Goal: Task Accomplishment & Management: Use online tool/utility

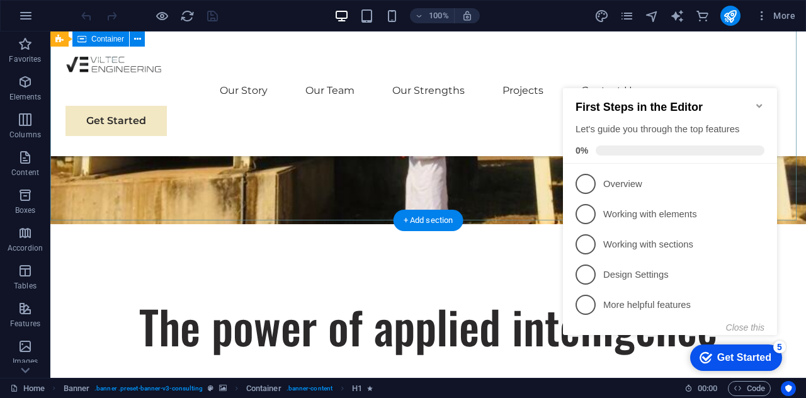
scroll to position [378, 0]
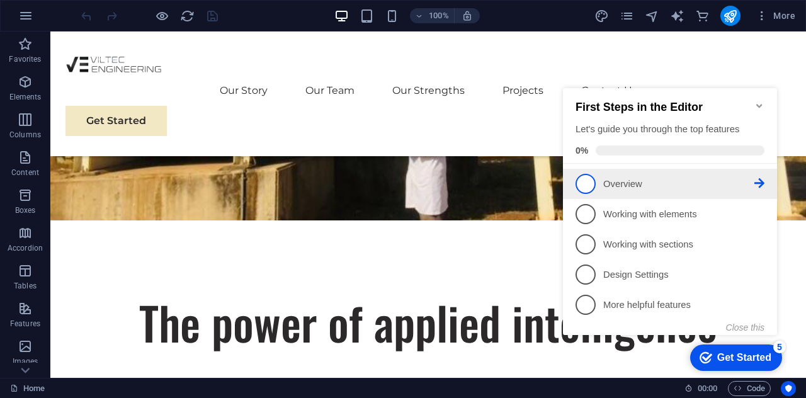
click at [587, 181] on span "1" at bounding box center [586, 184] width 20 height 20
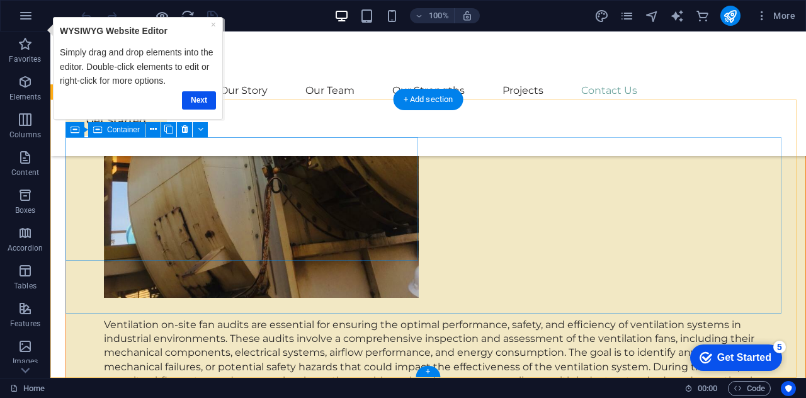
scroll to position [8942, 0]
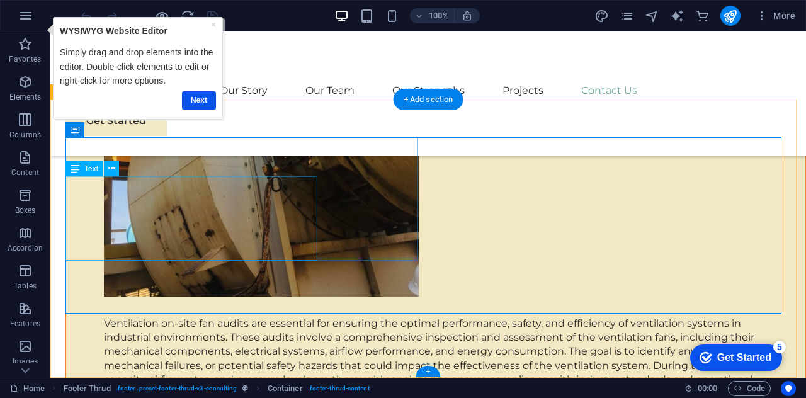
drag, startPoint x: 236, startPoint y: 253, endPoint x: 292, endPoint y: 287, distance: 66.1
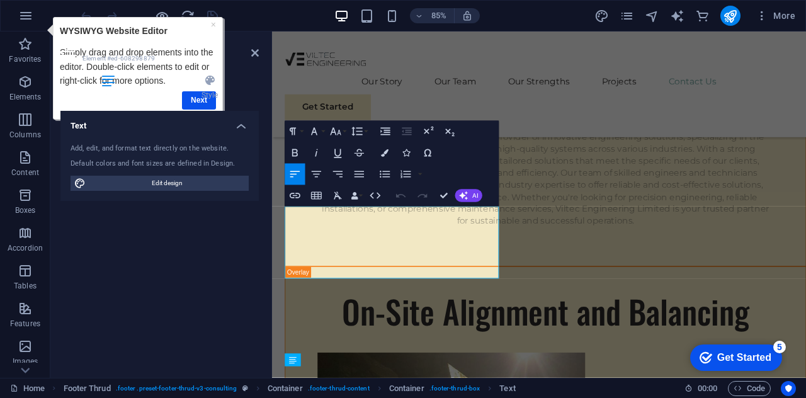
scroll to position [8812, 0]
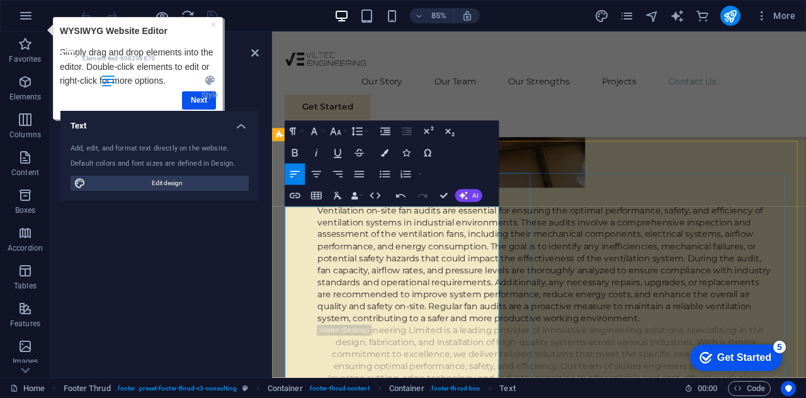
scroll to position [2158, 6]
drag, startPoint x: 431, startPoint y: 344, endPoint x: 283, endPoint y: 339, distance: 147.5
click at [296, 151] on icon "button" at bounding box center [294, 153] width 13 height 13
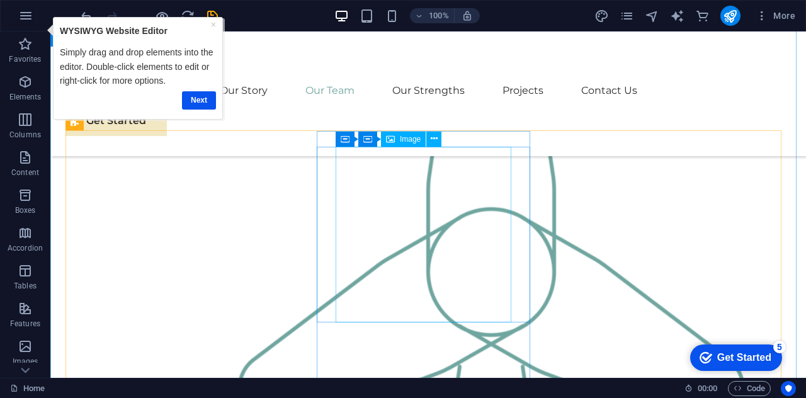
scroll to position [1285, 0]
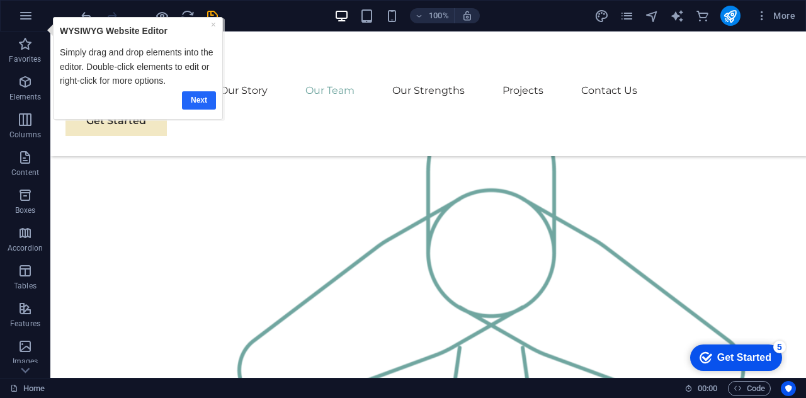
click at [186, 98] on link "Next" at bounding box center [199, 100] width 34 height 18
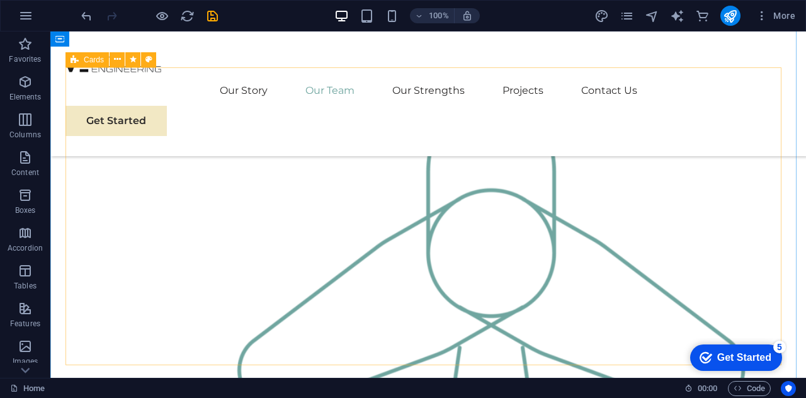
scroll to position [0, 0]
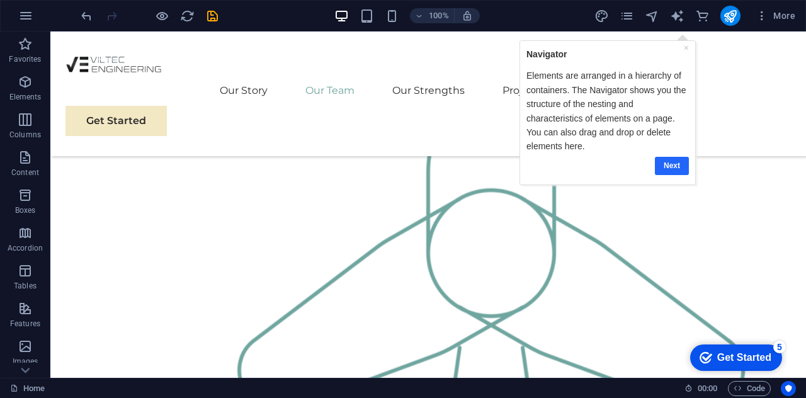
click at [674, 164] on link "Next" at bounding box center [672, 166] width 34 height 18
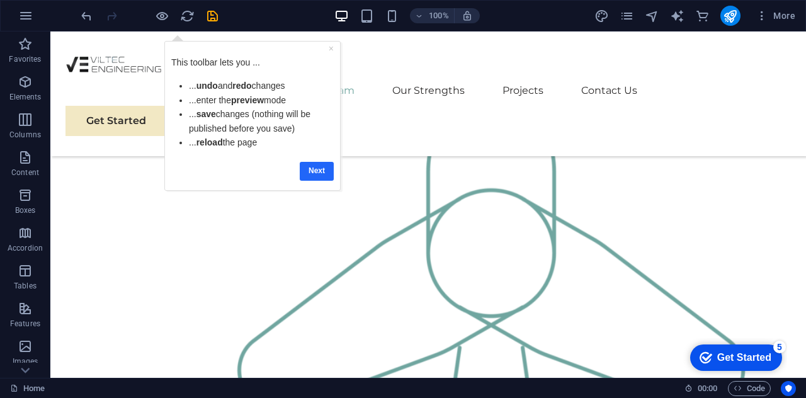
click at [310, 170] on link "Next" at bounding box center [316, 170] width 34 height 18
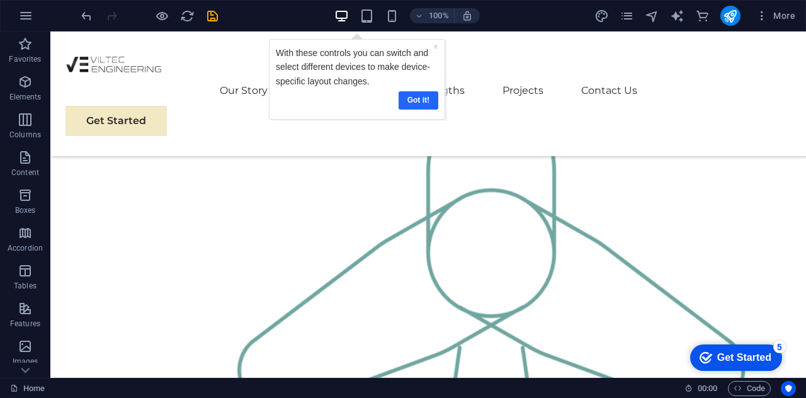
click at [413, 96] on link "Got it!" at bounding box center [418, 100] width 40 height 18
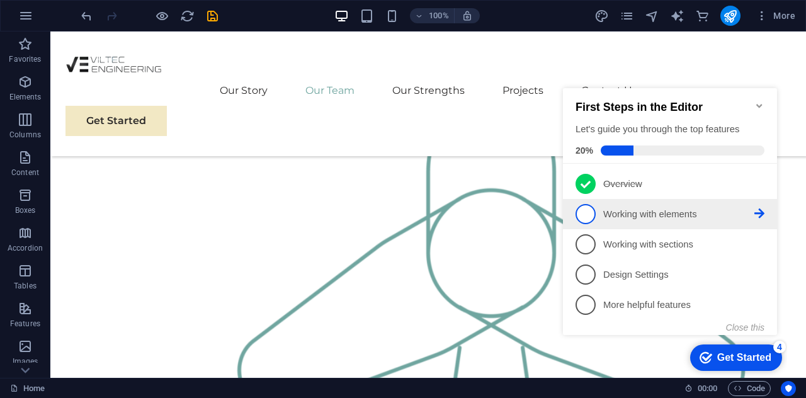
click at [584, 213] on span "2" at bounding box center [586, 214] width 20 height 20
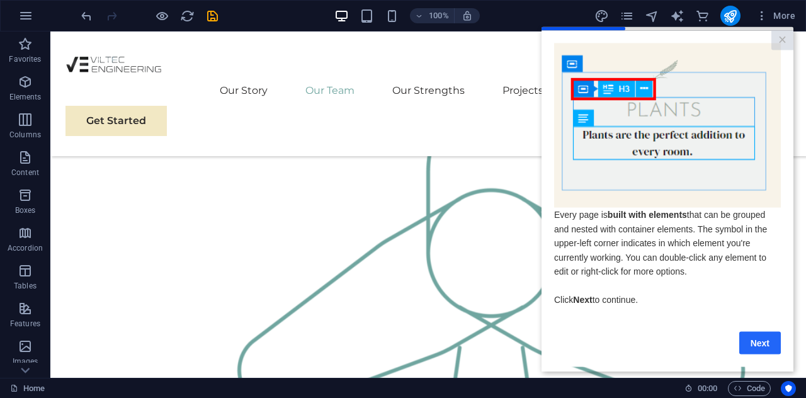
click at [761, 350] on link "Next" at bounding box center [760, 342] width 42 height 23
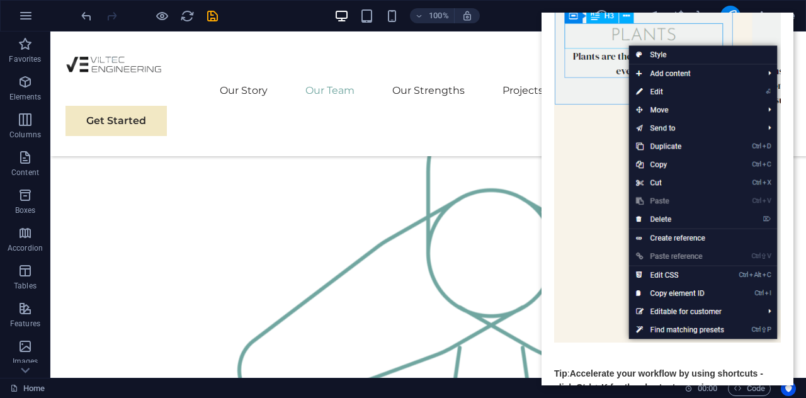
scroll to position [173, 0]
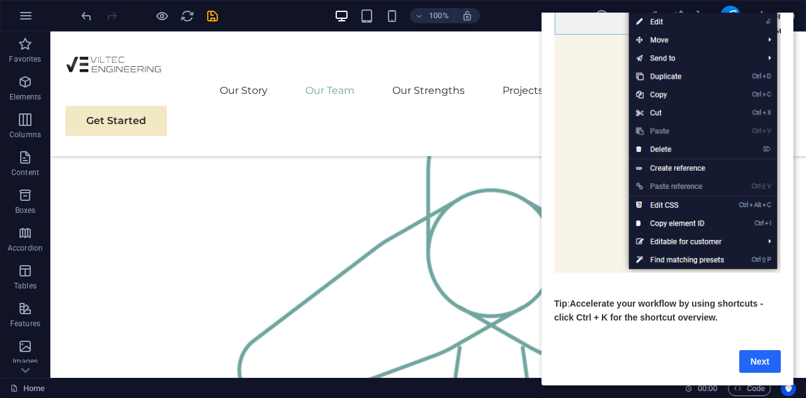
click at [760, 350] on link "Next" at bounding box center [760, 361] width 42 height 23
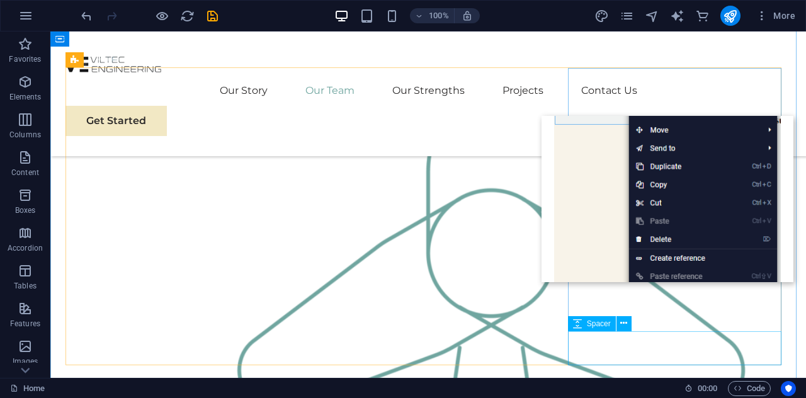
scroll to position [0, 0]
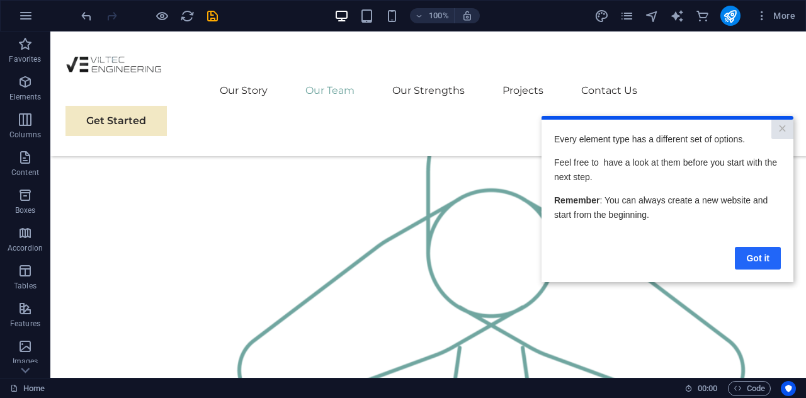
click at [747, 253] on link "Got it" at bounding box center [758, 258] width 46 height 23
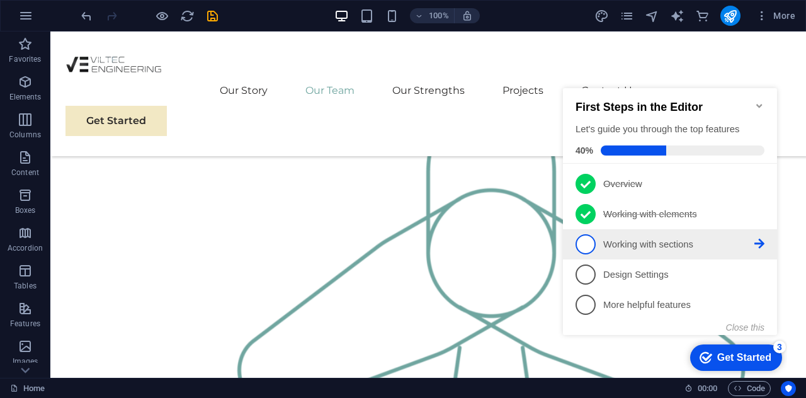
click at [581, 246] on span "3" at bounding box center [586, 244] width 20 height 20
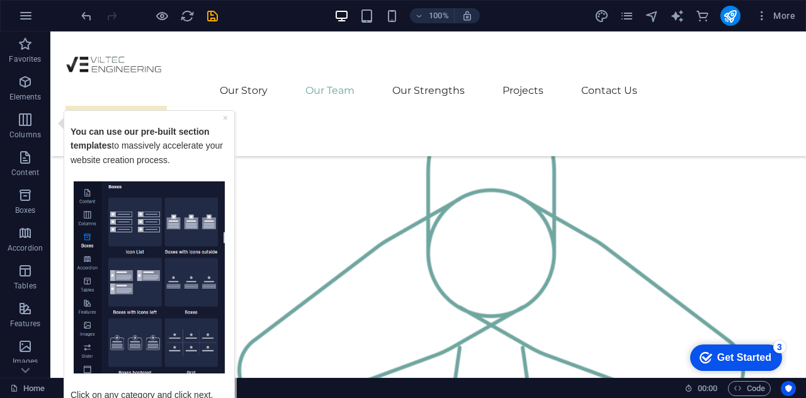
click at [229, 215] on div "× You can use our pre-built section templates to massively accelerate your webs…" at bounding box center [149, 271] width 164 height 316
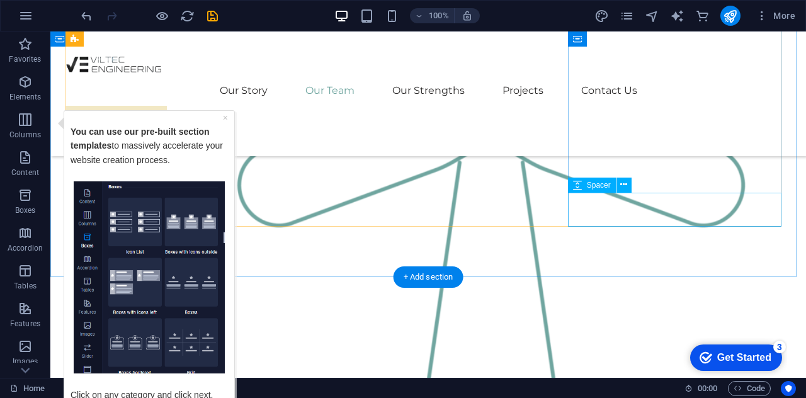
scroll to position [1538, 0]
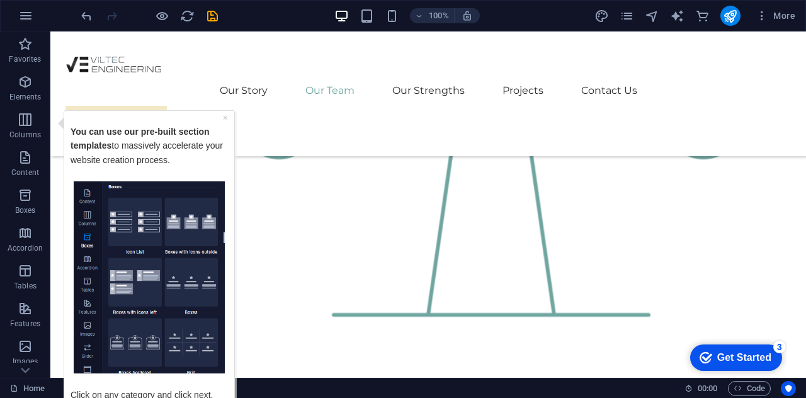
click at [125, 119] on div "You can use our pre-built section templates to massively accelerate your websit…" at bounding box center [149, 149] width 157 height 64
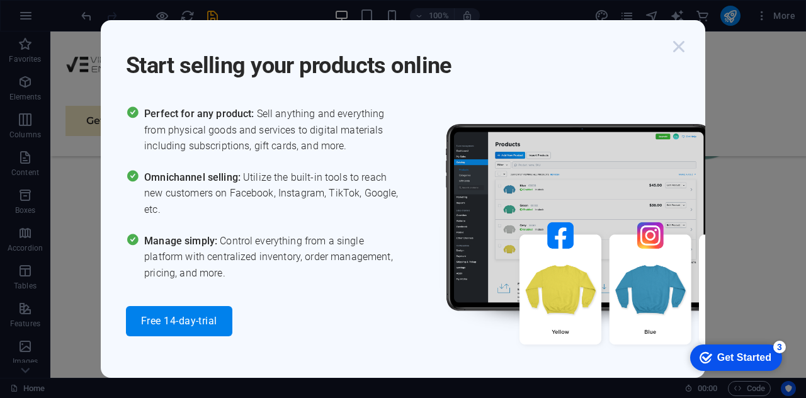
click at [674, 45] on icon "button" at bounding box center [679, 46] width 23 height 23
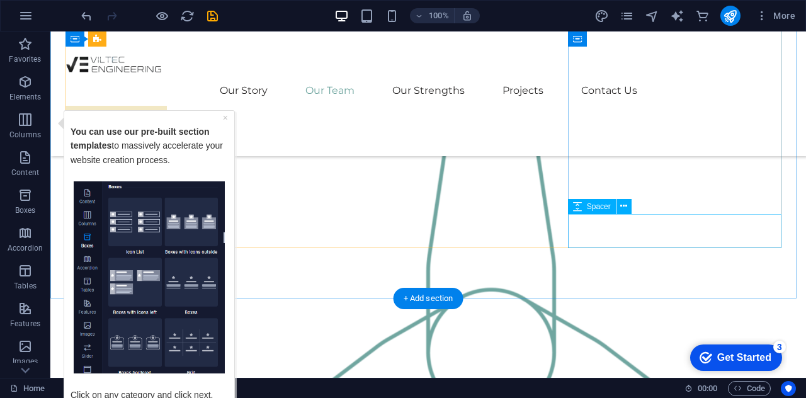
scroll to position [1160, 0]
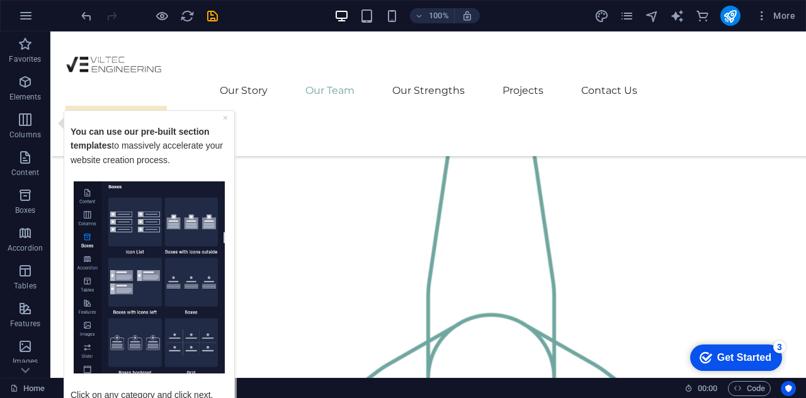
click at [129, 385] on p "Click on any category and click next." at bounding box center [149, 387] width 157 height 28
click at [110, 332] on img "Tooltip" at bounding box center [149, 277] width 151 height 193
click at [229, 205] on div "× You can use our pre-built section templates to massively accelerate your webs…" at bounding box center [149, 271] width 164 height 316
click at [223, 118] on link "×" at bounding box center [225, 117] width 5 height 10
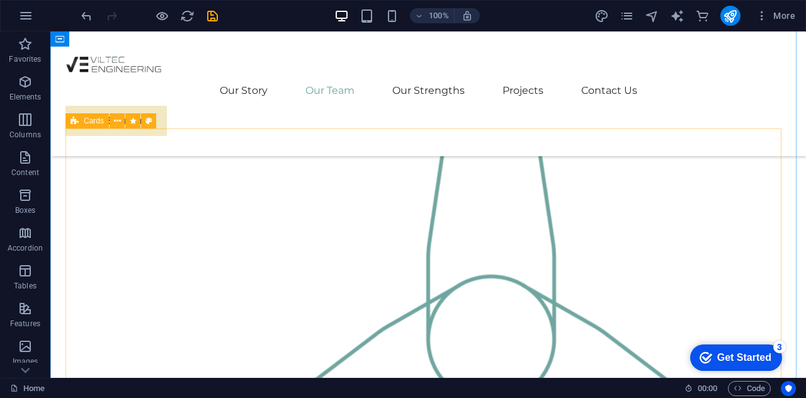
scroll to position [1223, 0]
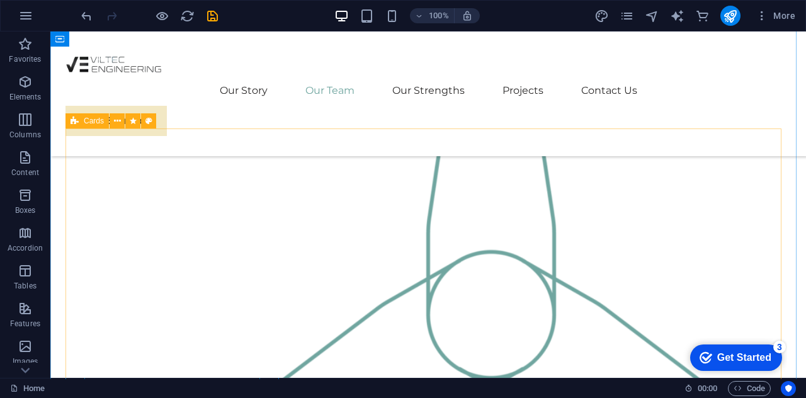
click at [96, 122] on span "Cards" at bounding box center [94, 121] width 20 height 8
click at [120, 123] on icon at bounding box center [117, 121] width 7 height 13
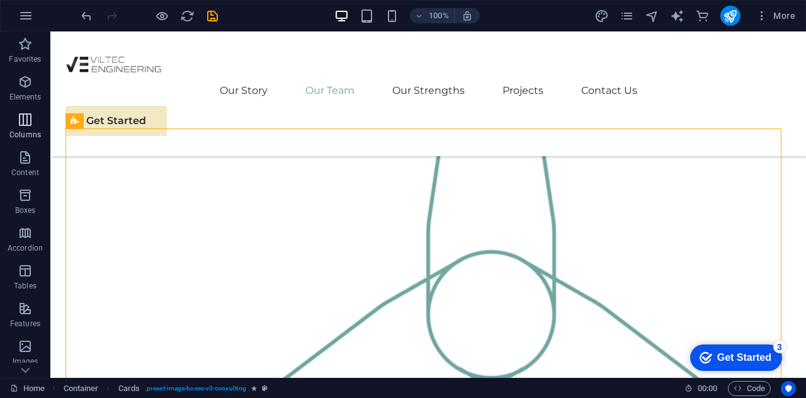
click at [19, 117] on icon "button" at bounding box center [25, 119] width 15 height 15
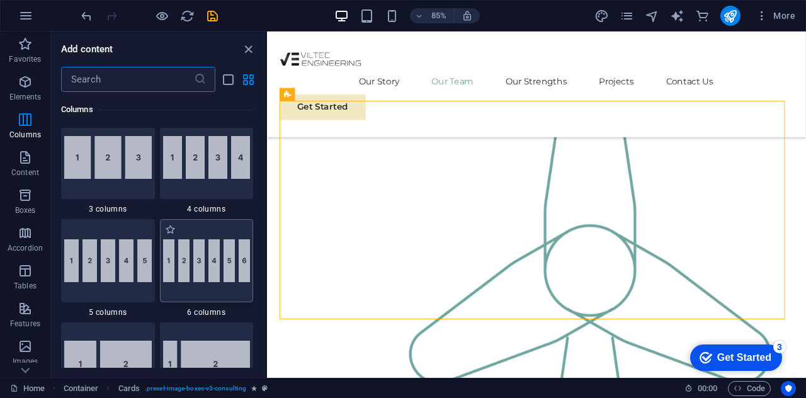
scroll to position [749, 0]
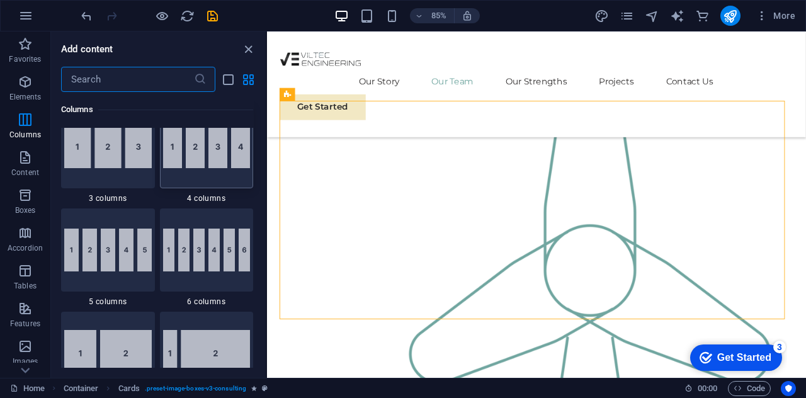
click at [176, 162] on img at bounding box center [207, 146] width 88 height 43
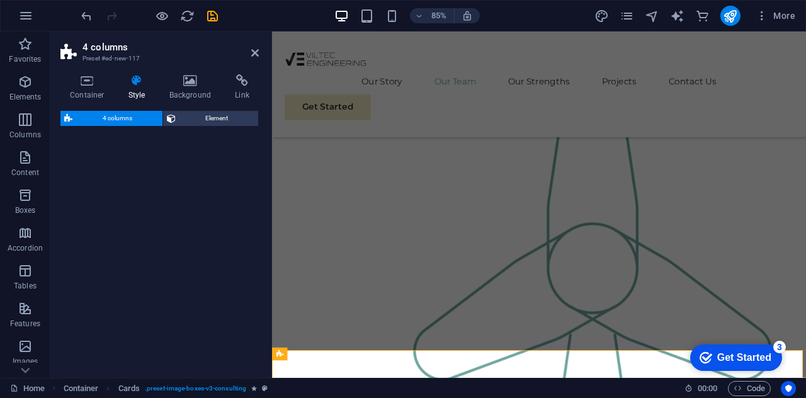
scroll to position [1227, 0]
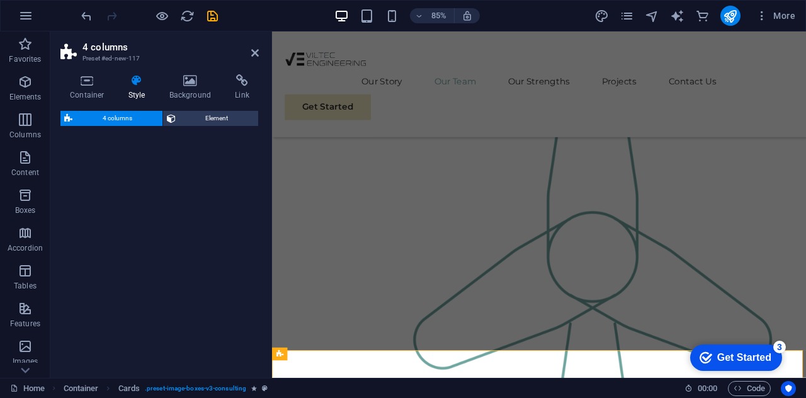
select select "rem"
select select "preset-columns-four-v2-default"
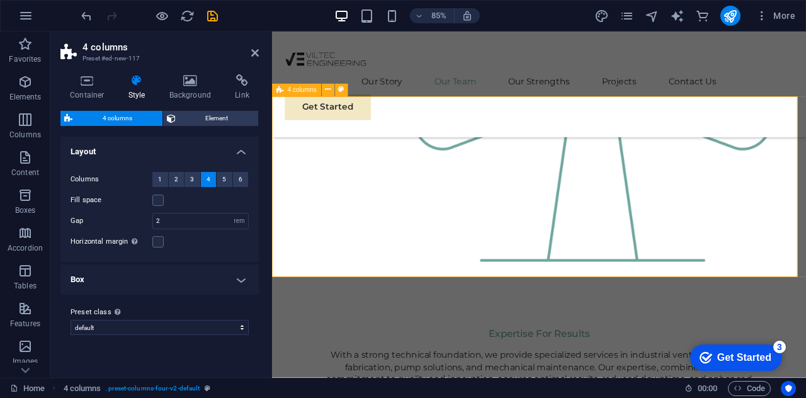
scroll to position [1416, 0]
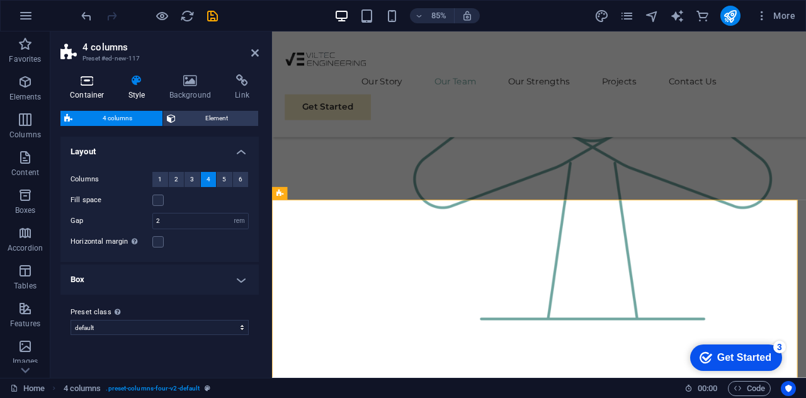
click at [91, 83] on icon at bounding box center [87, 80] width 54 height 13
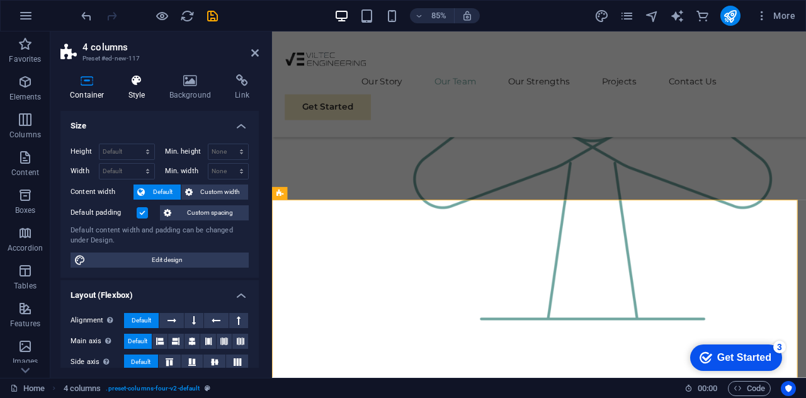
click at [139, 99] on h4 "Style" at bounding box center [139, 87] width 41 height 26
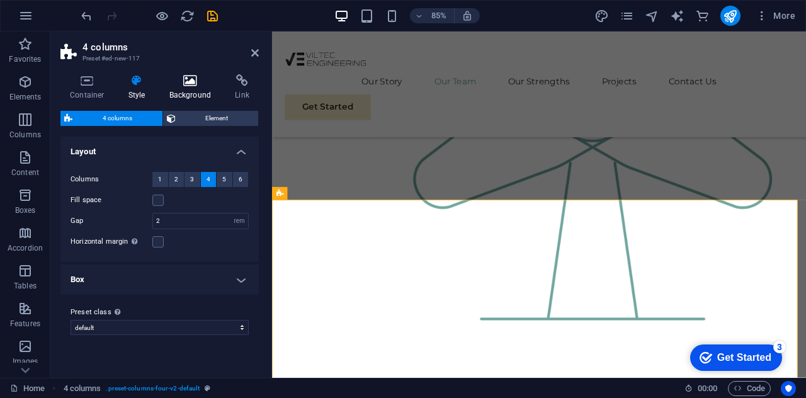
click at [176, 84] on icon at bounding box center [190, 80] width 61 height 13
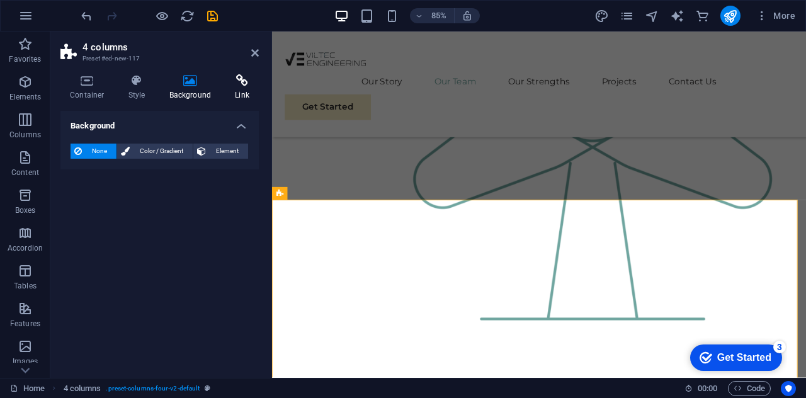
click at [242, 78] on icon at bounding box center [241, 80] width 33 height 13
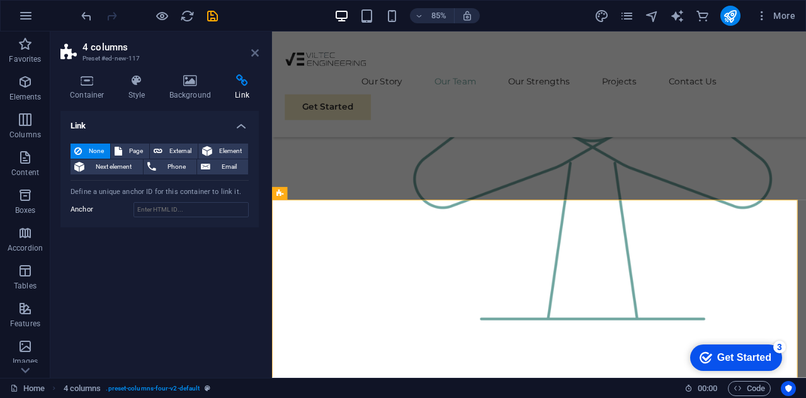
click at [254, 54] on icon at bounding box center [255, 53] width 8 height 10
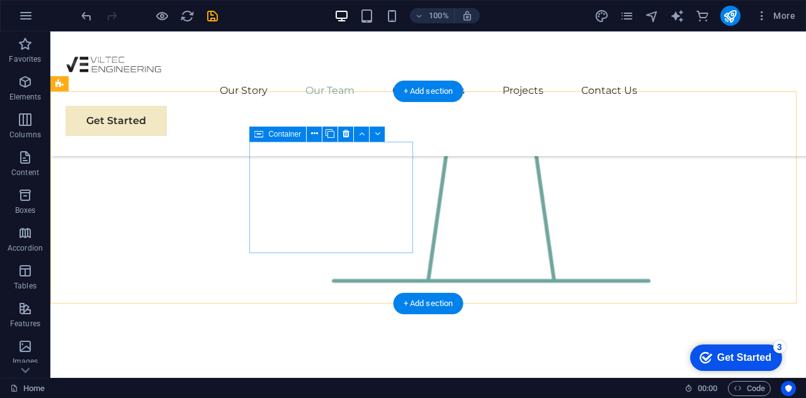
scroll to position [1616, 0]
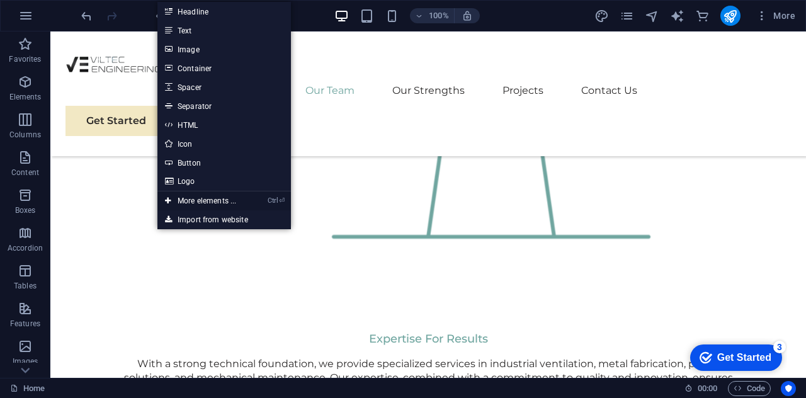
click at [215, 202] on link "Ctrl ⏎ More elements ..." at bounding box center [200, 200] width 86 height 19
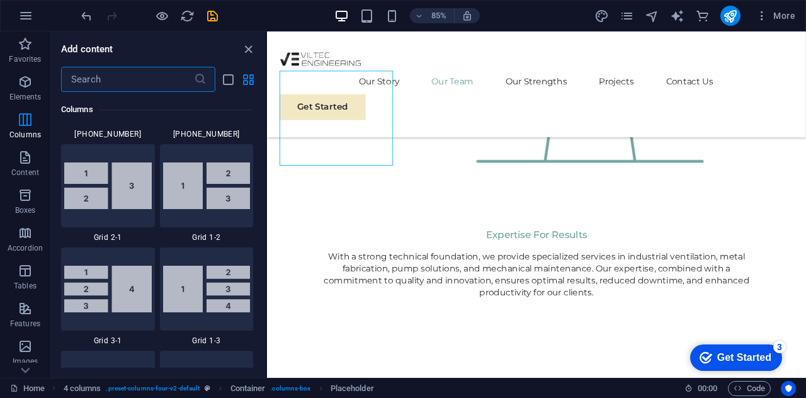
scroll to position [1394, 0]
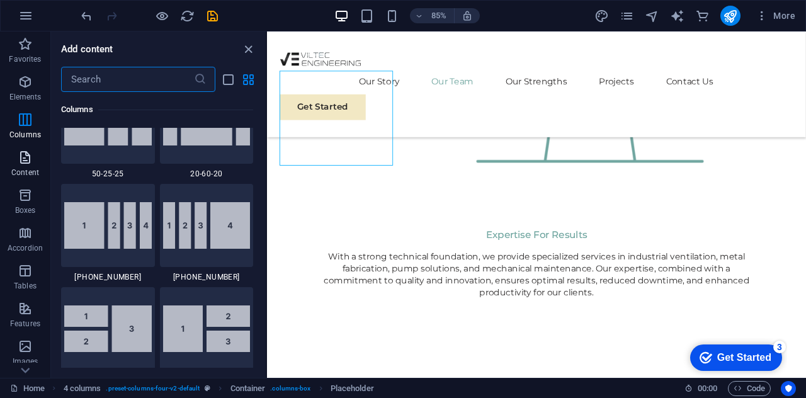
click at [21, 159] on icon "button" at bounding box center [25, 157] width 15 height 15
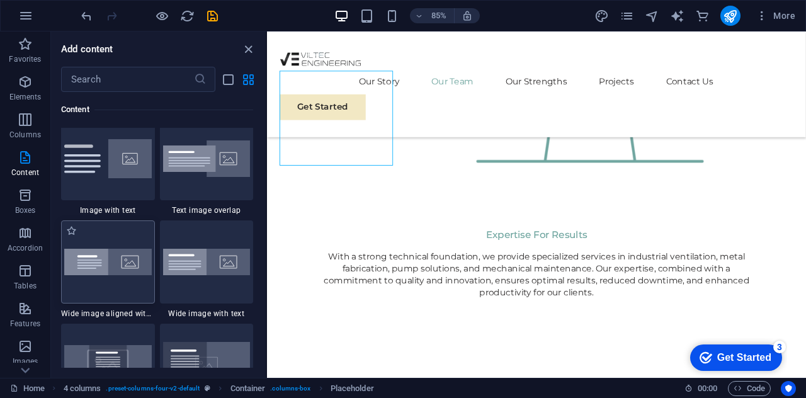
scroll to position [2455, 0]
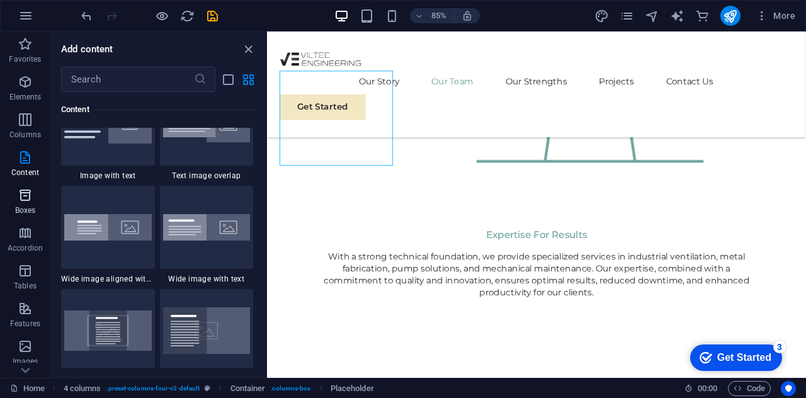
click at [18, 198] on icon "button" at bounding box center [25, 195] width 15 height 15
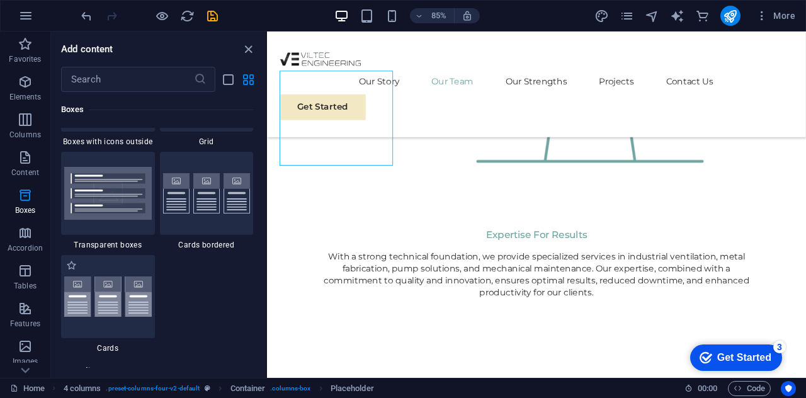
scroll to position [3726, 0]
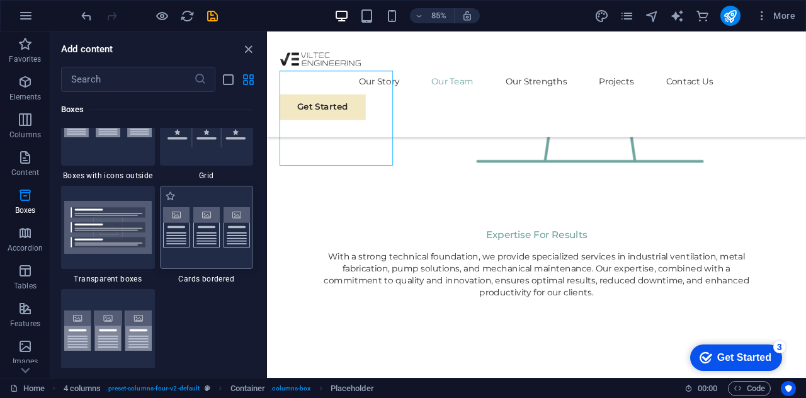
click at [196, 237] on img at bounding box center [207, 227] width 88 height 41
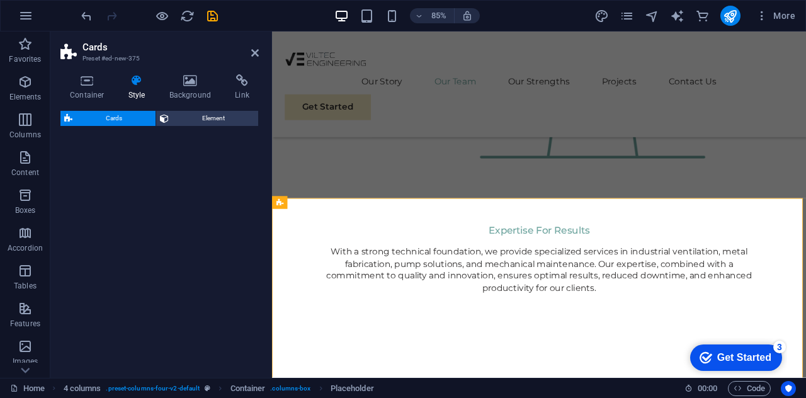
scroll to position [1618, 0]
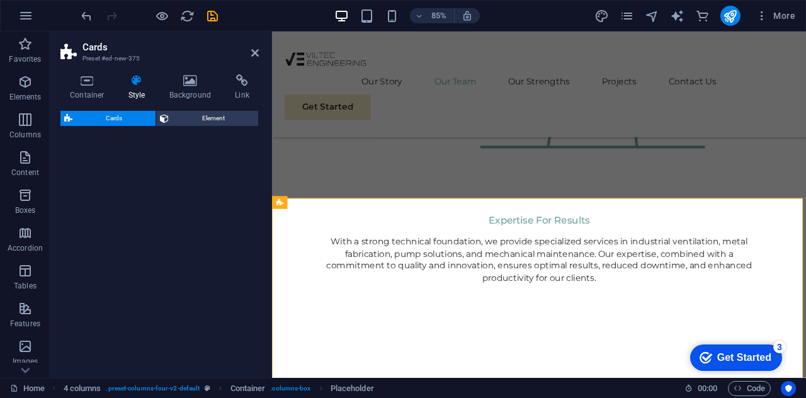
select select "rem"
select select "preset-image-boxes-v3-border"
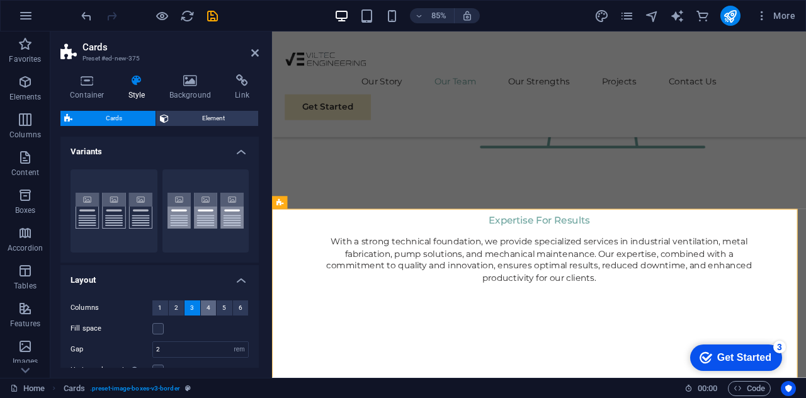
click at [207, 308] on span "4" at bounding box center [209, 307] width 4 height 15
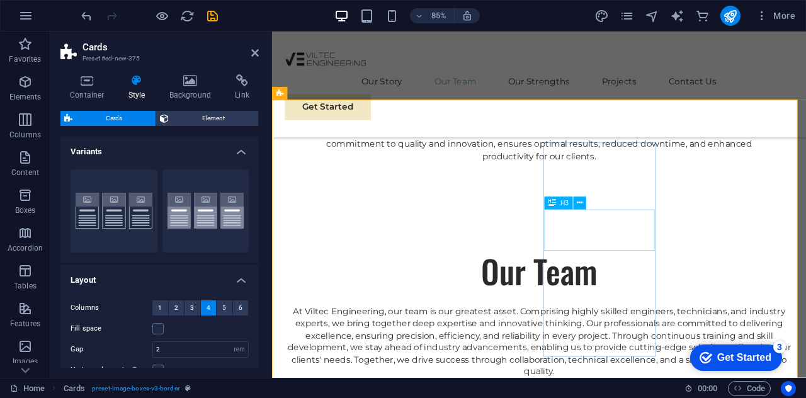
scroll to position [1681, 0]
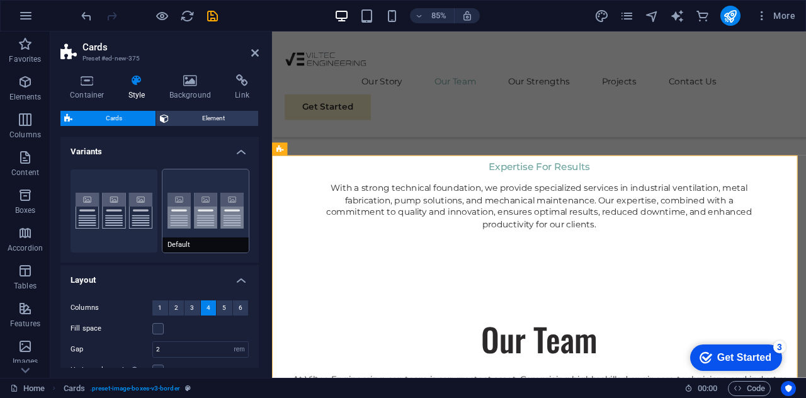
click at [201, 205] on button "Default" at bounding box center [205, 210] width 87 height 83
click at [210, 309] on button "4" at bounding box center [209, 307] width 16 height 15
click at [220, 306] on button "5" at bounding box center [225, 307] width 16 height 15
click at [202, 307] on button "4" at bounding box center [209, 307] width 16 height 15
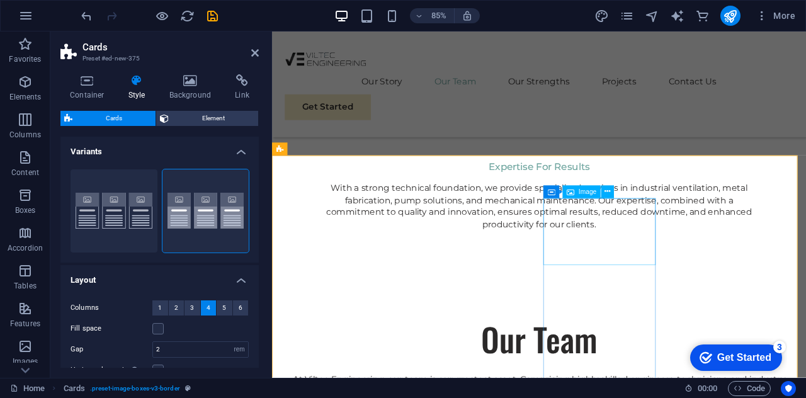
click at [610, 192] on icon at bounding box center [608, 191] width 6 height 11
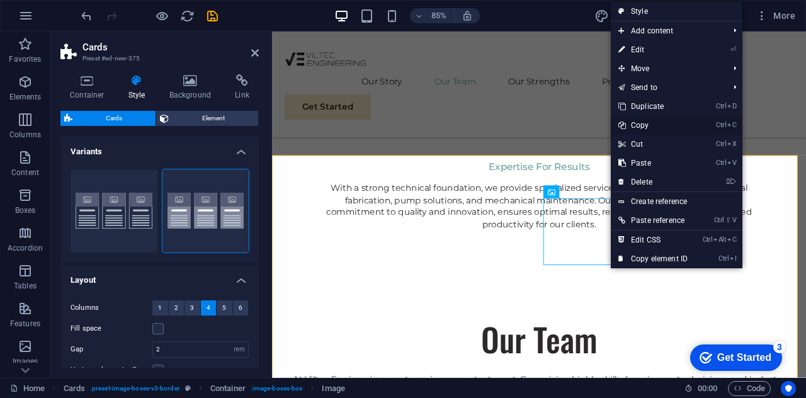
click at [640, 129] on link "Ctrl C Copy" at bounding box center [653, 125] width 84 height 19
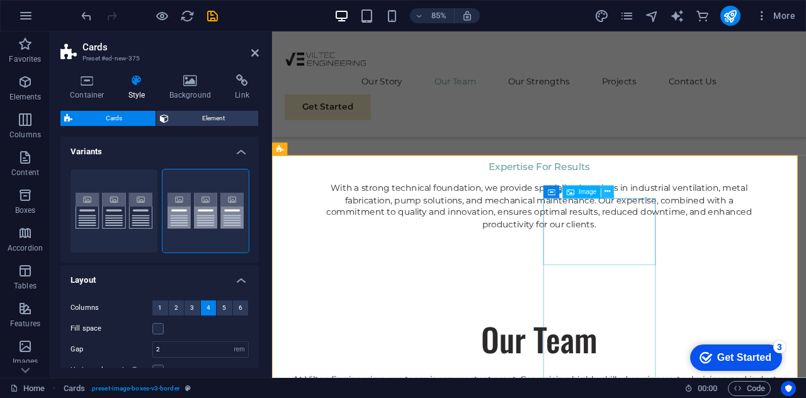
click at [612, 193] on button at bounding box center [607, 191] width 13 height 13
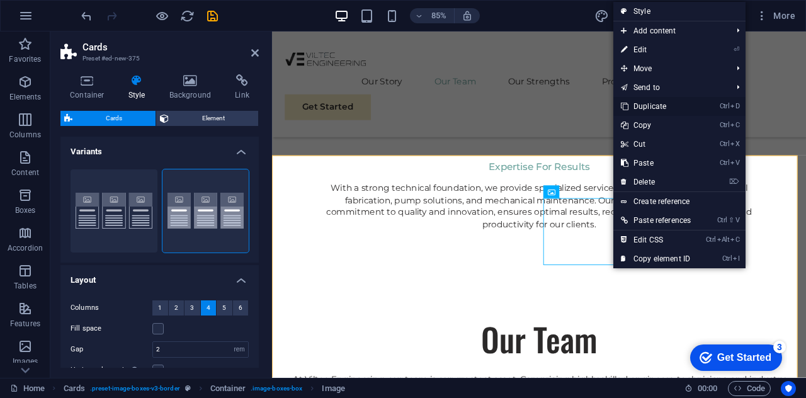
click at [643, 106] on link "Ctrl D Duplicate" at bounding box center [655, 106] width 85 height 19
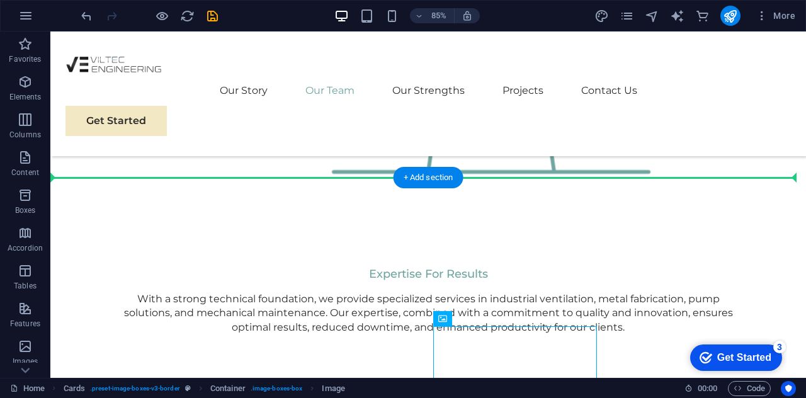
scroll to position [1735, 0]
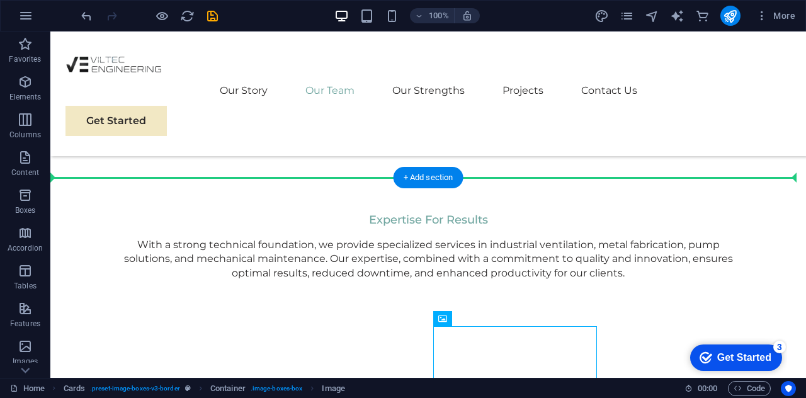
drag, startPoint x: 401, startPoint y: 330, endPoint x: 673, endPoint y: 276, distance: 277.3
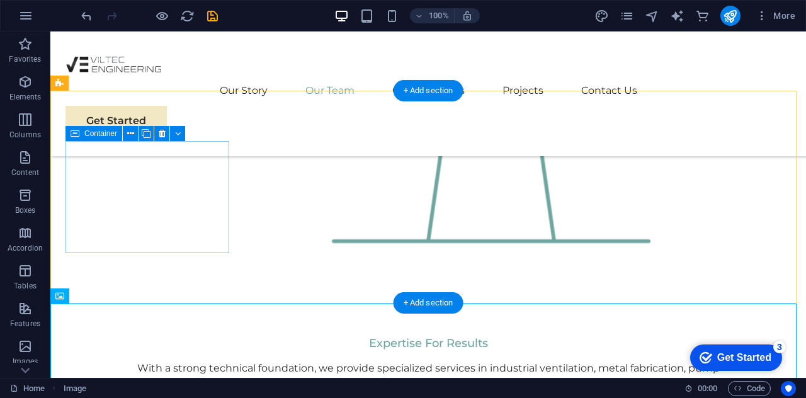
scroll to position [1609, 0]
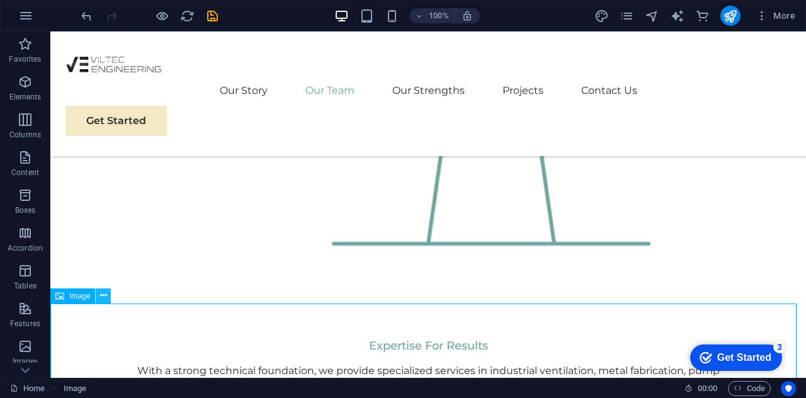
click at [105, 295] on icon at bounding box center [103, 295] width 7 height 13
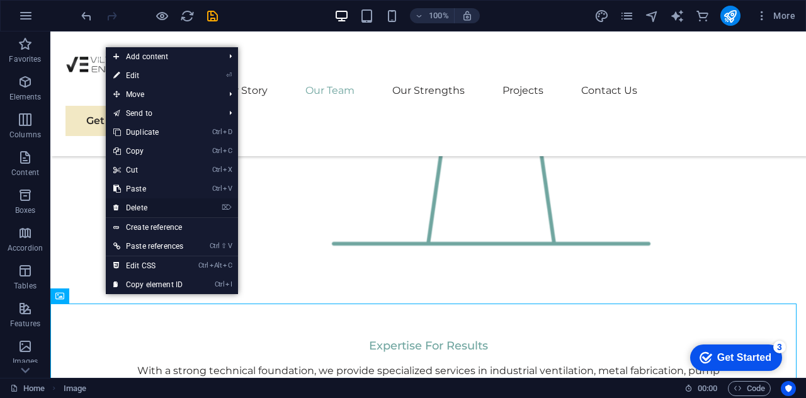
click at [135, 208] on link "⌦ Delete" at bounding box center [148, 207] width 85 height 19
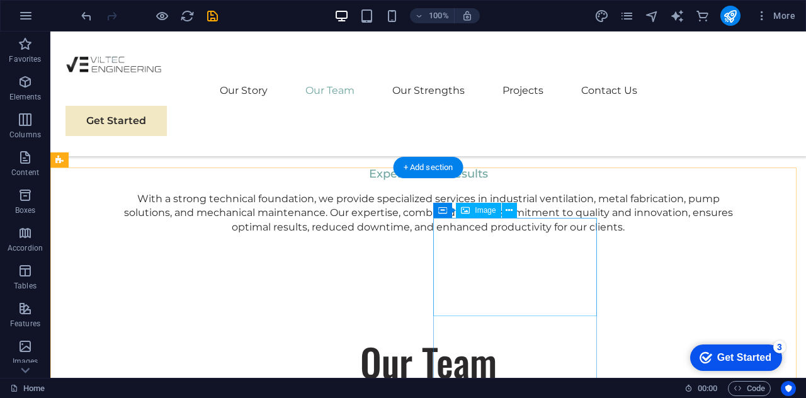
scroll to position [1798, 0]
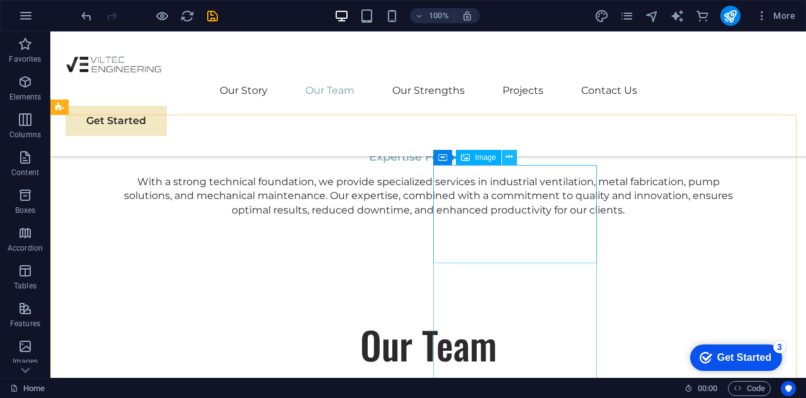
click at [506, 152] on icon at bounding box center [509, 157] width 7 height 13
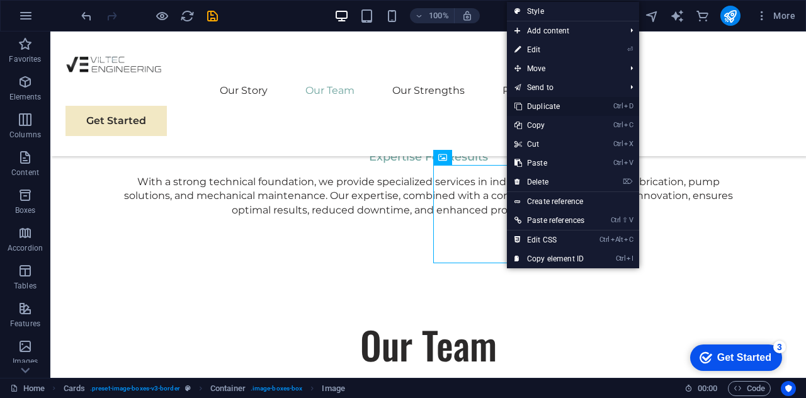
click at [553, 107] on link "Ctrl D Duplicate" at bounding box center [549, 106] width 85 height 19
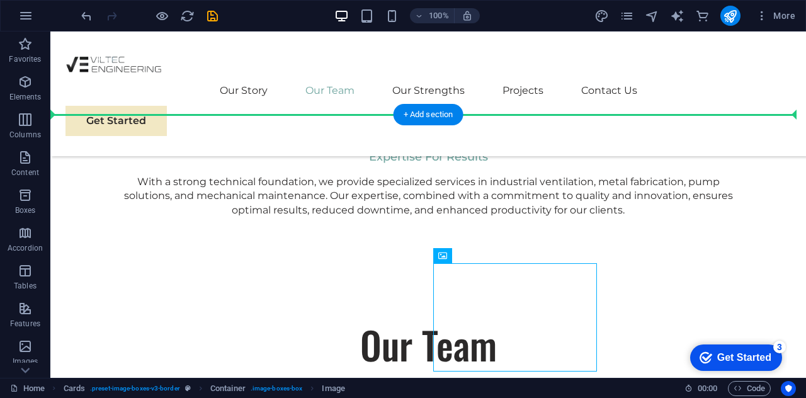
drag, startPoint x: 482, startPoint y: 287, endPoint x: 671, endPoint y: 285, distance: 188.9
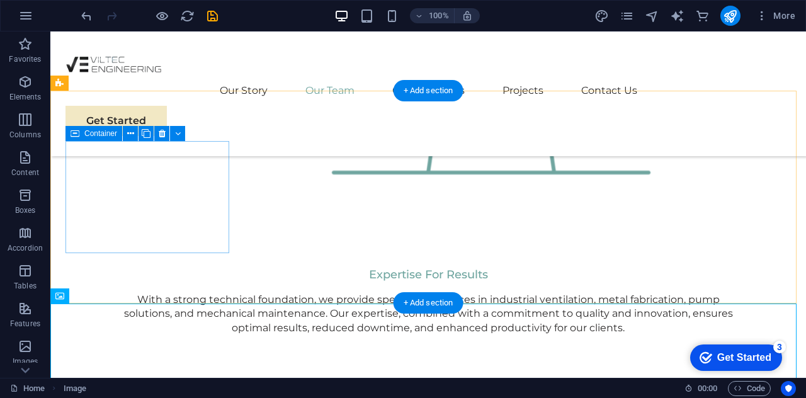
scroll to position [1609, 0]
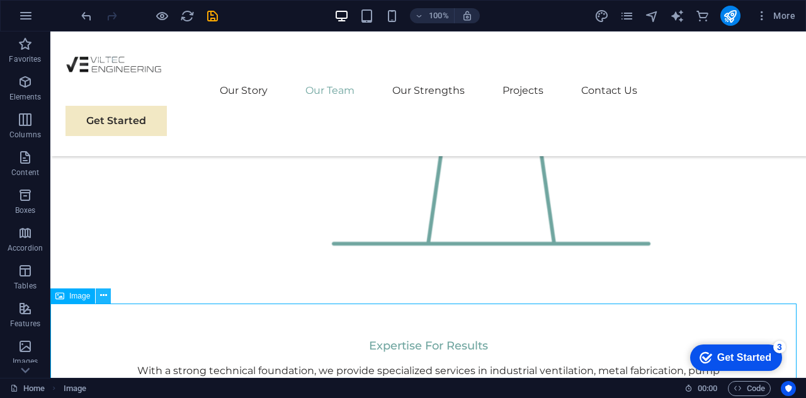
click at [102, 299] on icon at bounding box center [103, 295] width 7 height 13
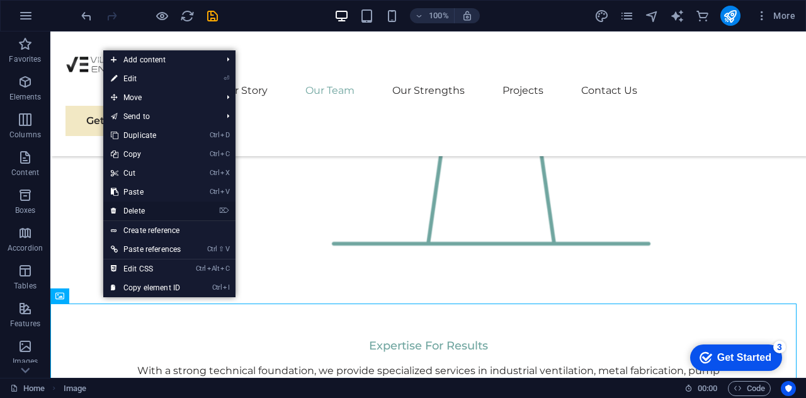
click at [140, 212] on link "⌦ Delete" at bounding box center [145, 211] width 85 height 19
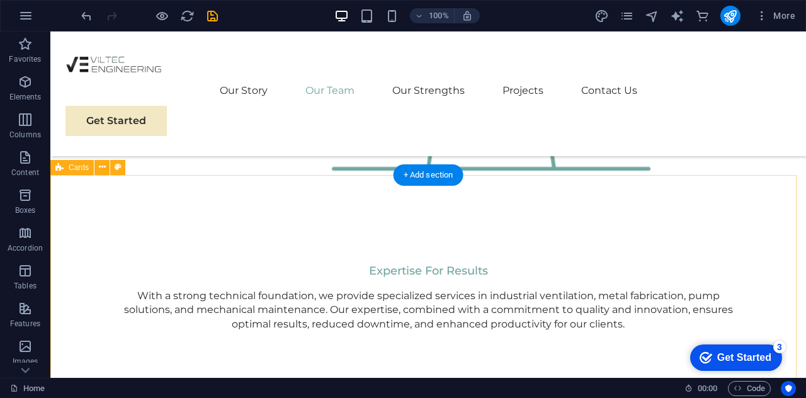
scroll to position [1672, 0]
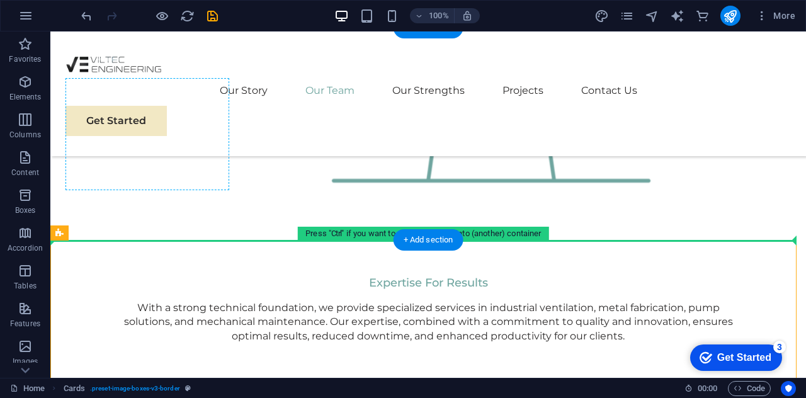
drag, startPoint x: 188, startPoint y: 306, endPoint x: 163, endPoint y: 136, distance: 171.8
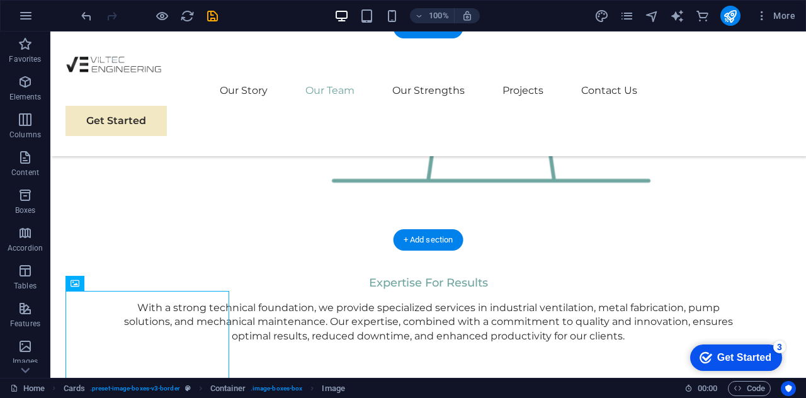
drag, startPoint x: 178, startPoint y: 314, endPoint x: 146, endPoint y: 125, distance: 191.6
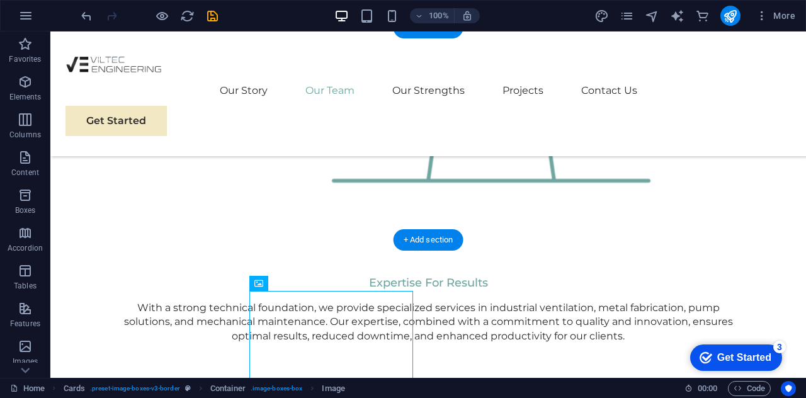
drag, startPoint x: 299, startPoint y: 318, endPoint x: 308, endPoint y: 147, distance: 171.6
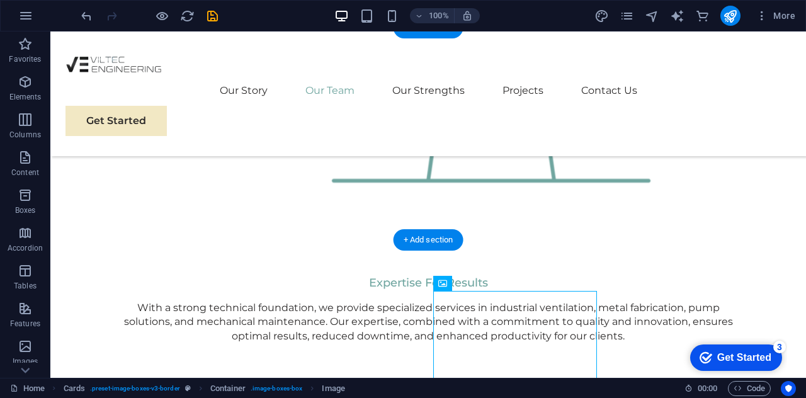
drag, startPoint x: 453, startPoint y: 316, endPoint x: 491, endPoint y: 152, distance: 168.5
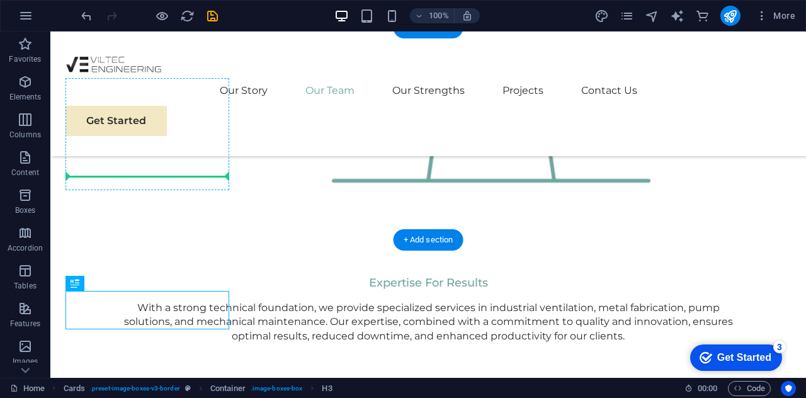
drag, startPoint x: 176, startPoint y: 295, endPoint x: 166, endPoint y: 172, distance: 123.2
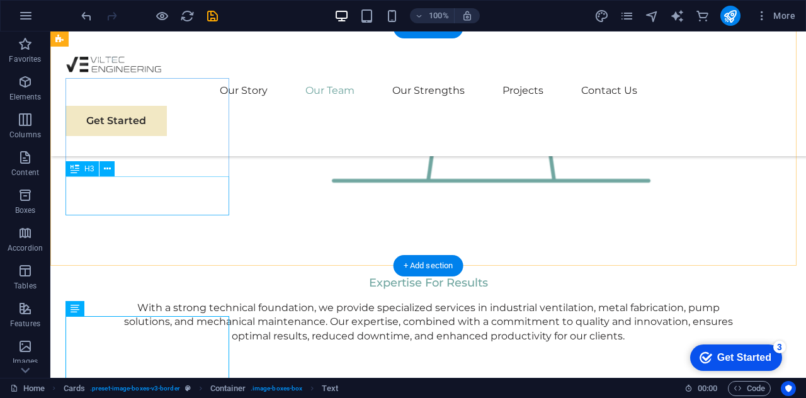
drag, startPoint x: 177, startPoint y: 317, endPoint x: 152, endPoint y: 206, distance: 113.5
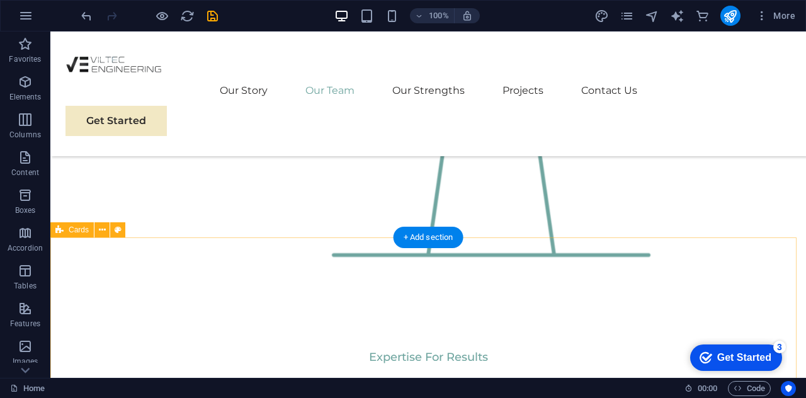
scroll to position [1483, 0]
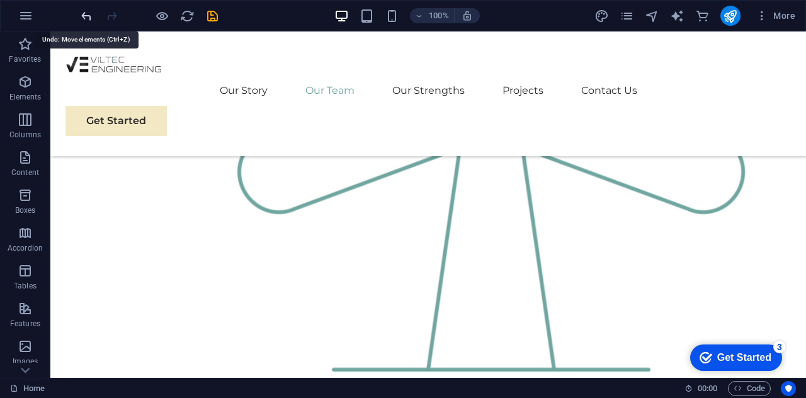
click at [83, 9] on icon "undo" at bounding box center [86, 16] width 14 height 14
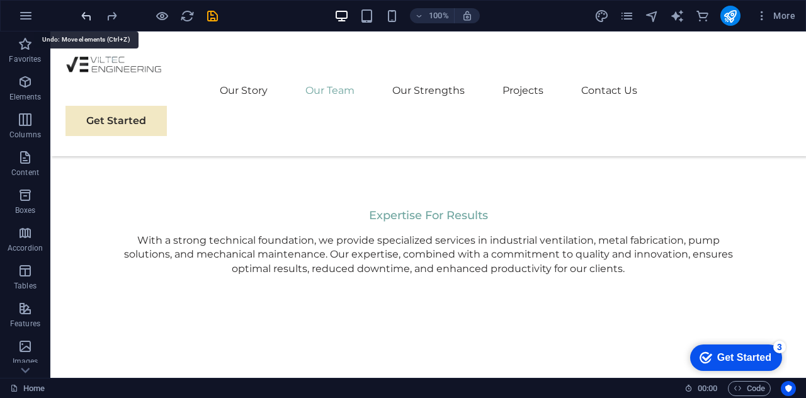
scroll to position [1777, 0]
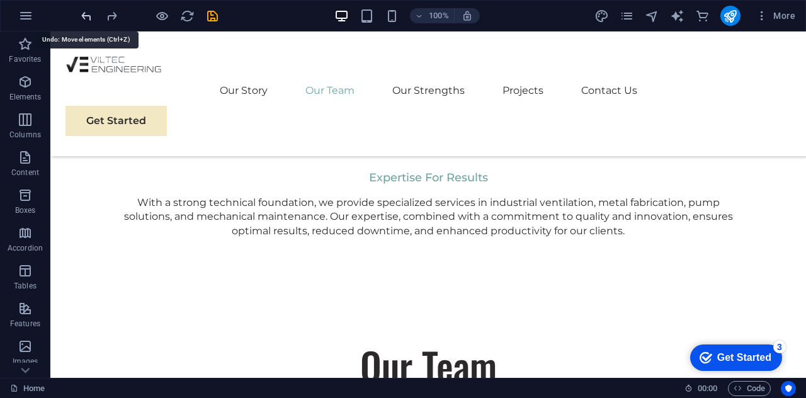
click at [83, 9] on icon "undo" at bounding box center [86, 16] width 14 height 14
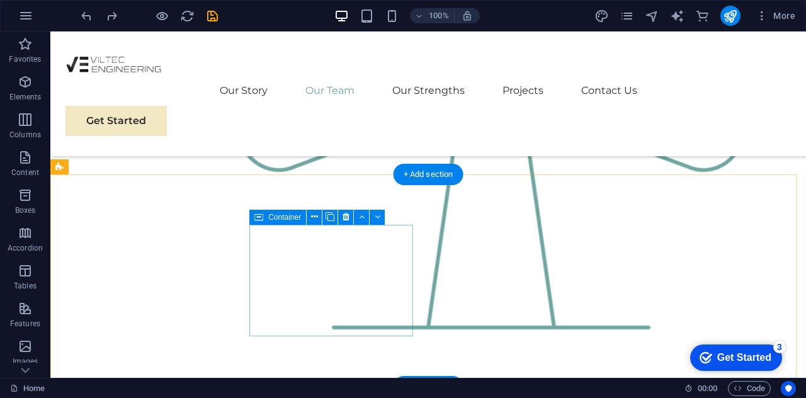
scroll to position [1714, 0]
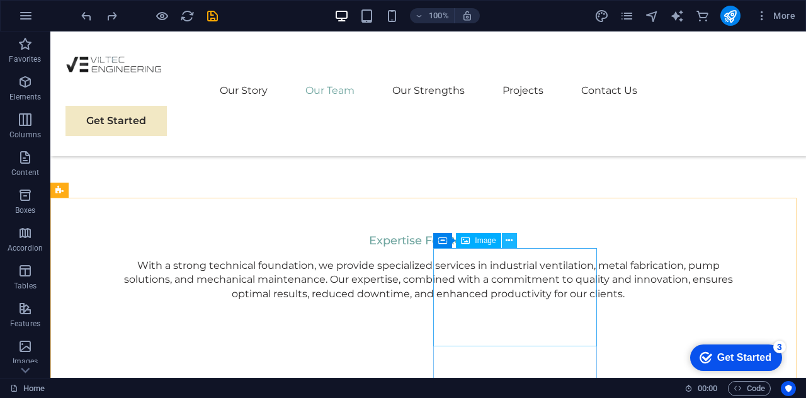
click at [513, 237] on button at bounding box center [509, 240] width 15 height 15
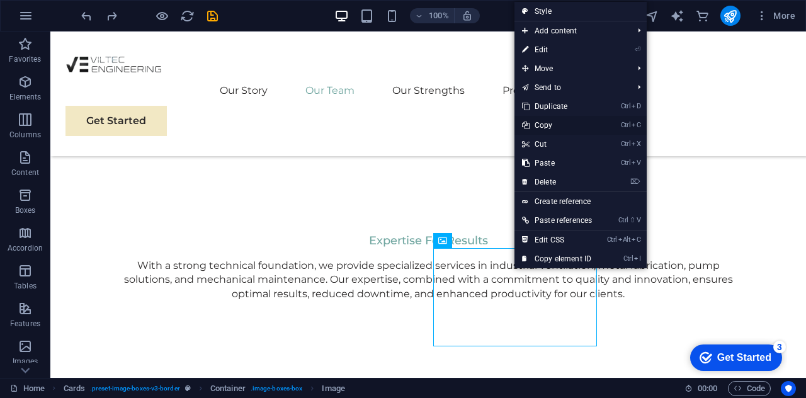
click at [552, 129] on link "Ctrl C Copy" at bounding box center [557, 125] width 85 height 19
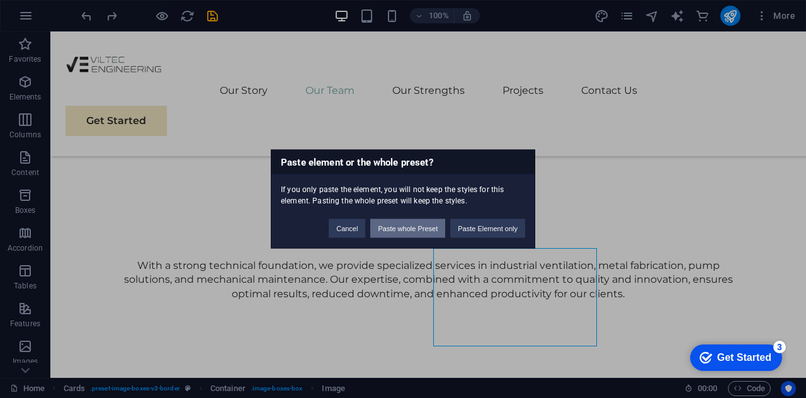
click at [416, 228] on button "Paste whole Preset" at bounding box center [407, 228] width 75 height 19
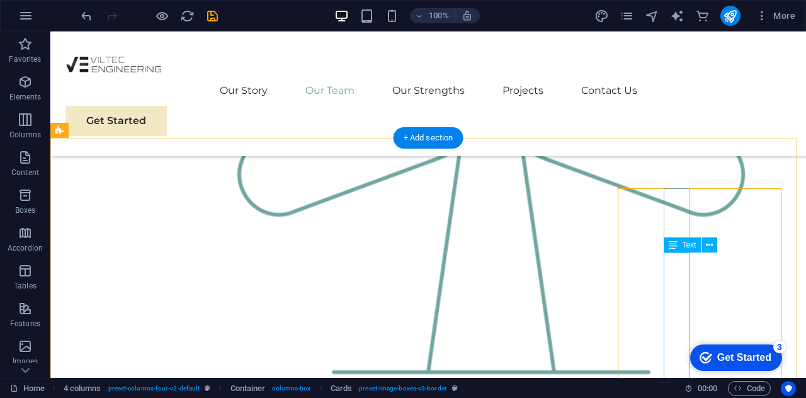
scroll to position [1462, 0]
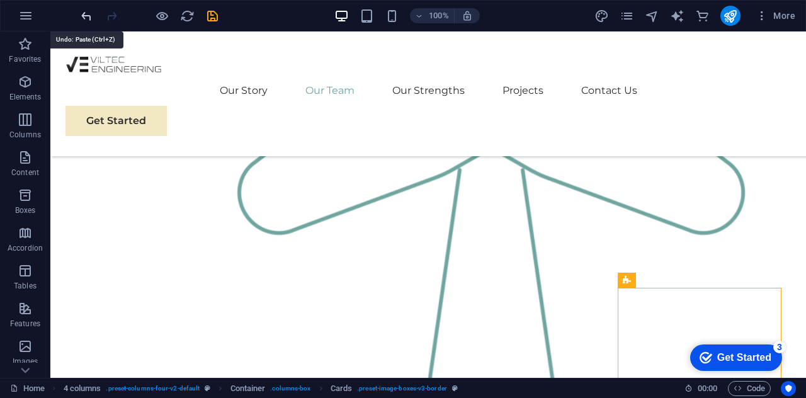
click at [88, 20] on icon "undo" at bounding box center [86, 16] width 14 height 14
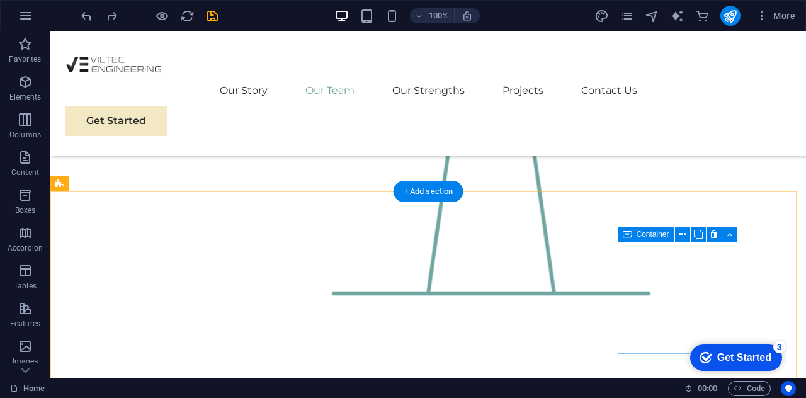
scroll to position [1651, 0]
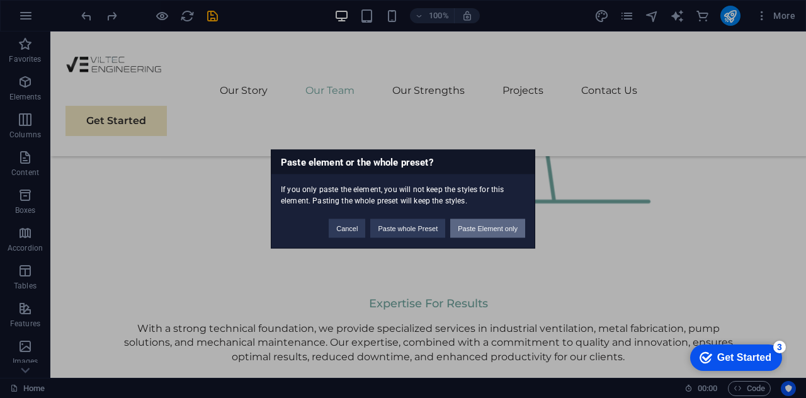
click at [487, 226] on button "Paste Element only" at bounding box center [487, 228] width 75 height 19
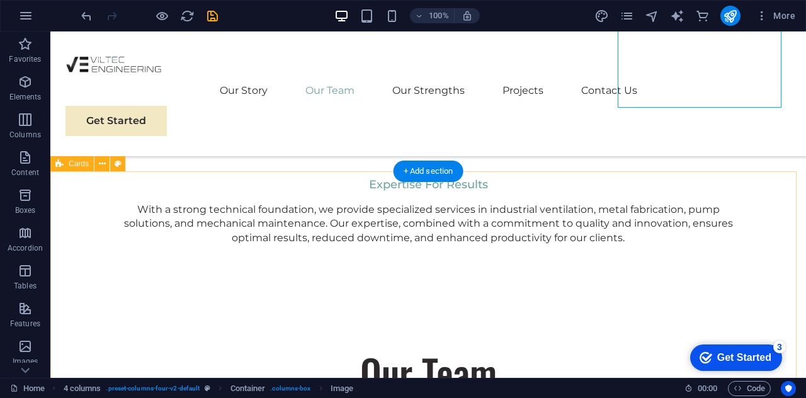
scroll to position [1840, 0]
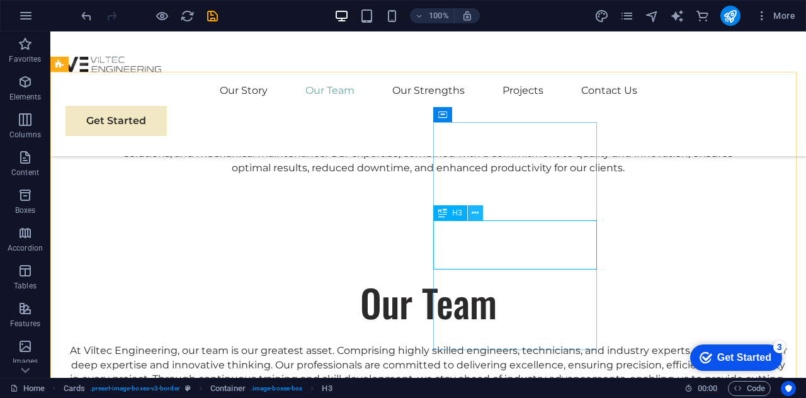
click at [475, 213] on icon at bounding box center [475, 213] width 7 height 13
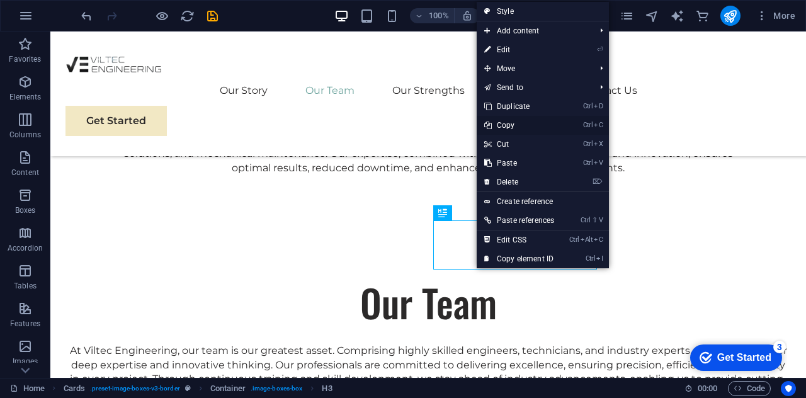
click at [504, 127] on link "Ctrl C Copy" at bounding box center [519, 125] width 85 height 19
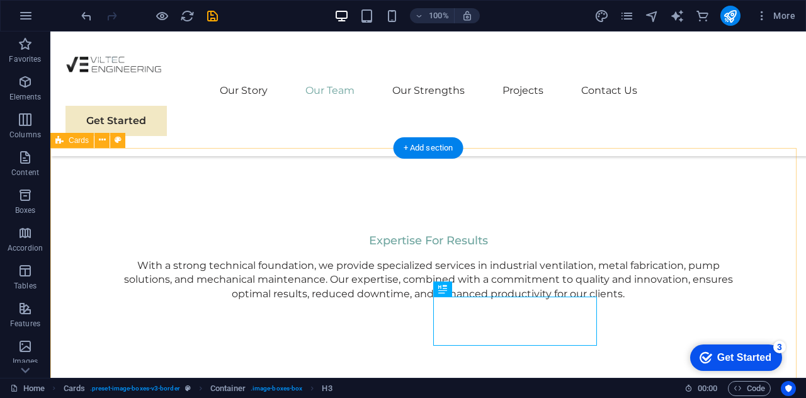
scroll to position [1651, 0]
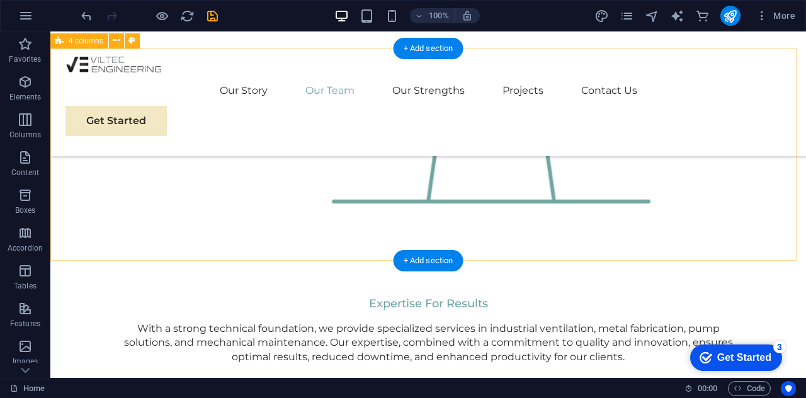
drag, startPoint x: 691, startPoint y: 225, endPoint x: 683, endPoint y: 217, distance: 11.1
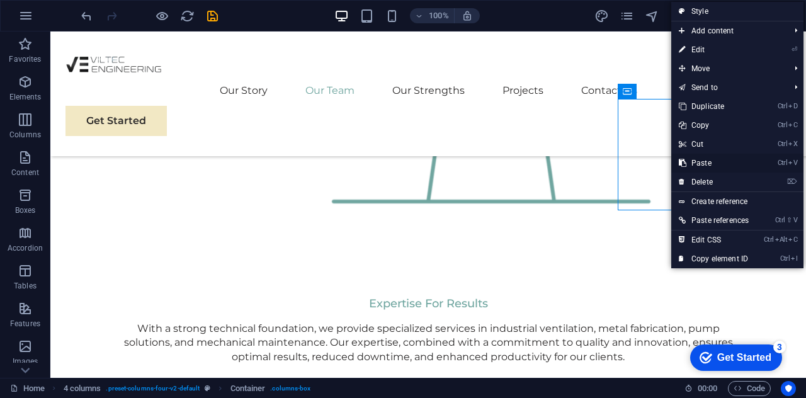
click at [700, 164] on link "Ctrl V Paste" at bounding box center [713, 163] width 85 height 19
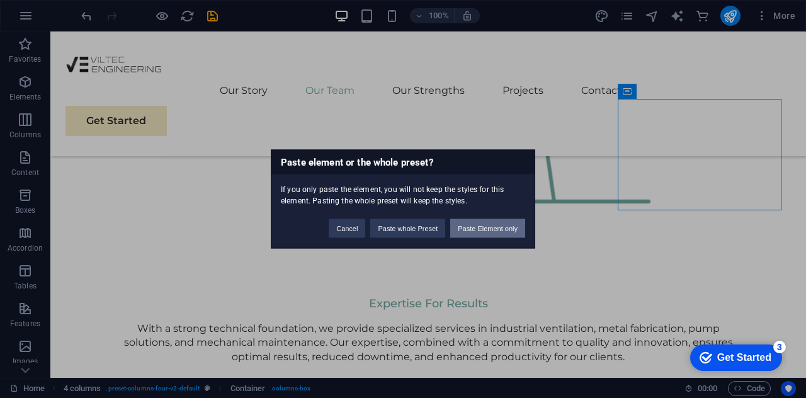
click at [487, 231] on button "Paste Element only" at bounding box center [487, 228] width 75 height 19
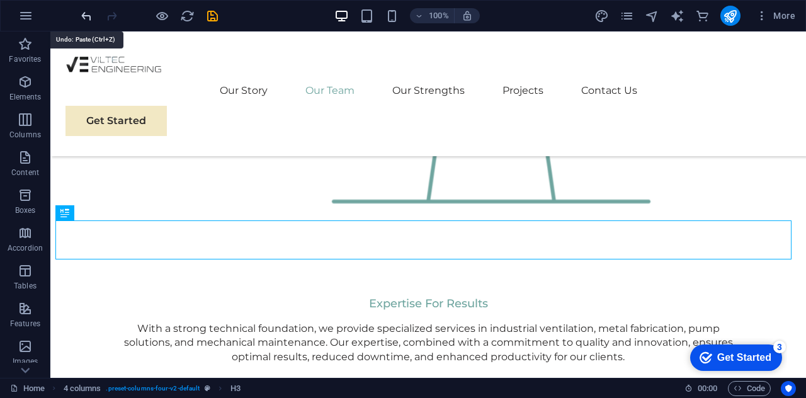
click at [81, 13] on icon "undo" at bounding box center [86, 16] width 14 height 14
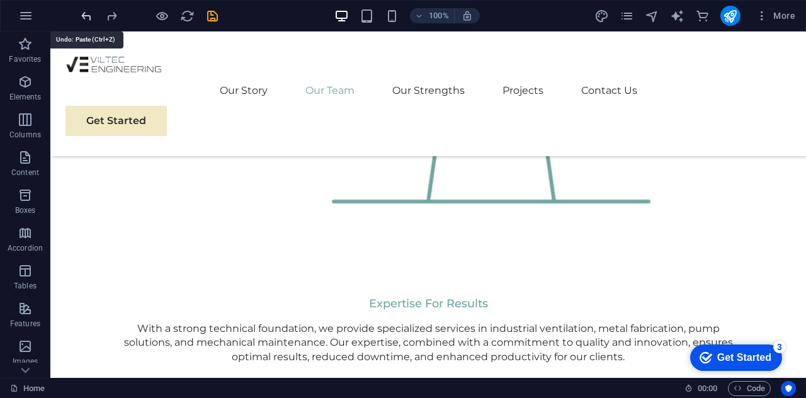
click at [81, 13] on icon "undo" at bounding box center [86, 16] width 14 height 14
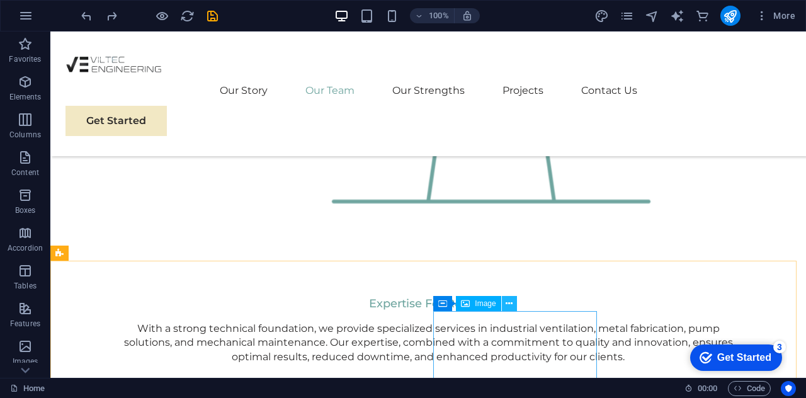
click at [511, 302] on icon at bounding box center [509, 303] width 7 height 13
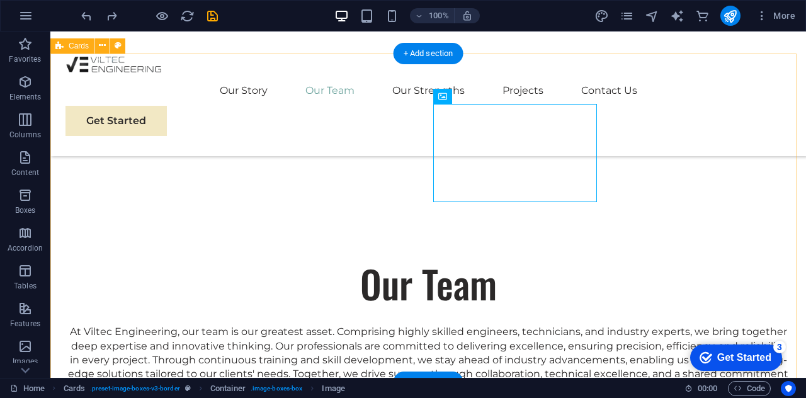
scroll to position [1903, 0]
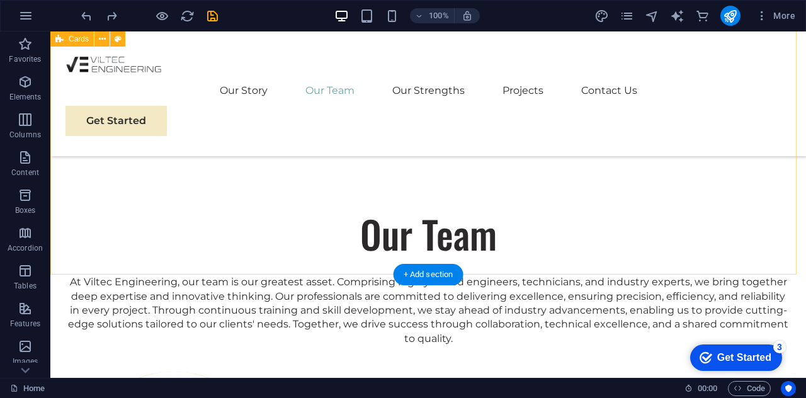
scroll to position [1840, 0]
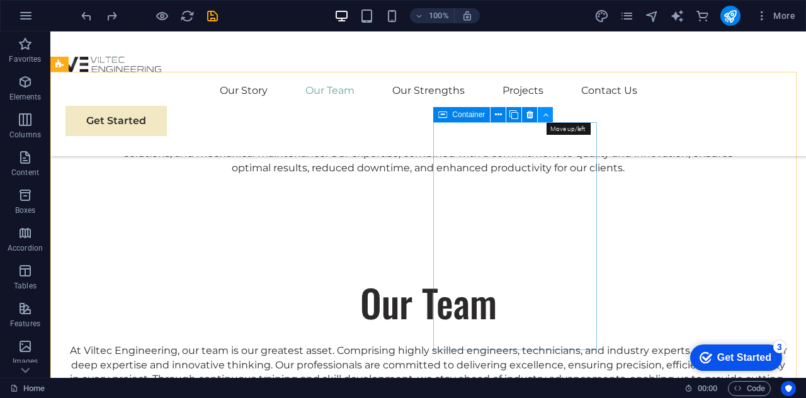
click at [544, 115] on icon at bounding box center [546, 114] width 6 height 13
click at [495, 119] on icon at bounding box center [498, 114] width 7 height 13
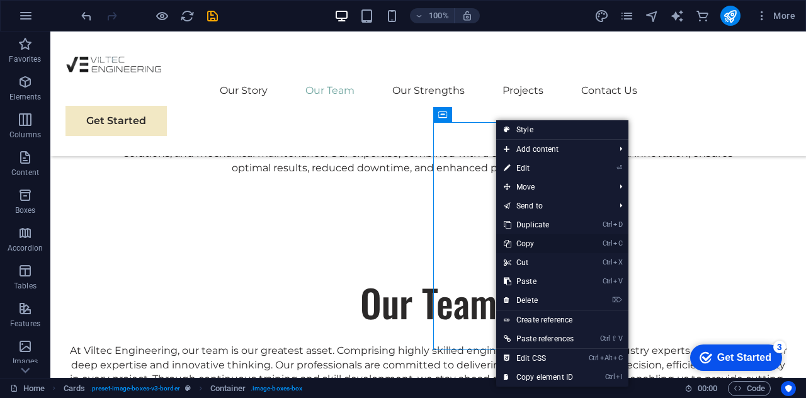
click at [528, 242] on link "Ctrl C Copy" at bounding box center [538, 243] width 85 height 19
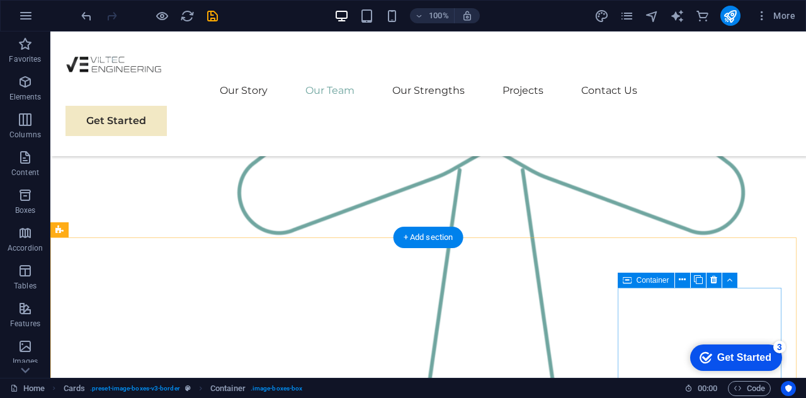
scroll to position [1651, 0]
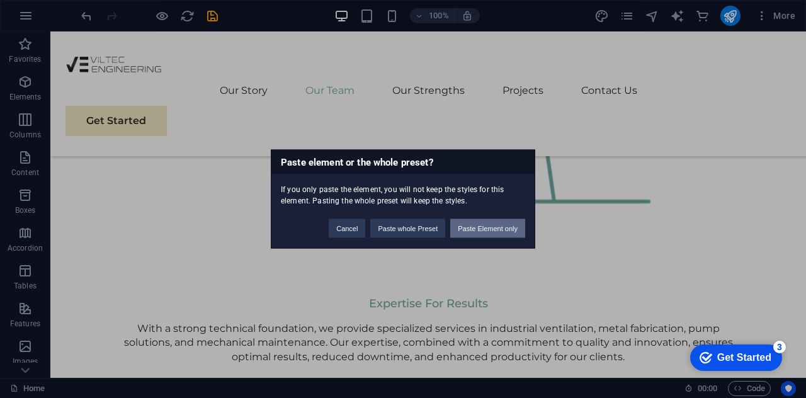
click at [499, 222] on button "Paste Element only" at bounding box center [487, 228] width 75 height 19
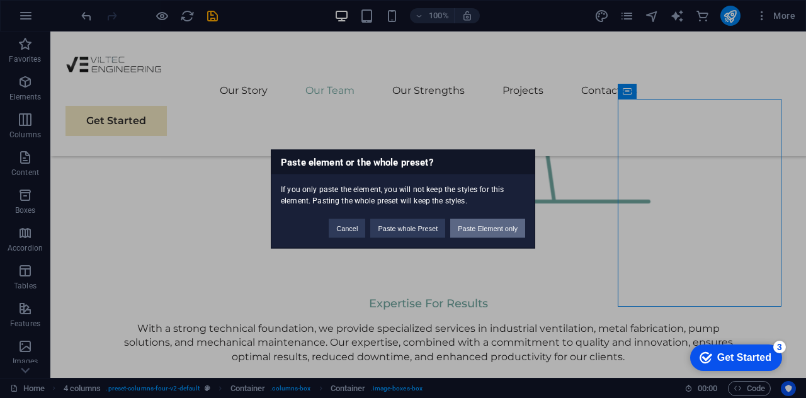
click at [487, 228] on button "Paste Element only" at bounding box center [487, 228] width 75 height 19
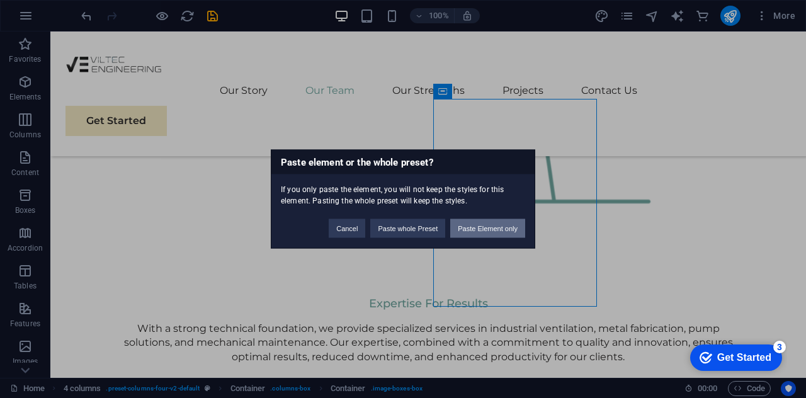
click at [485, 224] on button "Paste Element only" at bounding box center [487, 228] width 75 height 19
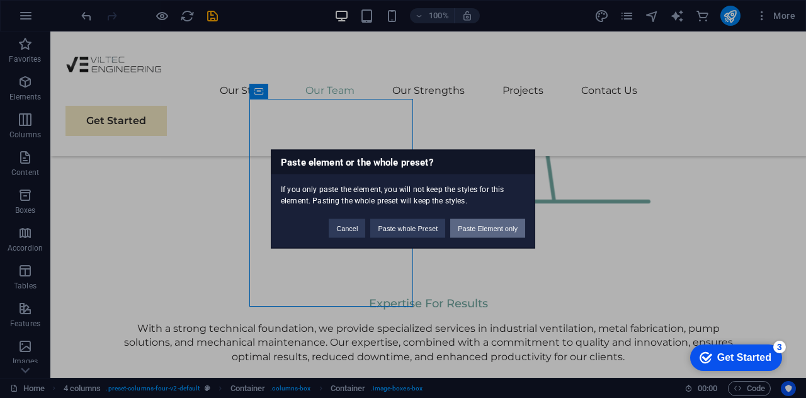
click at [475, 230] on button "Paste Element only" at bounding box center [487, 228] width 75 height 19
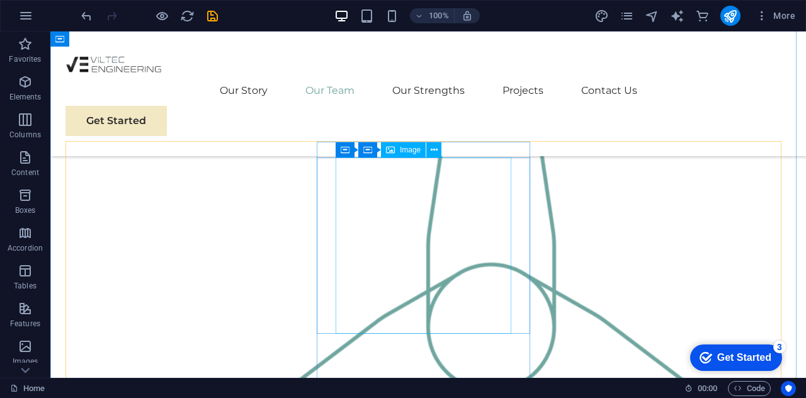
scroll to position [1336, 0]
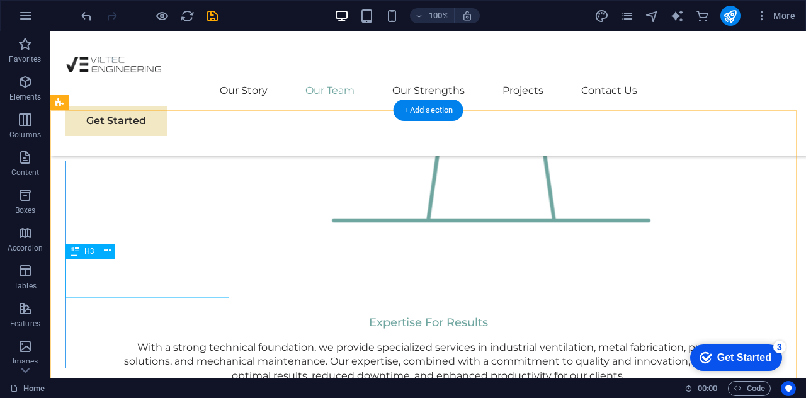
scroll to position [1651, 0]
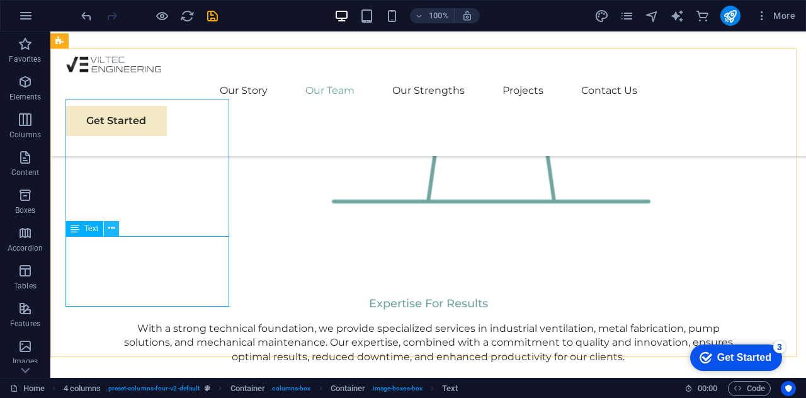
click at [107, 225] on button at bounding box center [111, 228] width 15 height 15
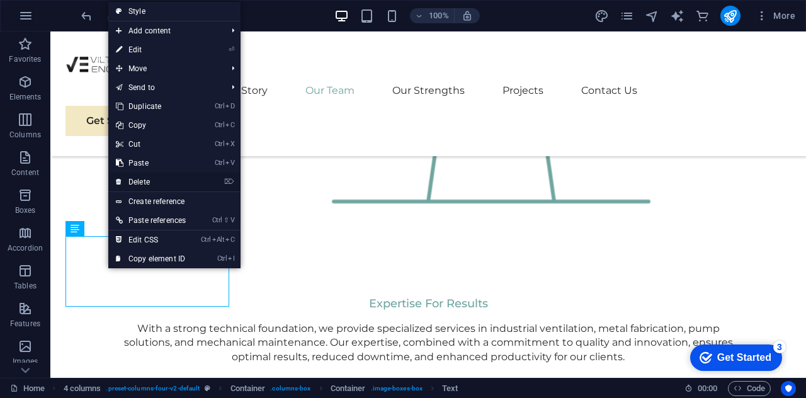
click at [150, 179] on link "⌦ Delete" at bounding box center [150, 182] width 85 height 19
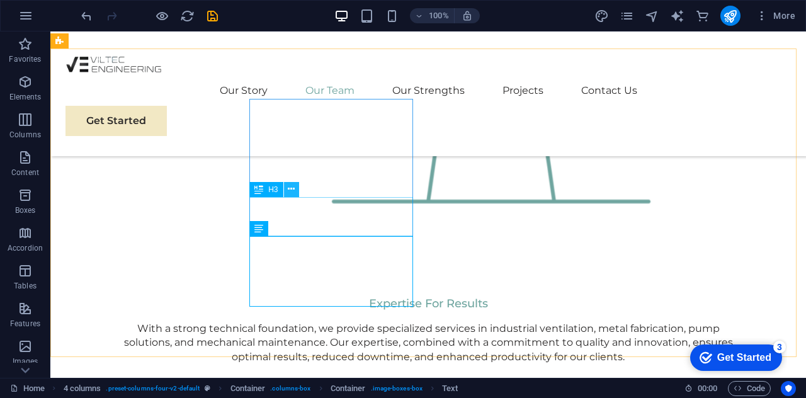
click at [285, 185] on button at bounding box center [291, 189] width 15 height 15
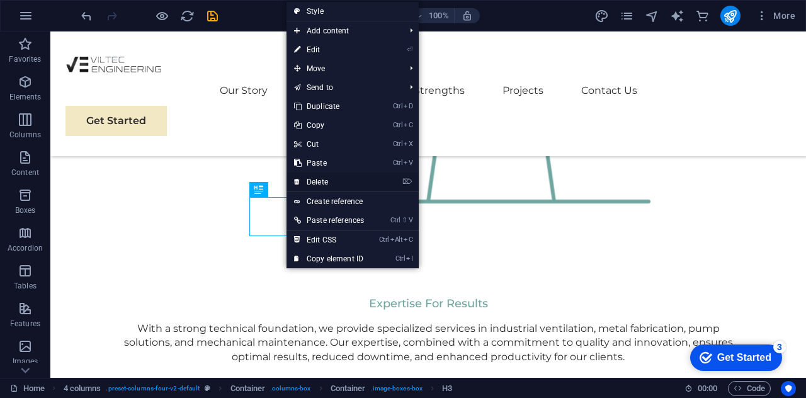
click at [325, 177] on link "⌦ Delete" at bounding box center [329, 182] width 85 height 19
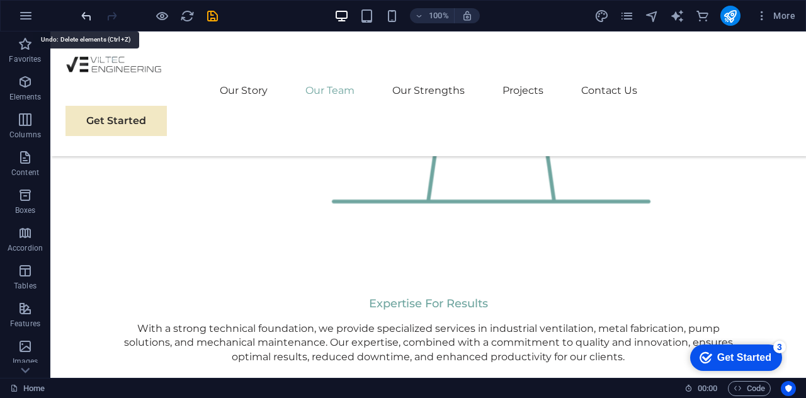
click at [86, 13] on icon "undo" at bounding box center [86, 16] width 14 height 14
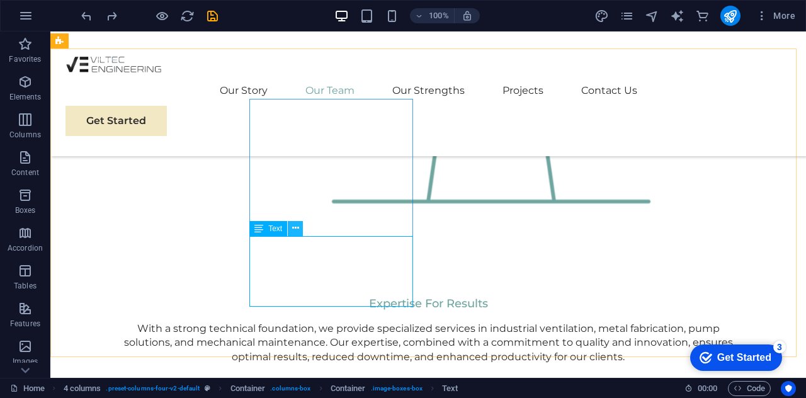
click at [297, 231] on icon at bounding box center [295, 228] width 7 height 13
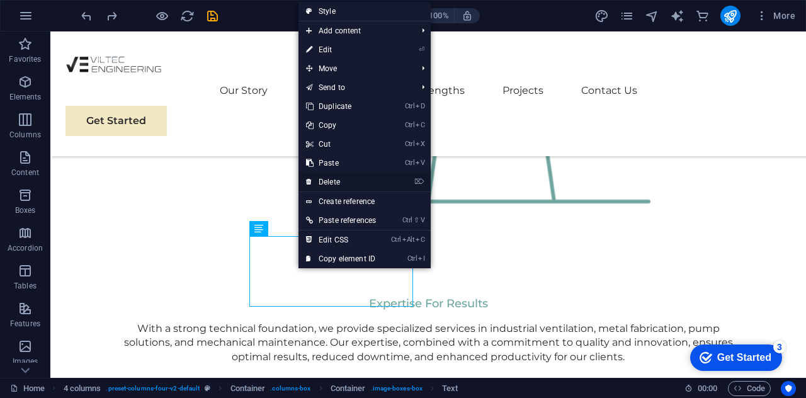
click at [338, 180] on link "⌦ Delete" at bounding box center [341, 182] width 85 height 19
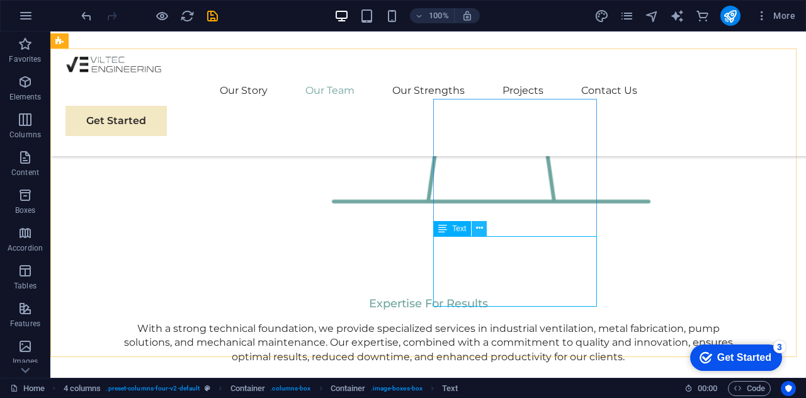
click at [477, 229] on icon at bounding box center [479, 228] width 7 height 13
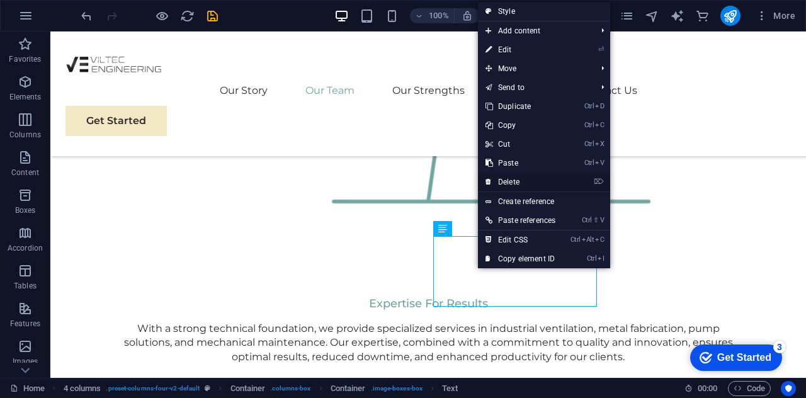
click at [511, 183] on link "⌦ Delete" at bounding box center [520, 182] width 85 height 19
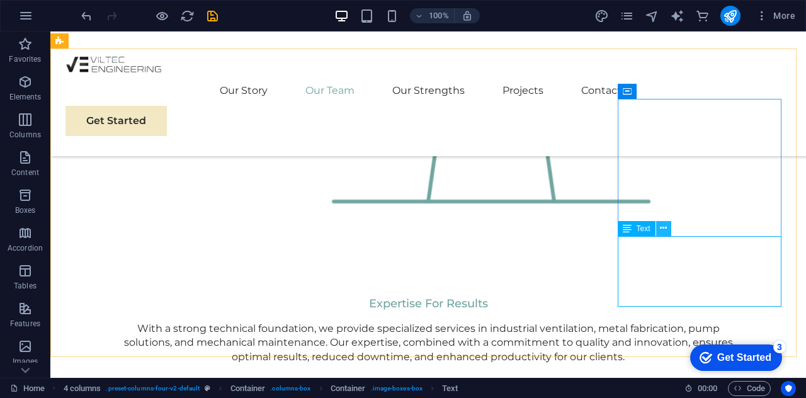
click at [666, 233] on icon at bounding box center [663, 228] width 7 height 13
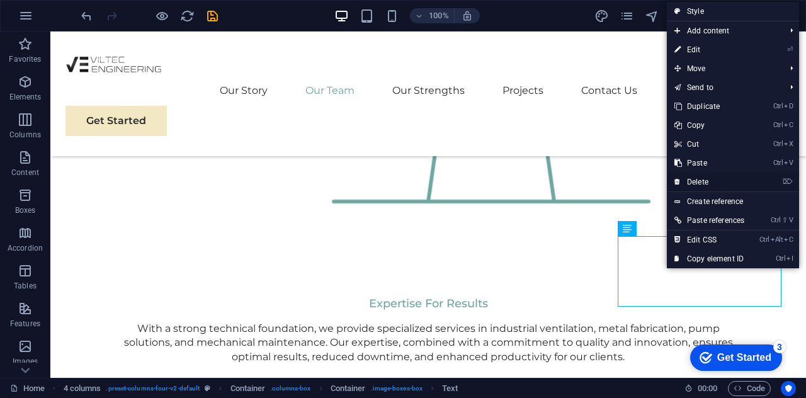
click at [692, 182] on link "⌦ Delete" at bounding box center [709, 182] width 85 height 19
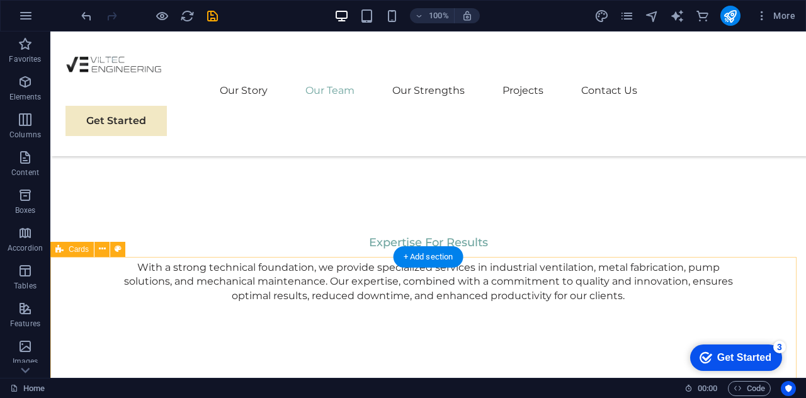
scroll to position [1777, 0]
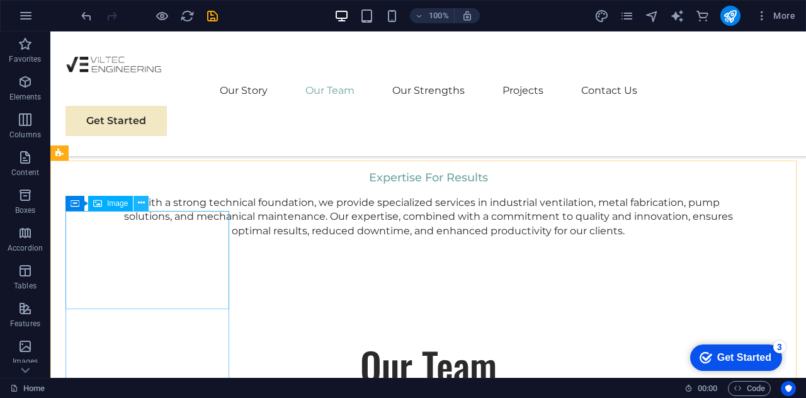
click at [143, 201] on icon at bounding box center [141, 202] width 7 height 13
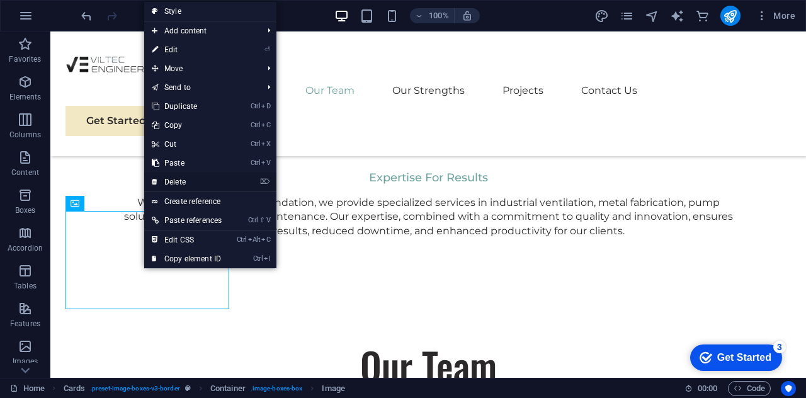
click at [187, 179] on link "⌦ Delete" at bounding box center [186, 182] width 85 height 19
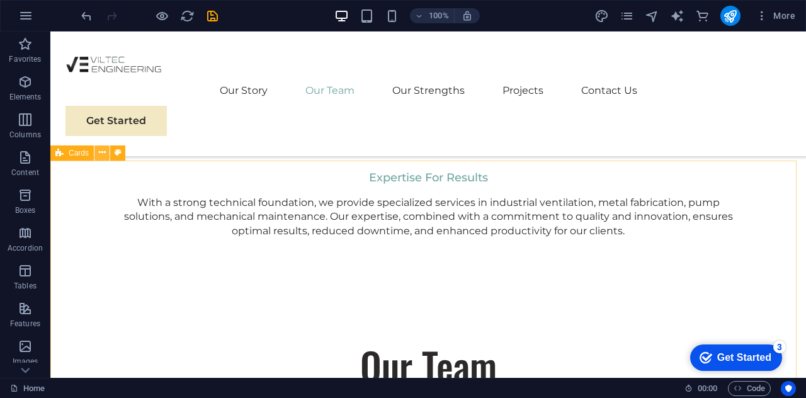
click at [100, 157] on icon at bounding box center [102, 152] width 7 height 13
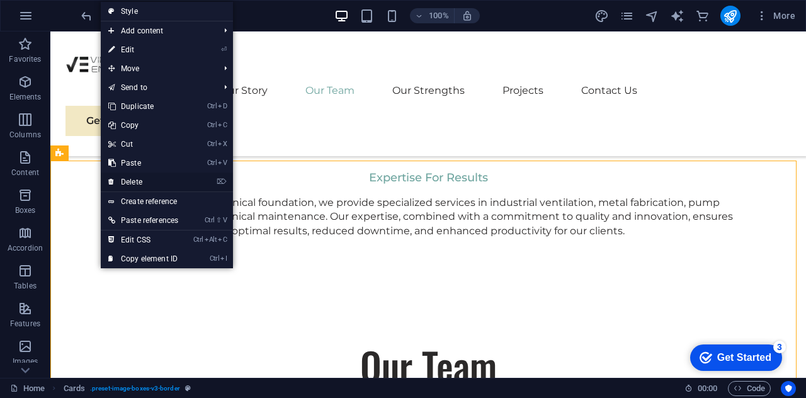
click at [139, 173] on link "⌦ Delete" at bounding box center [143, 182] width 85 height 19
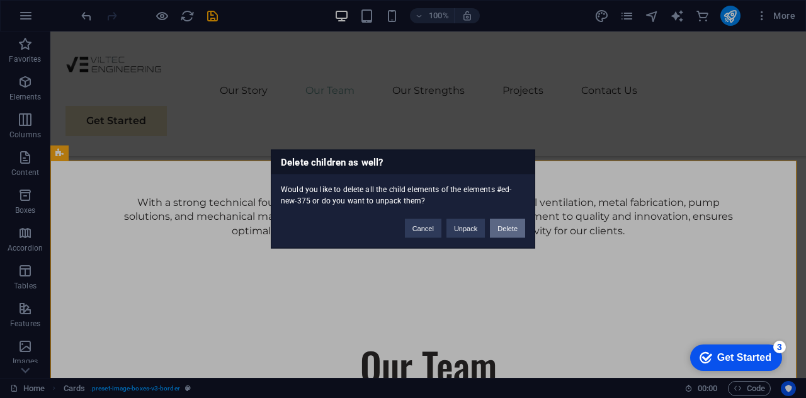
click at [499, 229] on button "Delete" at bounding box center [507, 228] width 35 height 19
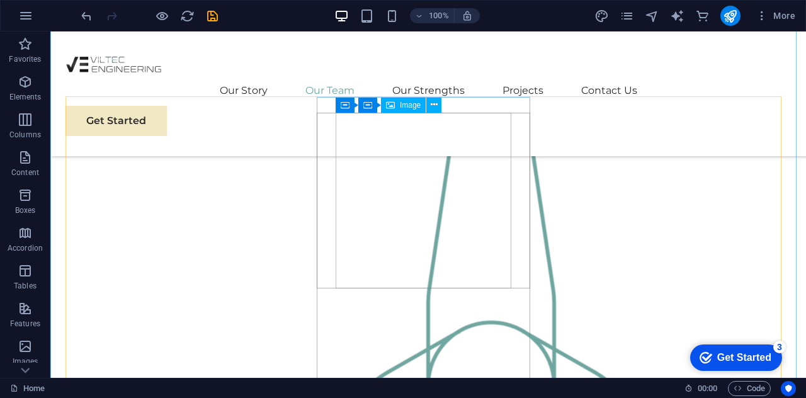
scroll to position [1147, 0]
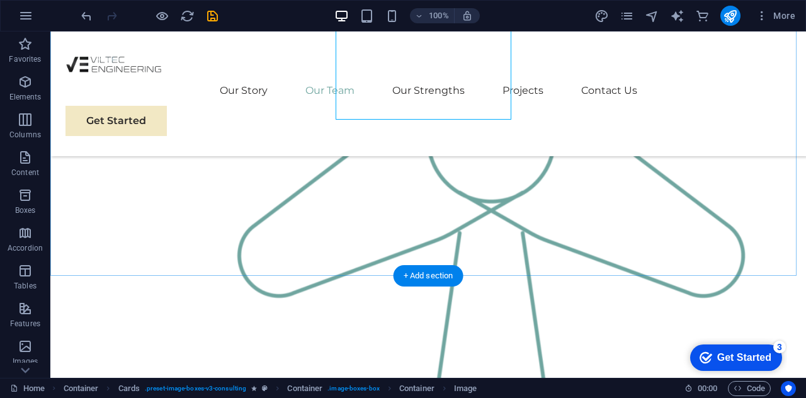
scroll to position [1588, 0]
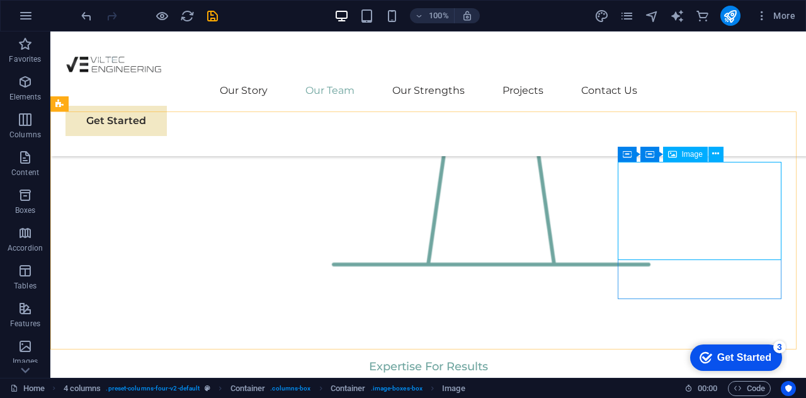
click at [695, 159] on div "Image" at bounding box center [685, 154] width 45 height 15
click at [714, 156] on icon at bounding box center [715, 153] width 7 height 13
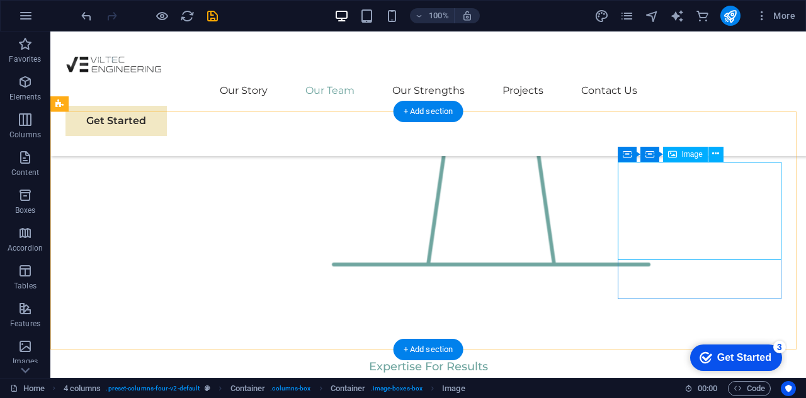
select select "%"
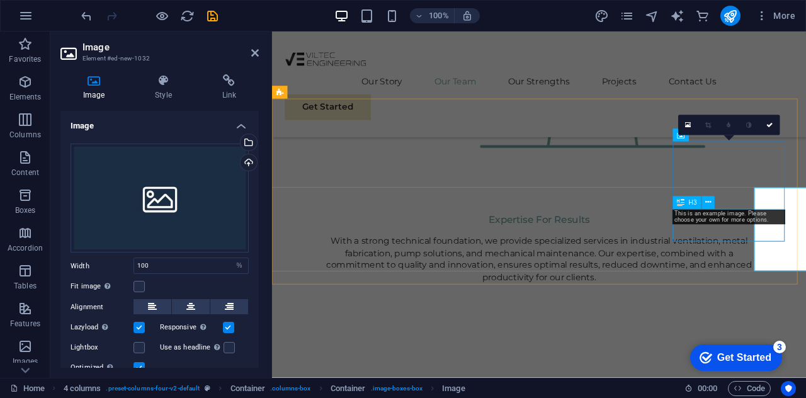
scroll to position [1535, 0]
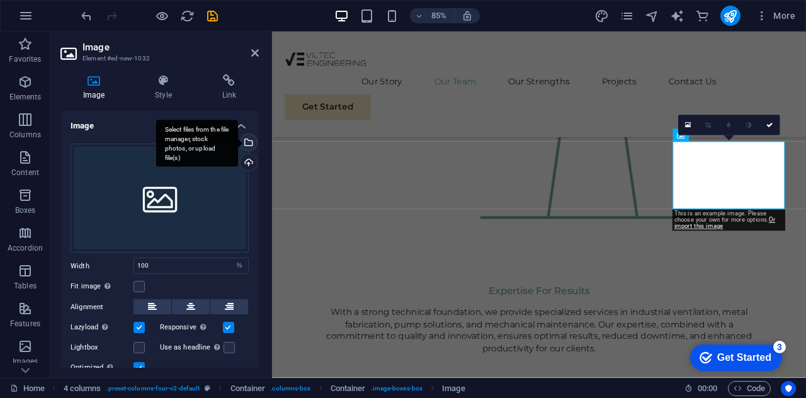
click at [238, 142] on div "Select files from the file manager, stock photos, or upload file(s)" at bounding box center [197, 143] width 82 height 47
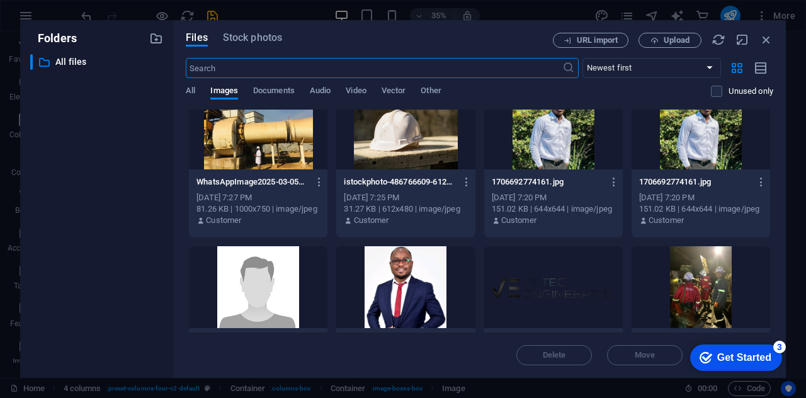
scroll to position [1260, 0]
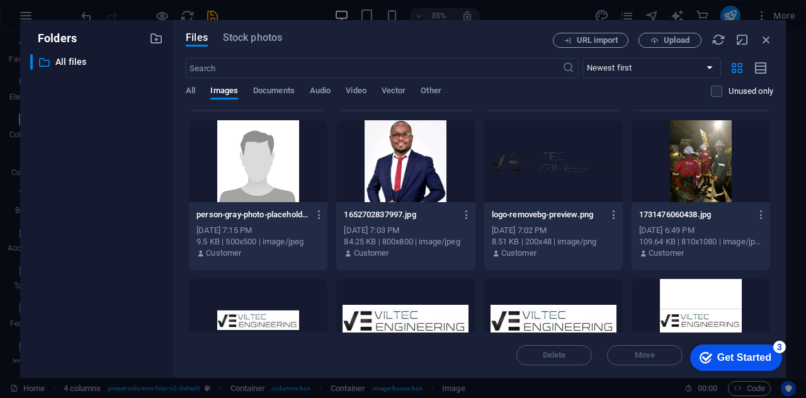
click at [387, 176] on div at bounding box center [405, 161] width 139 height 82
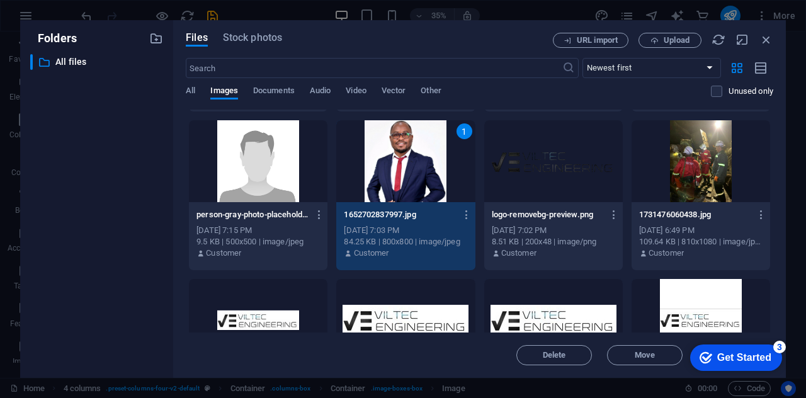
click at [710, 357] on div "checkmark Get Started 3" at bounding box center [736, 357] width 72 height 13
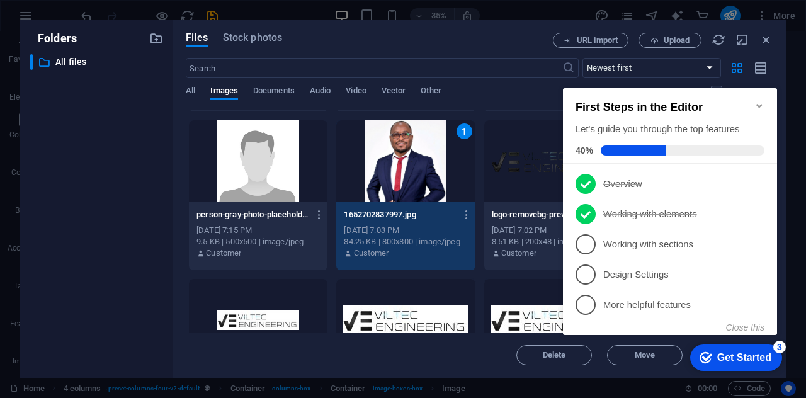
click at [710, 357] on div "checkmark Get Started 3" at bounding box center [736, 357] width 72 height 13
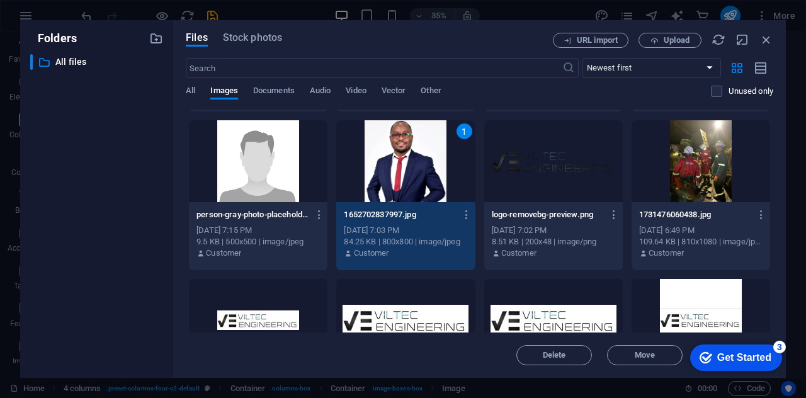
click at [421, 179] on div "1" at bounding box center [405, 161] width 139 height 82
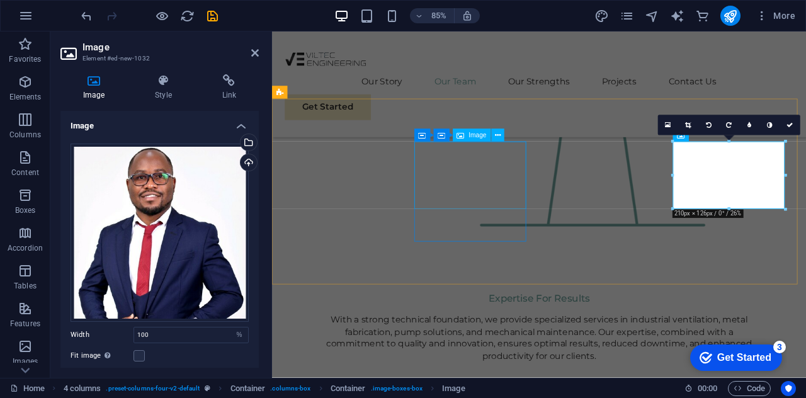
scroll to position [1535, 0]
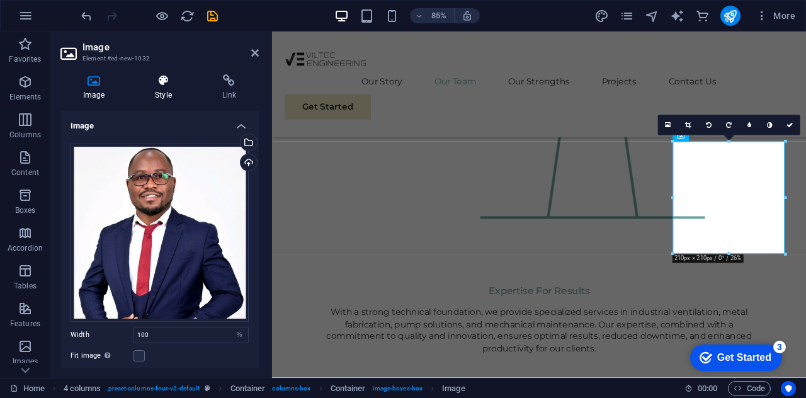
click at [163, 81] on icon at bounding box center [163, 80] width 62 height 13
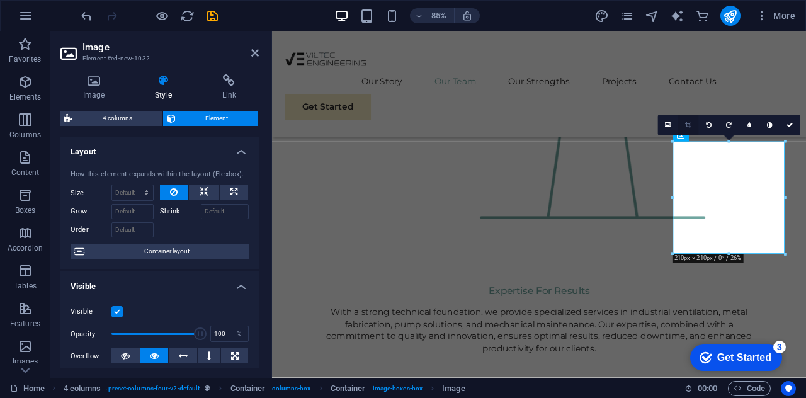
click at [691, 124] on link at bounding box center [688, 125] width 20 height 20
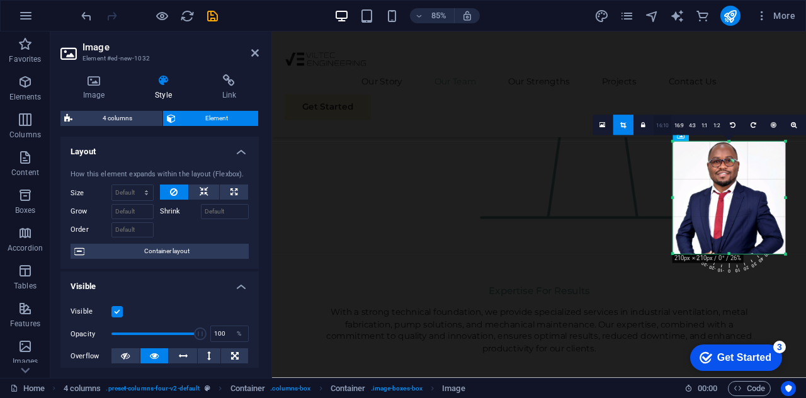
click at [661, 125] on link "16:10" at bounding box center [663, 126] width 18 height 20
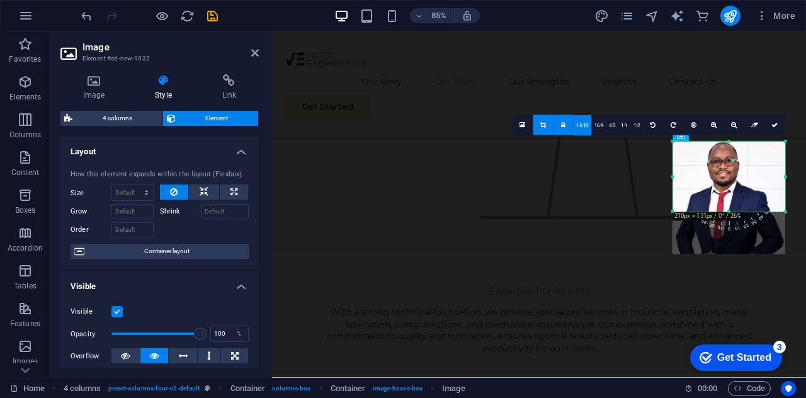
click at [549, 127] on link at bounding box center [543, 125] width 20 height 20
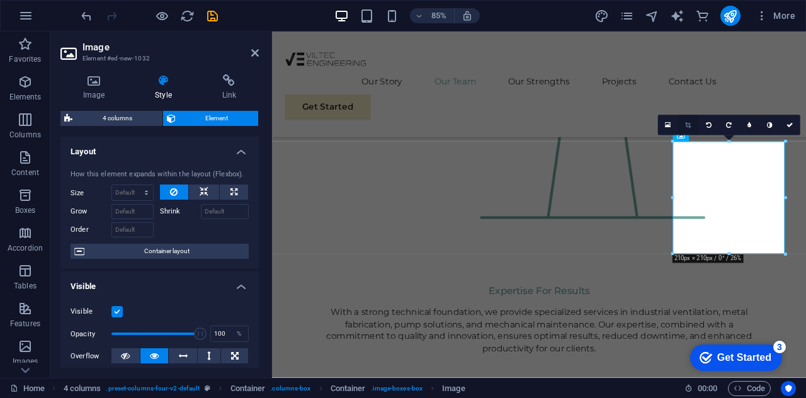
click at [688, 126] on icon at bounding box center [688, 125] width 6 height 6
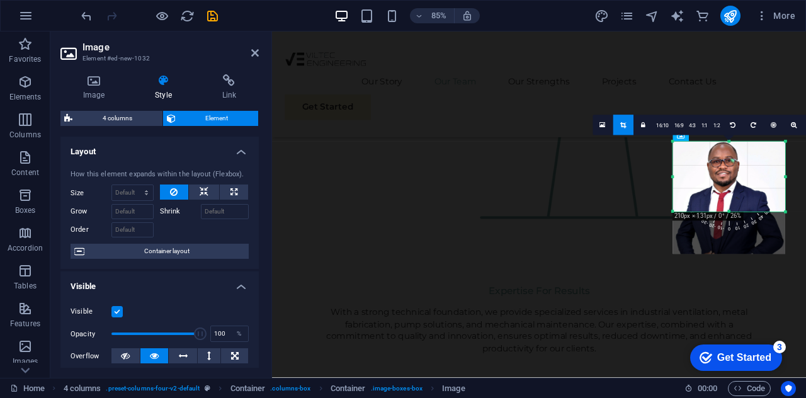
click at [626, 125] on icon at bounding box center [623, 125] width 6 height 6
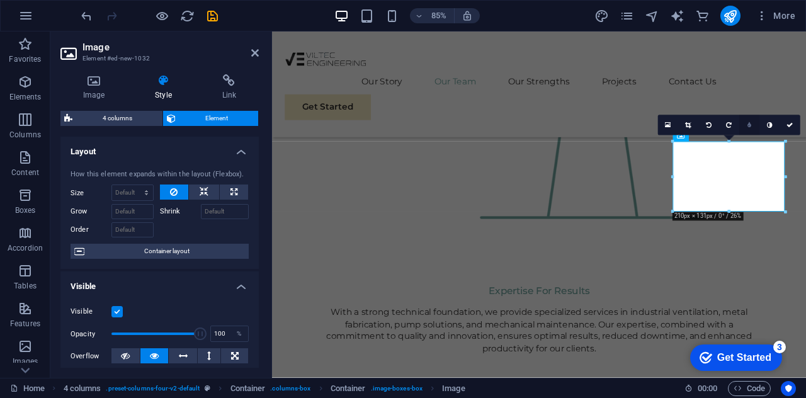
click at [749, 125] on icon at bounding box center [750, 125] width 4 height 6
click at [741, 127] on icon at bounding box center [741, 125] width 4 height 6
click at [768, 128] on link at bounding box center [770, 125] width 20 height 20
click at [768, 127] on icon at bounding box center [770, 125] width 6 height 6
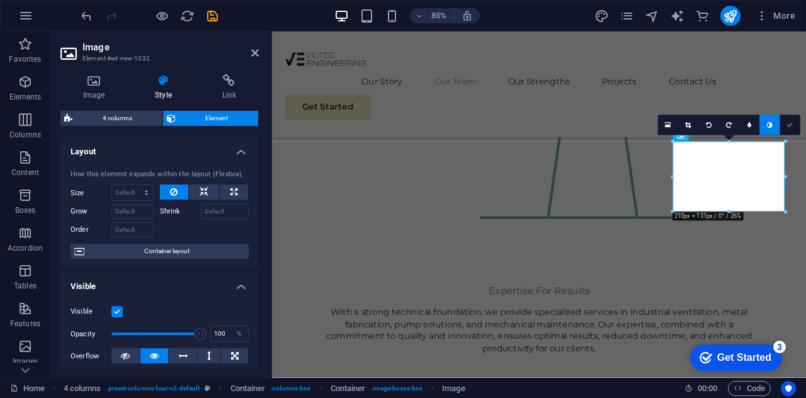
click at [791, 125] on icon at bounding box center [790, 125] width 6 height 6
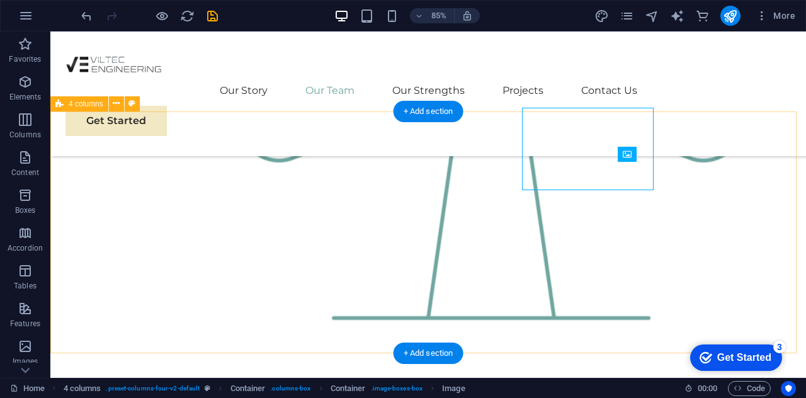
scroll to position [1588, 0]
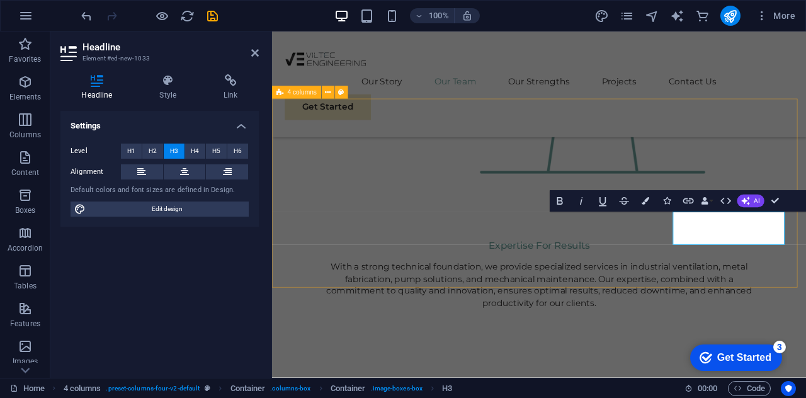
scroll to position [1535, 0]
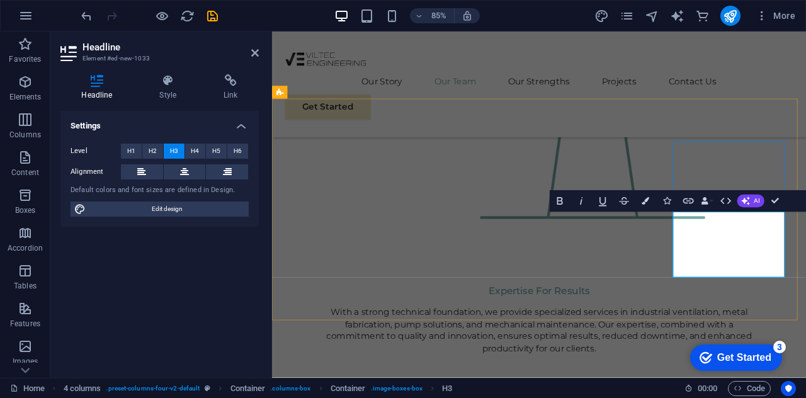
drag, startPoint x: 853, startPoint y: 309, endPoint x: 750, endPoint y: 257, distance: 115.5
click at [727, 202] on icon "button" at bounding box center [725, 201] width 13 height 13
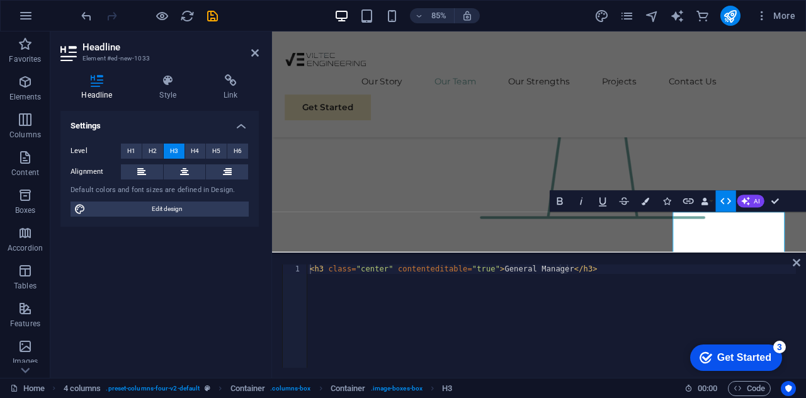
click at [727, 201] on icon "button" at bounding box center [725, 201] width 13 height 13
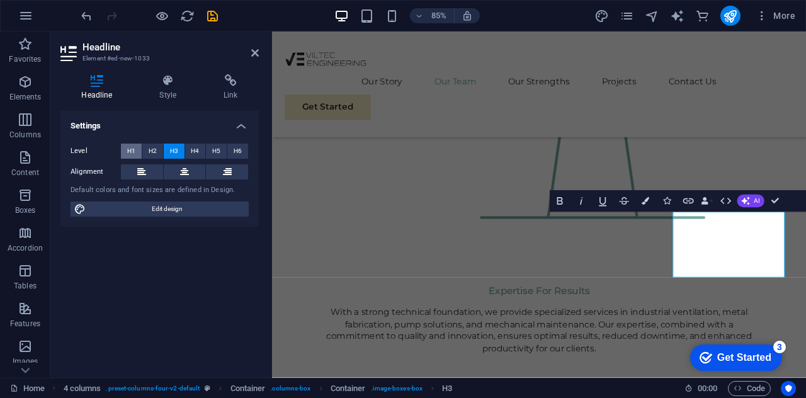
click at [126, 151] on button "H1" at bounding box center [131, 151] width 21 height 15
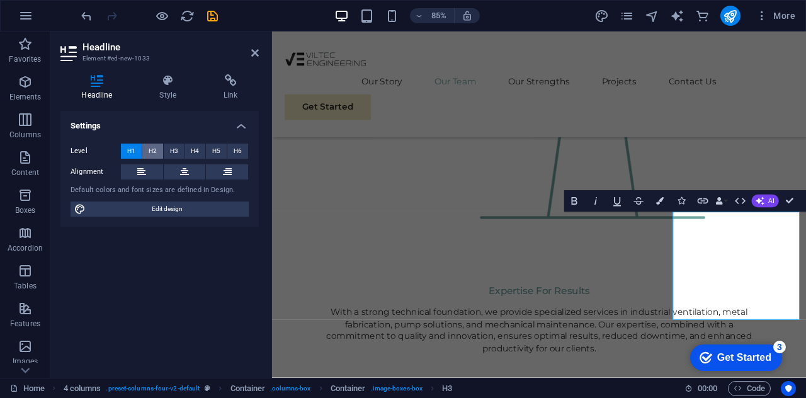
click at [152, 154] on span "H2" at bounding box center [153, 151] width 8 height 15
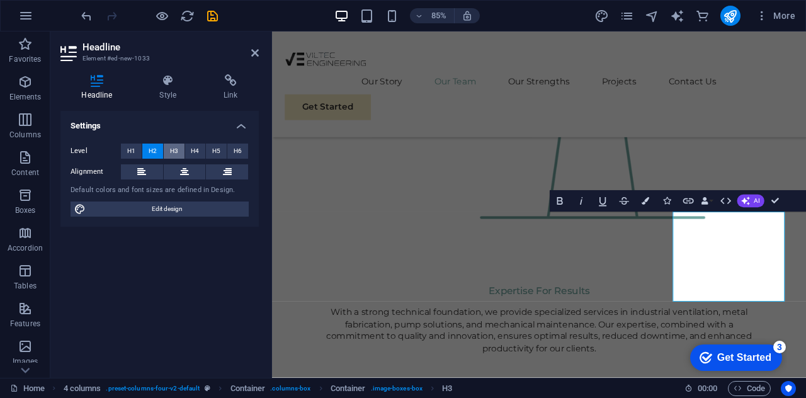
click at [168, 152] on button "H3" at bounding box center [174, 151] width 21 height 15
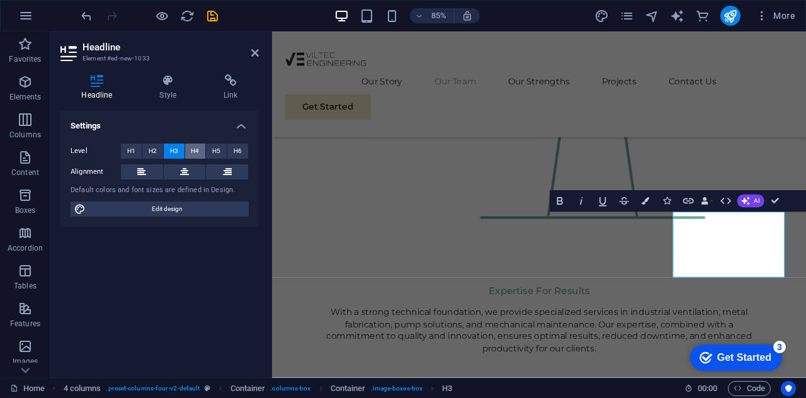
click at [198, 149] on span "H4" at bounding box center [195, 151] width 8 height 15
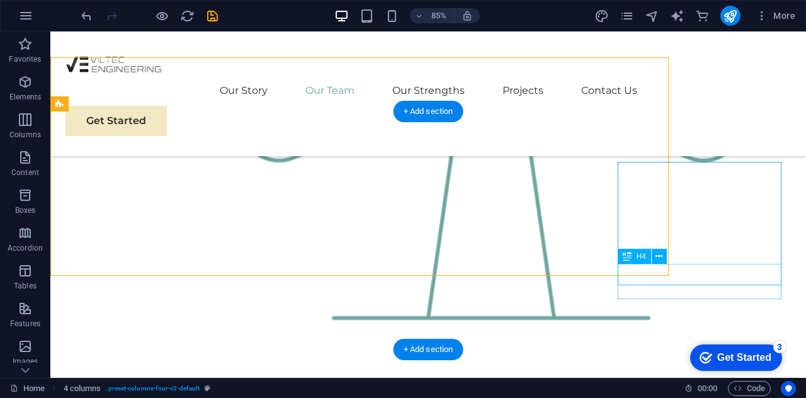
scroll to position [1588, 0]
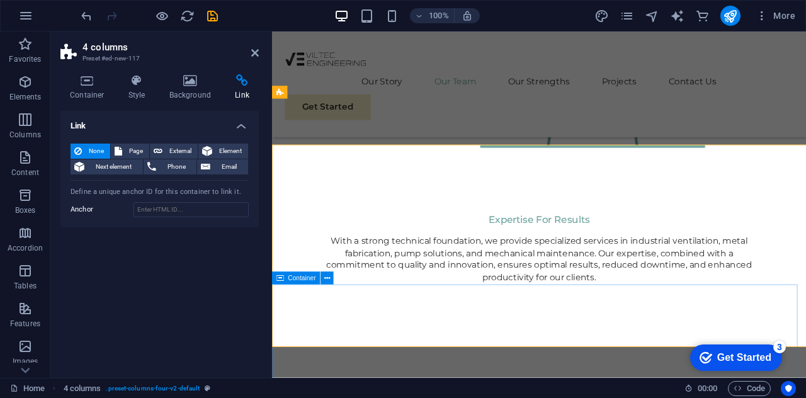
scroll to position [1535, 0]
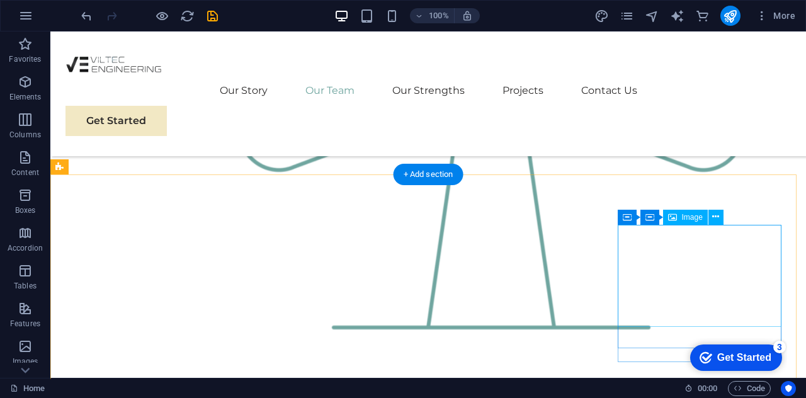
scroll to position [1588, 0]
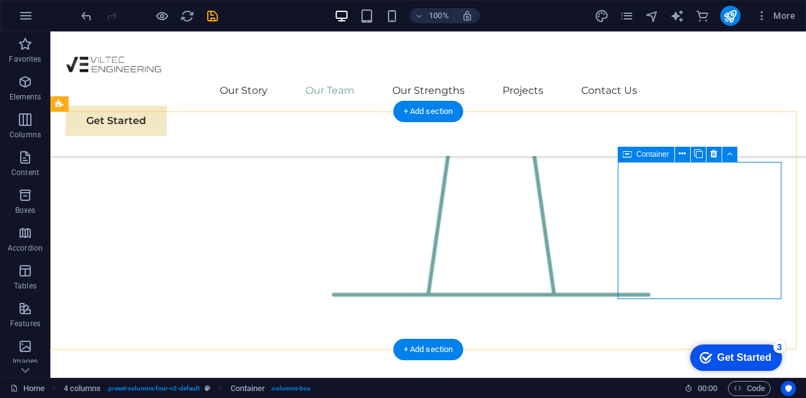
scroll to position [1535, 0]
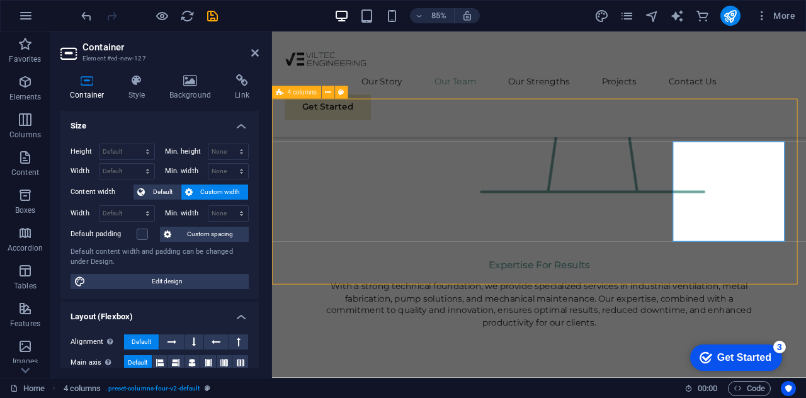
scroll to position [1588, 0]
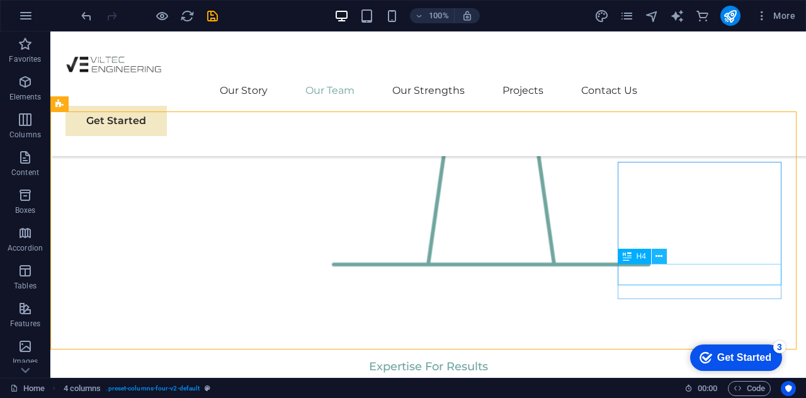
click at [664, 258] on button at bounding box center [659, 256] width 15 height 15
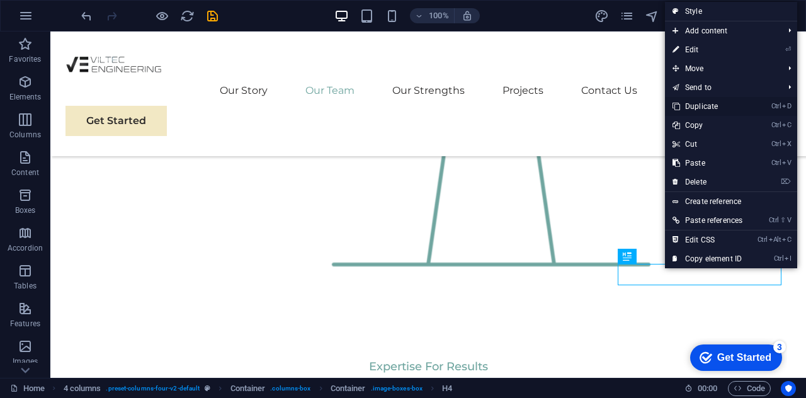
click at [712, 106] on link "Ctrl D Duplicate" at bounding box center [707, 106] width 85 height 19
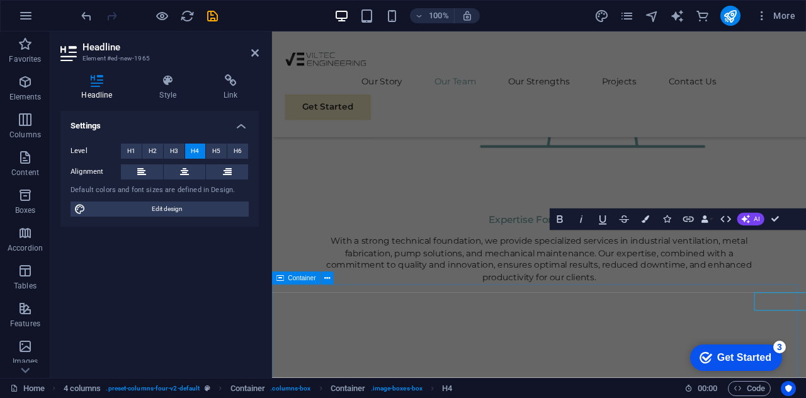
scroll to position [1535, 0]
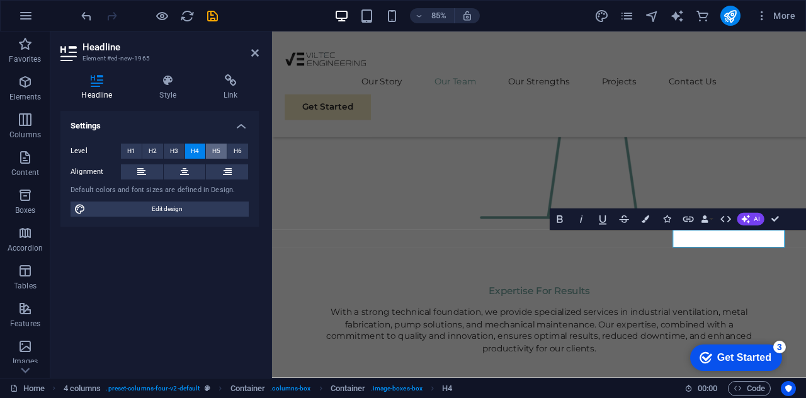
click at [216, 149] on span "H5" at bounding box center [216, 151] width 8 height 15
drag, startPoint x: 834, startPoint y: 271, endPoint x: 761, endPoint y: 267, distance: 73.2
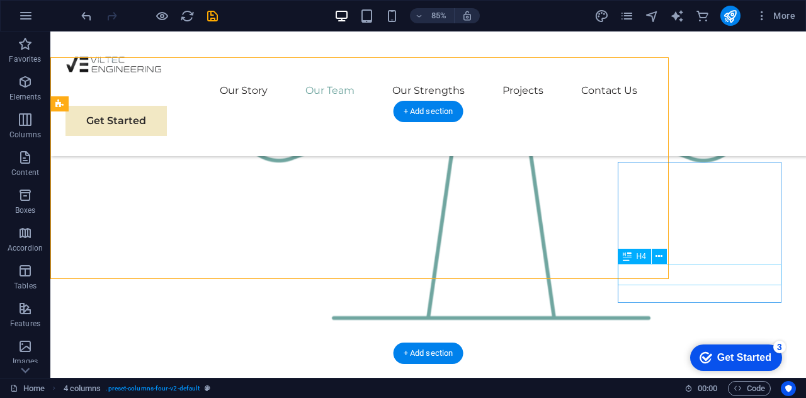
scroll to position [1588, 0]
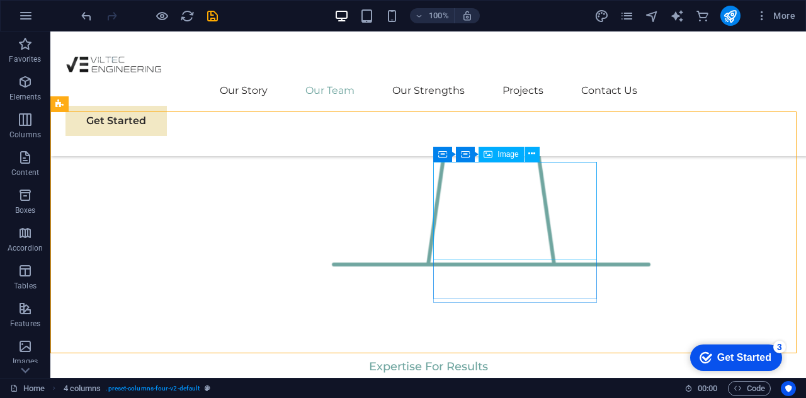
click at [504, 159] on div "Image" at bounding box center [501, 154] width 45 height 15
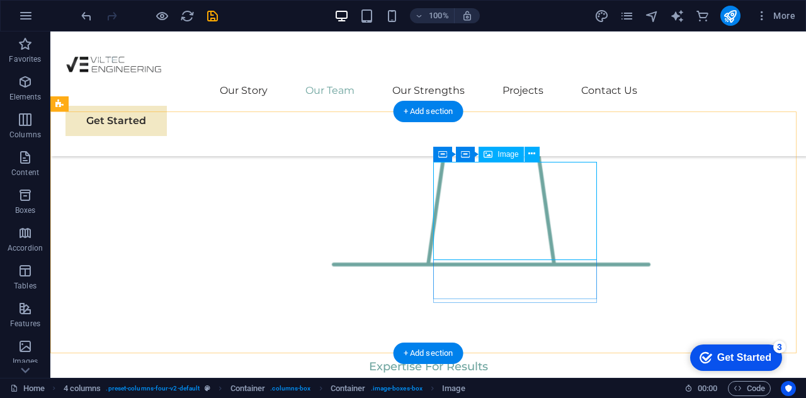
select select "%"
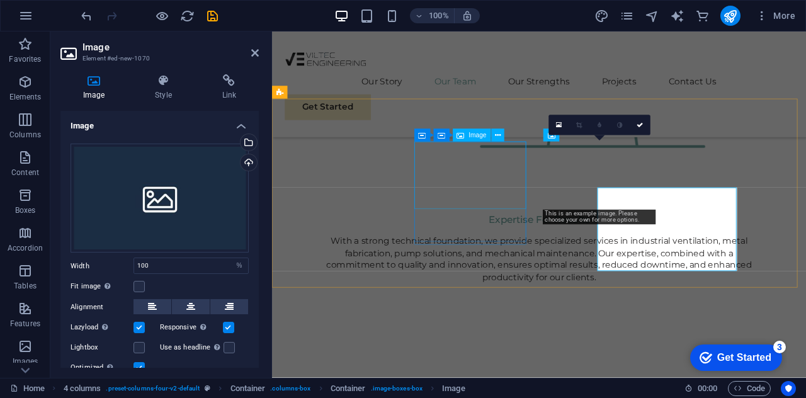
scroll to position [1535, 0]
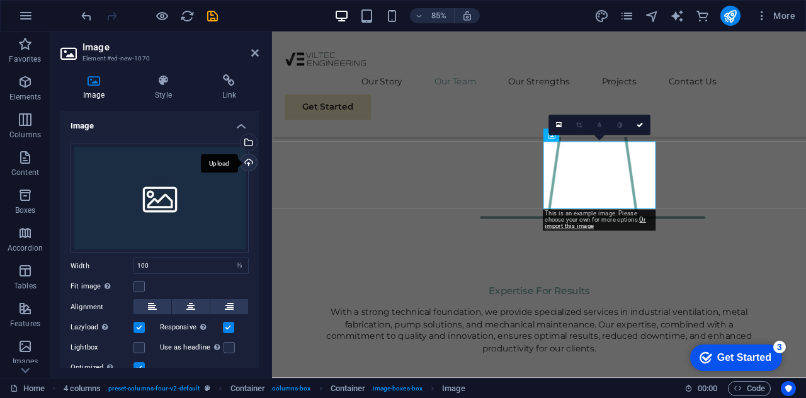
click at [244, 158] on div "Upload" at bounding box center [247, 163] width 19 height 19
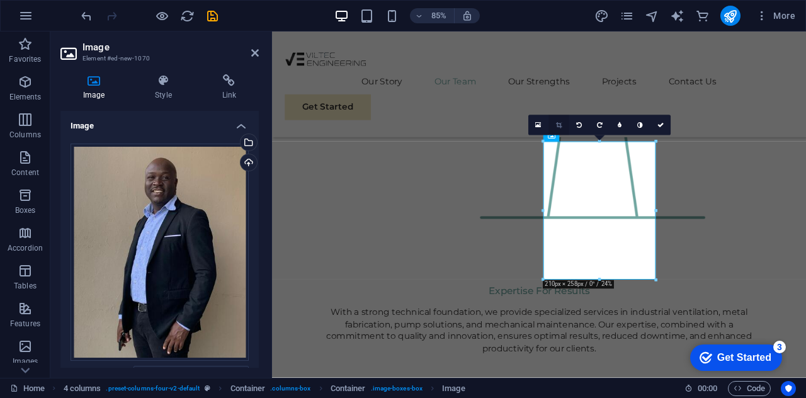
click at [558, 126] on icon at bounding box center [559, 125] width 6 height 6
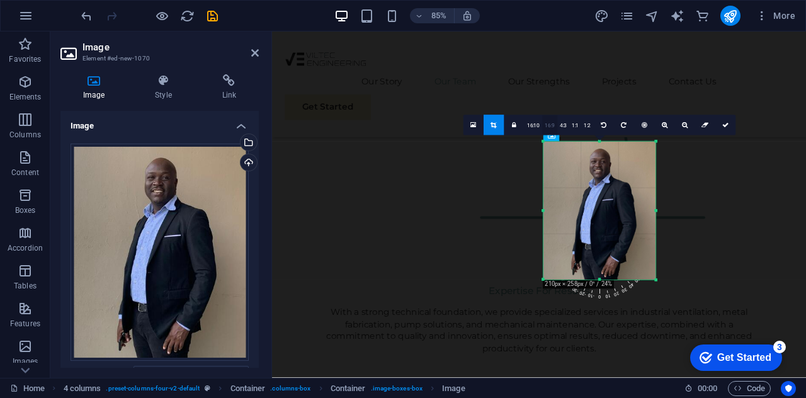
click at [549, 128] on link "16:9" at bounding box center [549, 126] width 15 height 20
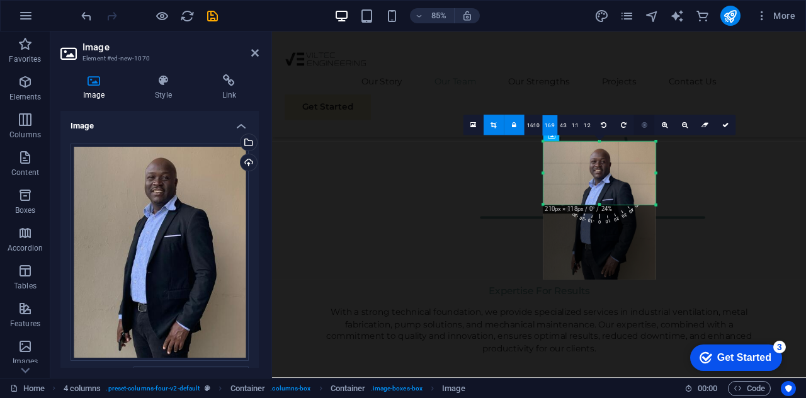
click at [644, 124] on icon at bounding box center [645, 125] width 6 height 6
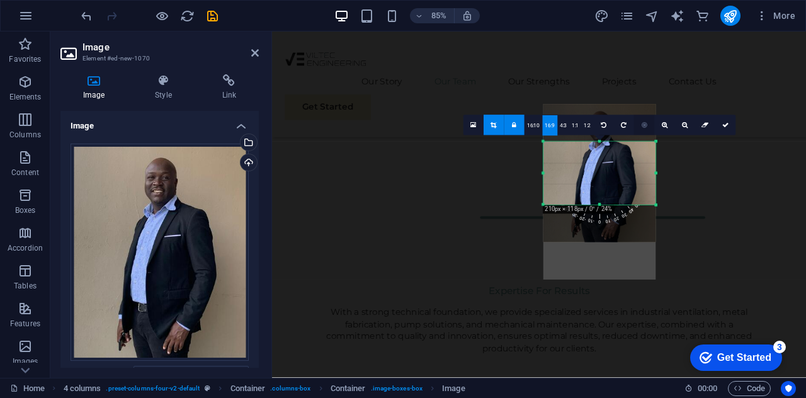
click at [642, 123] on icon at bounding box center [645, 125] width 6 height 6
click at [642, 124] on icon at bounding box center [645, 125] width 6 height 6
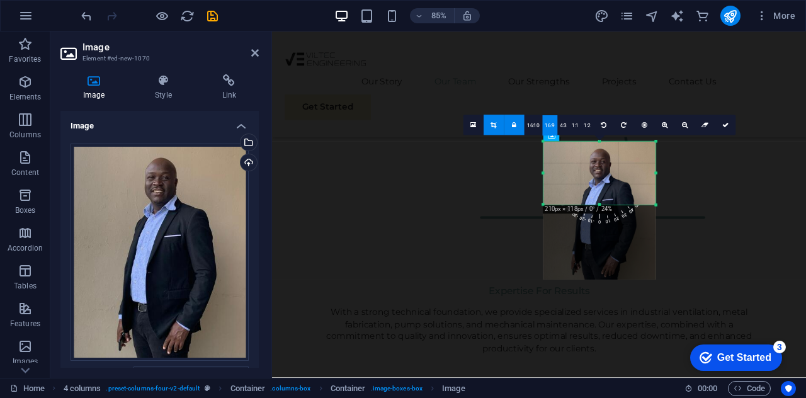
drag, startPoint x: 598, startPoint y: 177, endPoint x: 599, endPoint y: 213, distance: 36.5
click at [599, 205] on div "180 170 160 150 140 130 120 110 100 90 80 70 60 50 40 30 20 10 0 -10 -20 -30 -4…" at bounding box center [599, 173] width 113 height 63
click at [552, 125] on link "16:9" at bounding box center [549, 126] width 15 height 20
click at [727, 125] on icon at bounding box center [725, 125] width 6 height 6
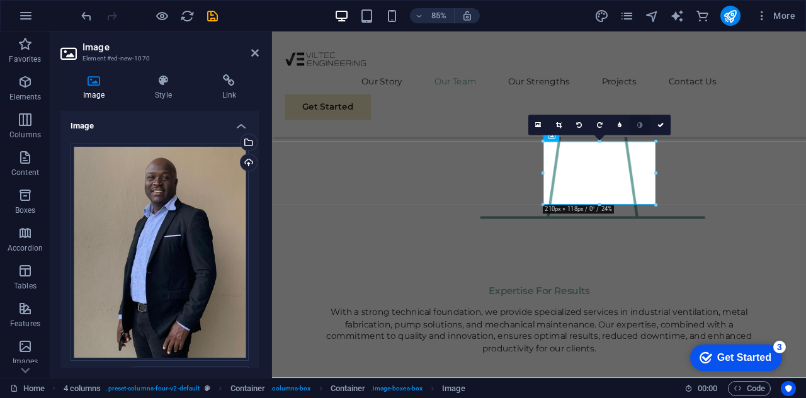
click at [638, 125] on icon at bounding box center [640, 125] width 6 height 6
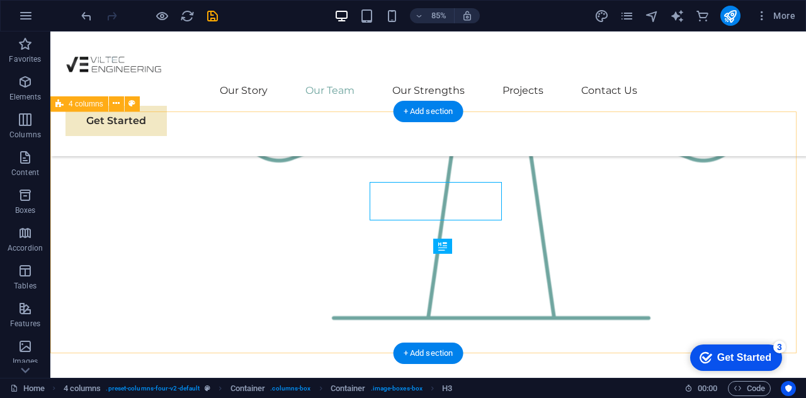
scroll to position [1588, 0]
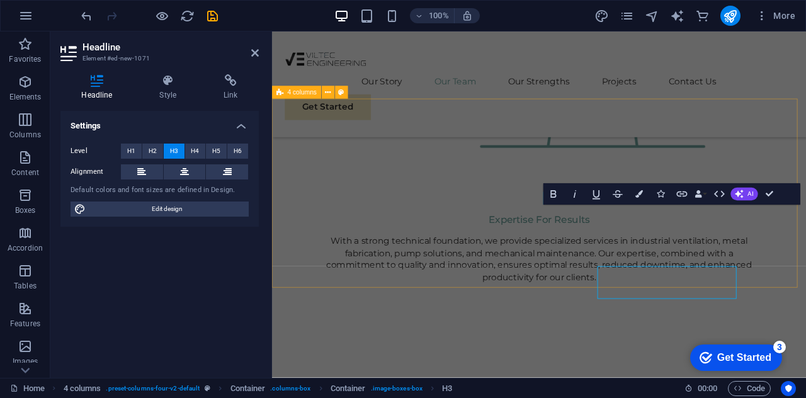
scroll to position [1535, 0]
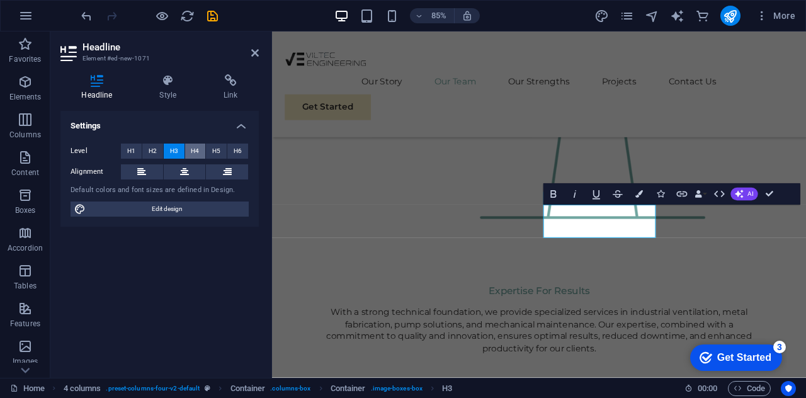
click at [198, 153] on span "H4" at bounding box center [195, 151] width 8 height 15
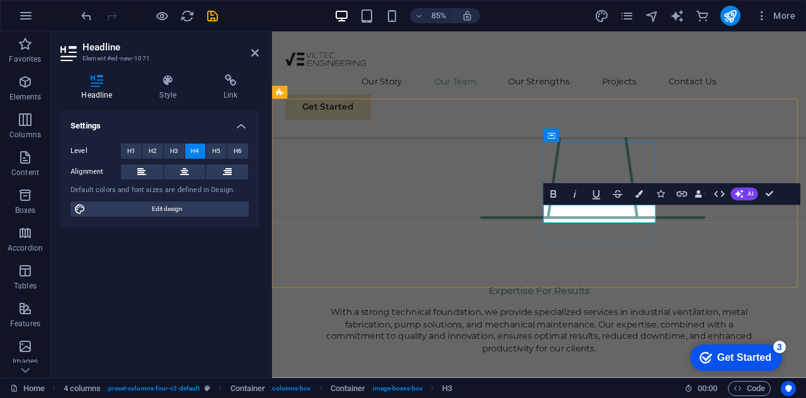
drag, startPoint x: 659, startPoint y: 247, endPoint x: 674, endPoint y: 247, distance: 15.7
drag, startPoint x: 686, startPoint y: 245, endPoint x: 606, endPoint y: 246, distance: 80.0
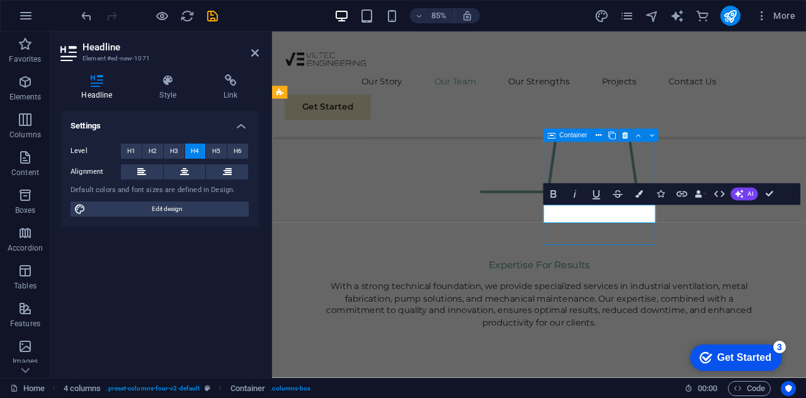
scroll to position [1588, 0]
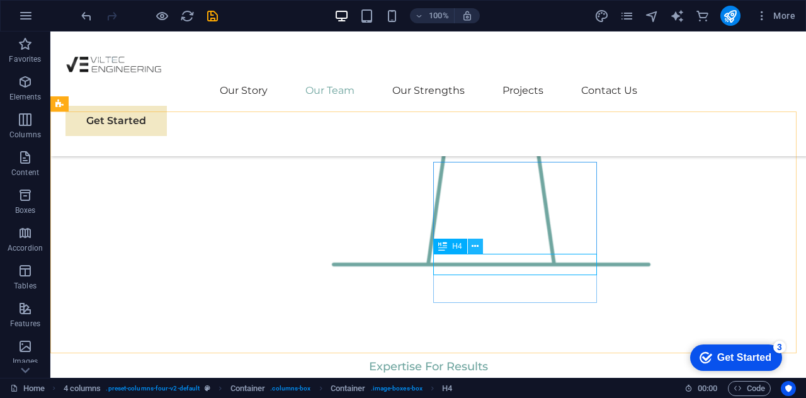
click at [476, 245] on icon at bounding box center [475, 246] width 7 height 13
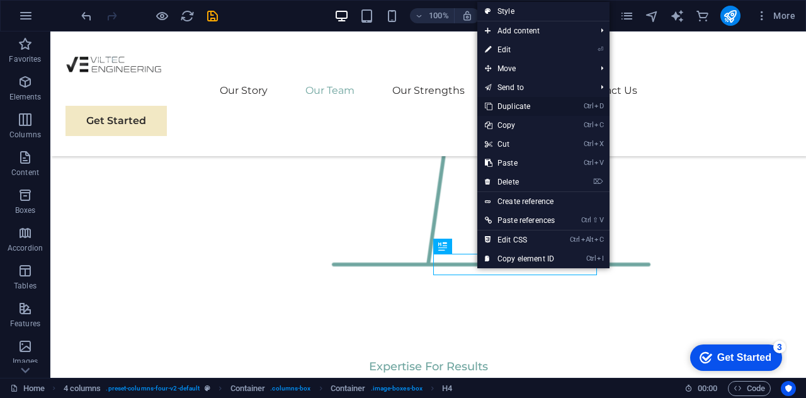
click at [513, 105] on link "Ctrl D Duplicate" at bounding box center [519, 106] width 85 height 19
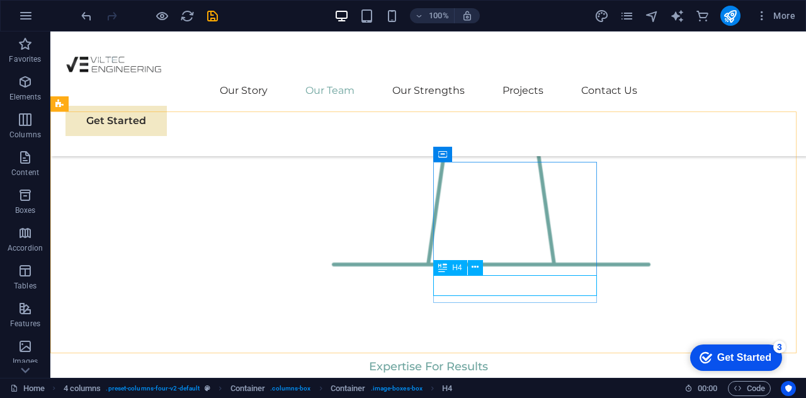
click at [459, 270] on span "H4" at bounding box center [456, 268] width 9 height 8
click at [474, 266] on icon at bounding box center [475, 267] width 7 height 13
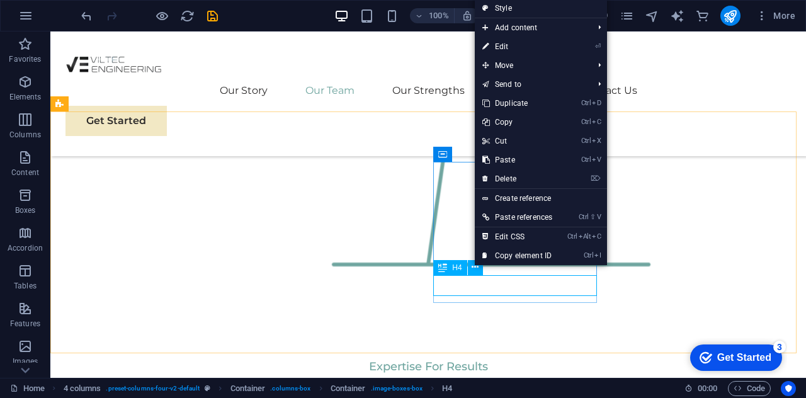
click at [447, 268] on icon at bounding box center [442, 267] width 9 height 15
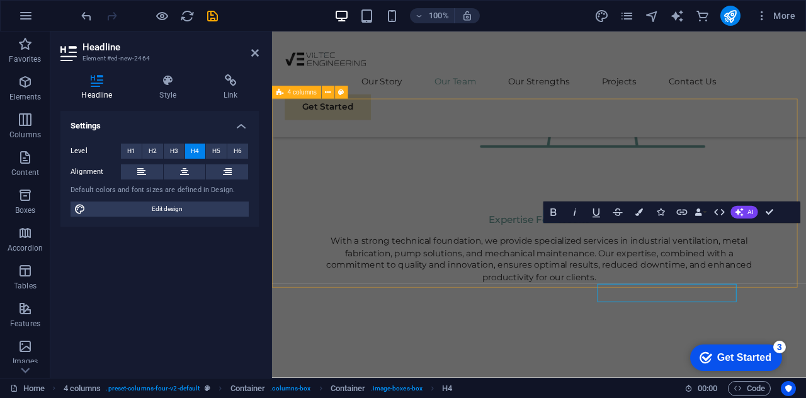
scroll to position [1535, 0]
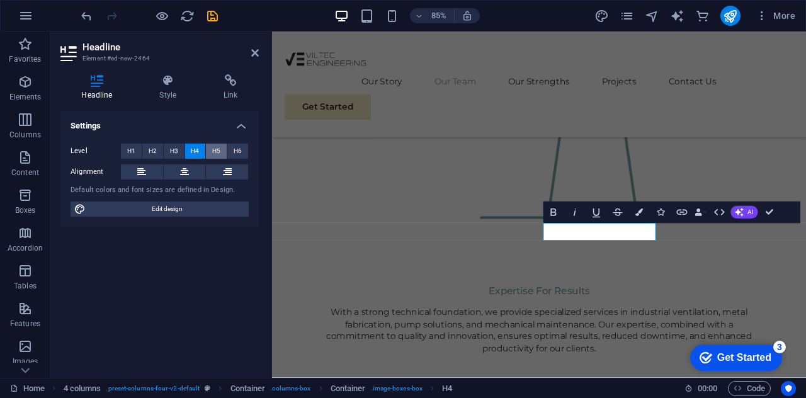
click at [217, 152] on span "H5" at bounding box center [216, 151] width 8 height 15
drag, startPoint x: 711, startPoint y: 265, endPoint x: 603, endPoint y: 268, distance: 108.4
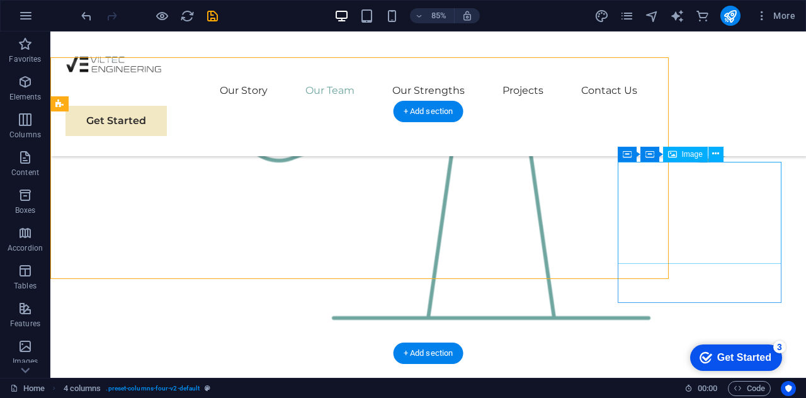
scroll to position [1588, 0]
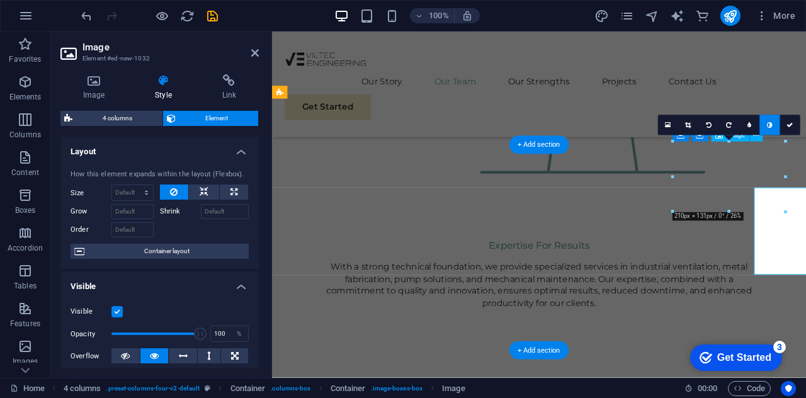
scroll to position [1535, 0]
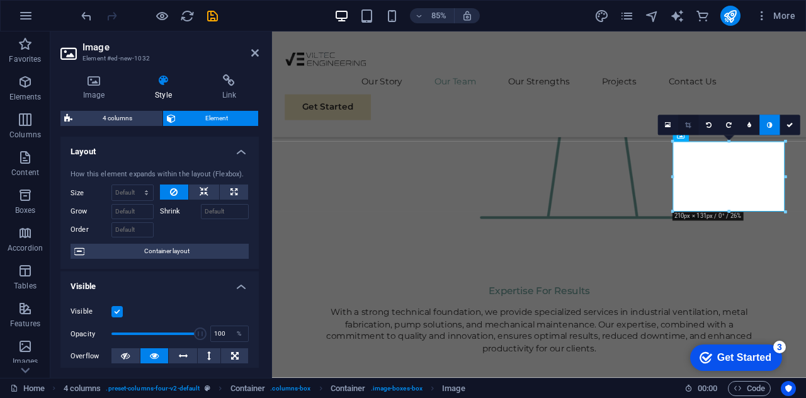
click at [690, 123] on icon at bounding box center [688, 125] width 6 height 6
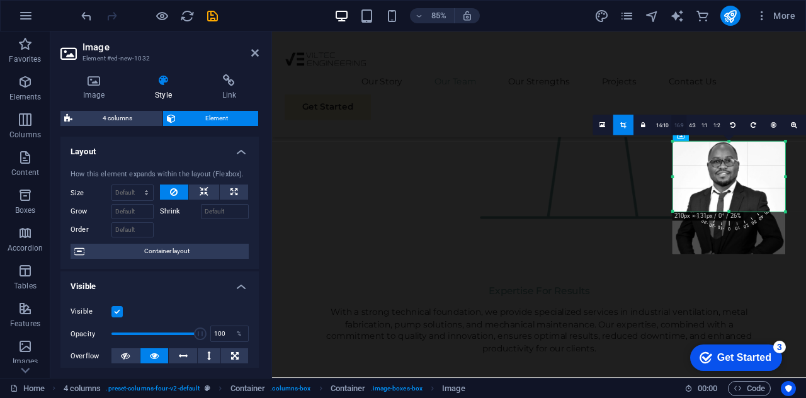
click at [677, 127] on link "16:9" at bounding box center [679, 126] width 15 height 20
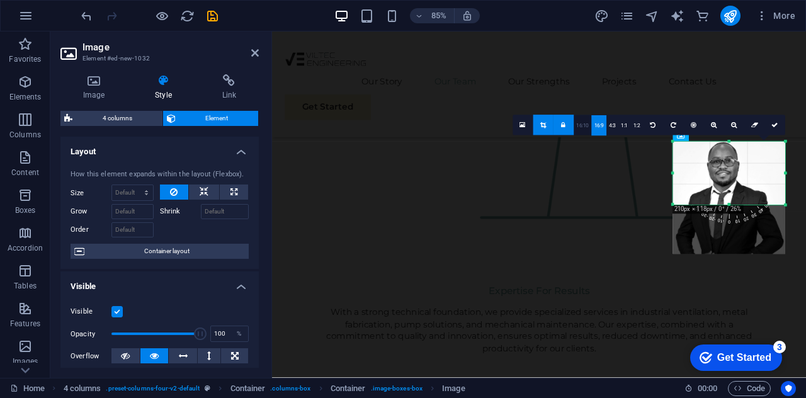
click at [586, 125] on link "16:10" at bounding box center [583, 126] width 18 height 20
click at [771, 127] on link at bounding box center [775, 125] width 20 height 20
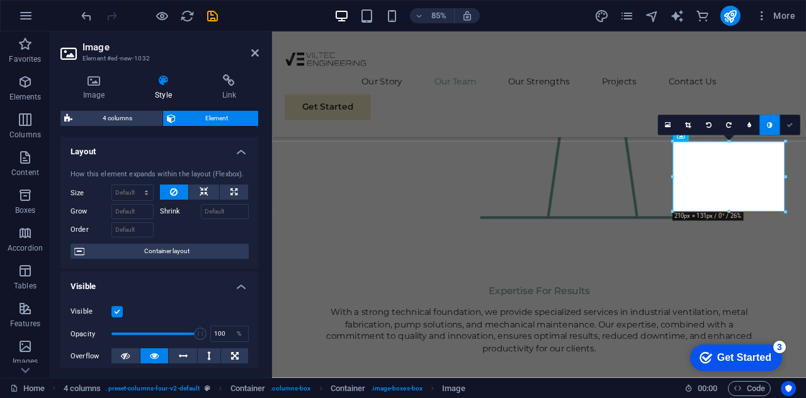
click at [792, 120] on link at bounding box center [790, 125] width 20 height 20
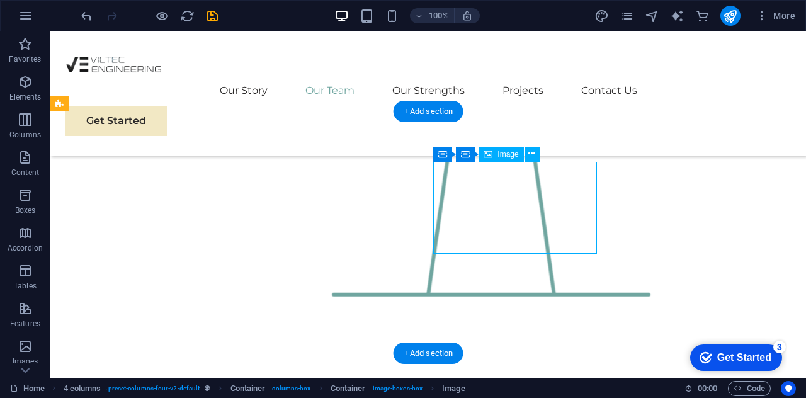
scroll to position [1535, 0]
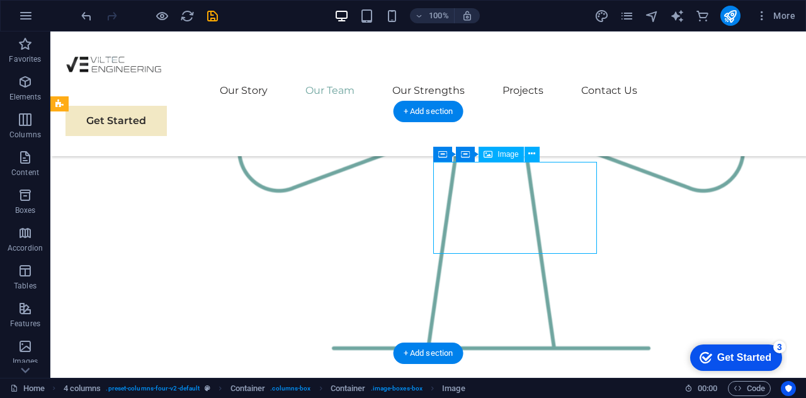
select select "%"
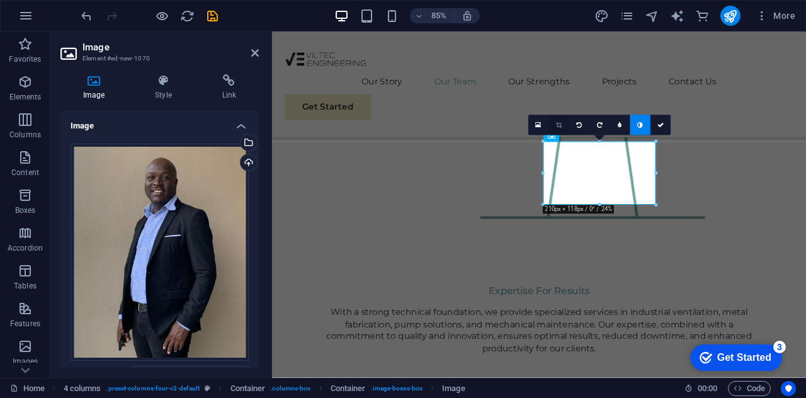
click at [556, 127] on icon at bounding box center [559, 125] width 6 height 6
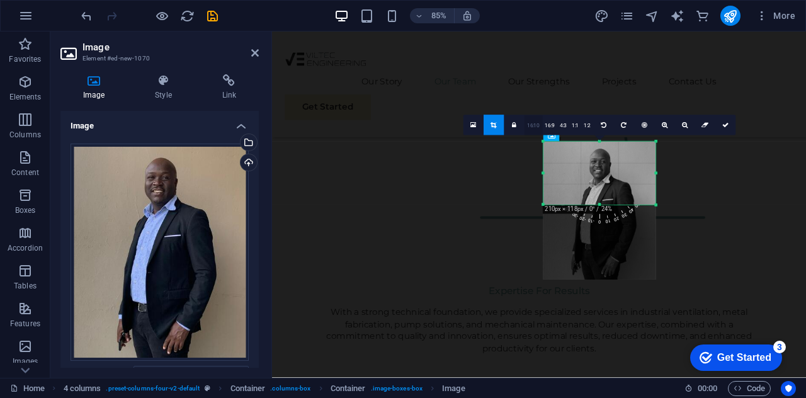
click at [535, 128] on link "16:10" at bounding box center [534, 126] width 18 height 20
click at [726, 128] on link at bounding box center [725, 125] width 20 height 20
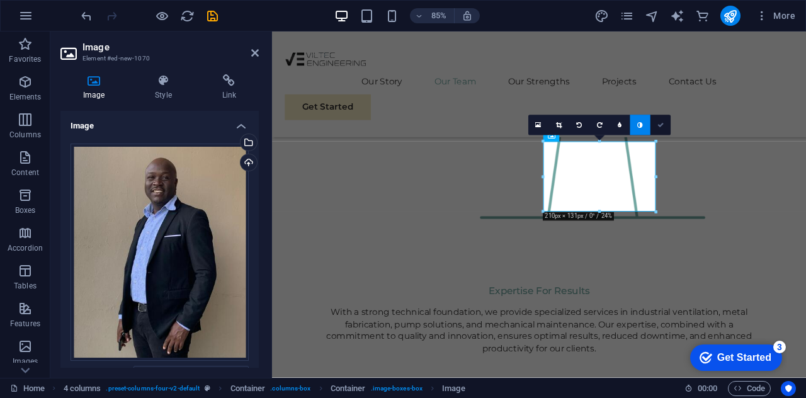
click at [663, 123] on icon at bounding box center [660, 125] width 6 height 6
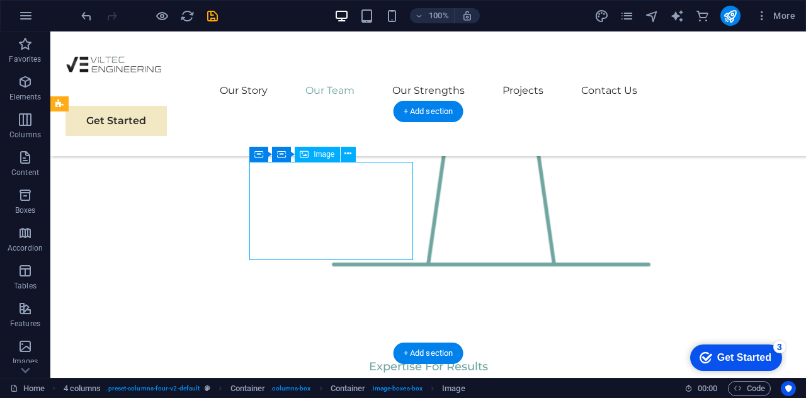
select select "%"
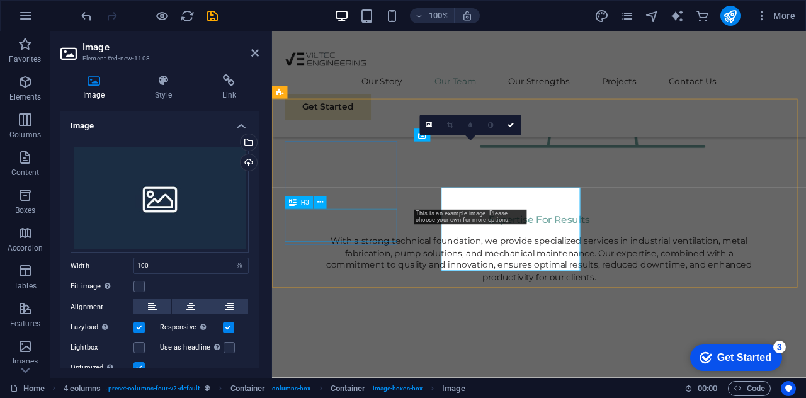
scroll to position [1535, 0]
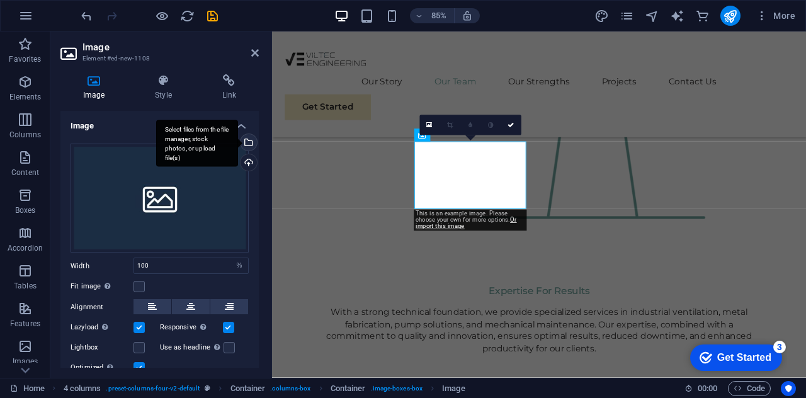
click at [247, 142] on div "Select files from the file manager, stock photos, or upload file(s)" at bounding box center [247, 143] width 19 height 19
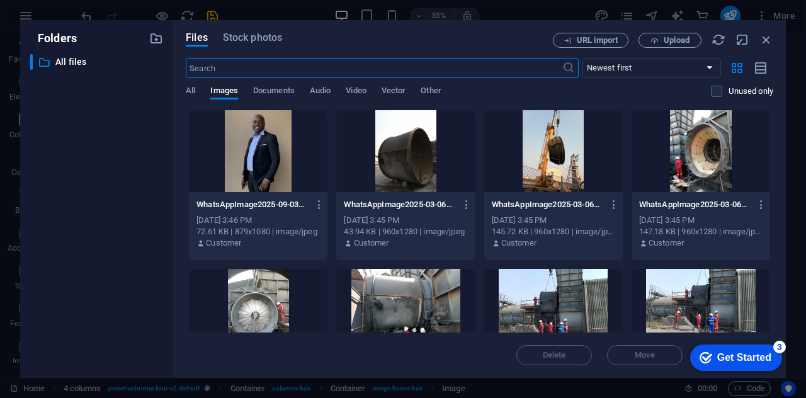
scroll to position [1526, 0]
click at [650, 42] on span "Upload" at bounding box center [670, 41] width 52 height 8
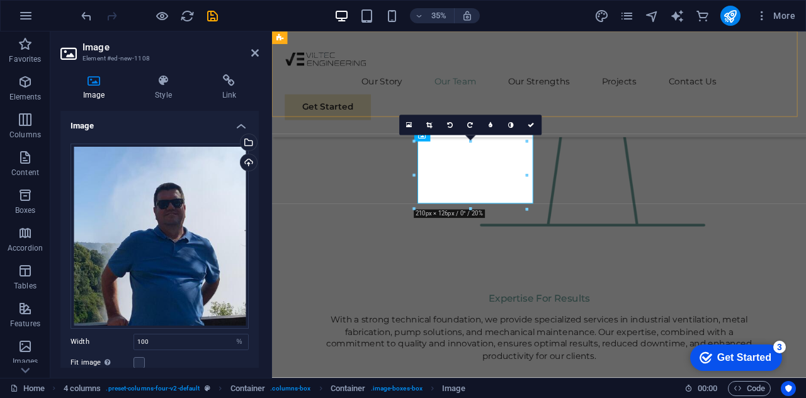
scroll to position [1535, 0]
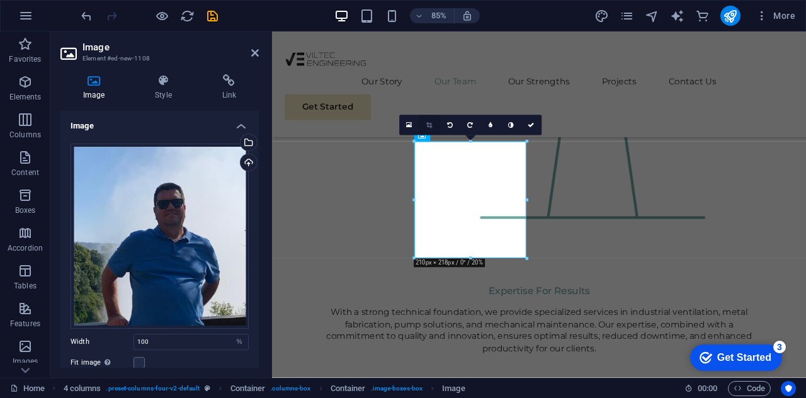
click at [427, 122] on icon at bounding box center [430, 125] width 6 height 6
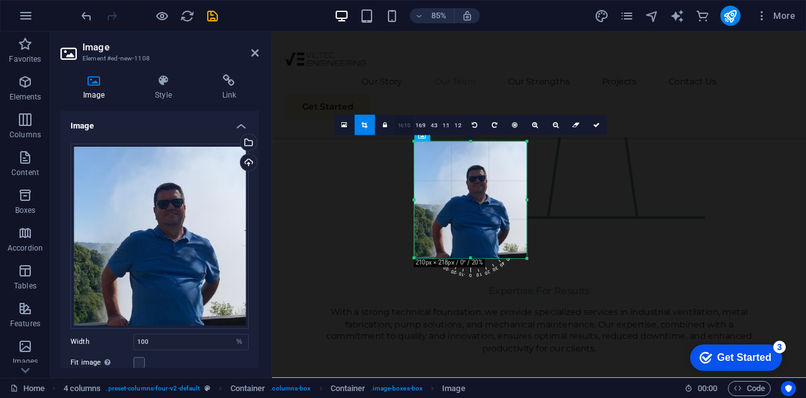
click at [407, 127] on link "16:10" at bounding box center [404, 126] width 18 height 20
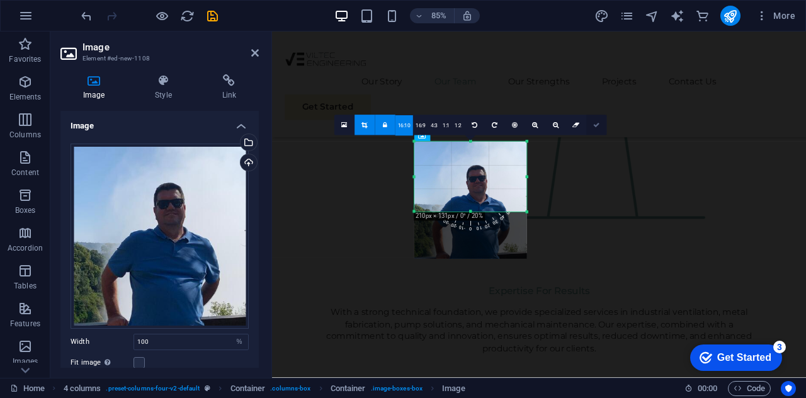
click at [594, 122] on icon at bounding box center [596, 125] width 6 height 6
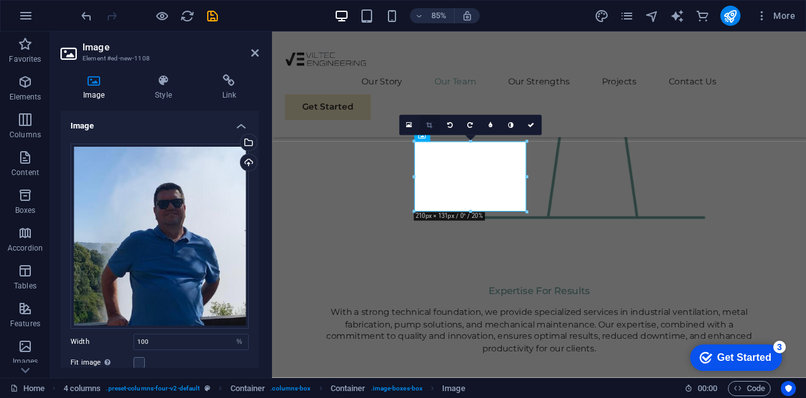
click at [432, 126] on icon at bounding box center [430, 125] width 6 height 6
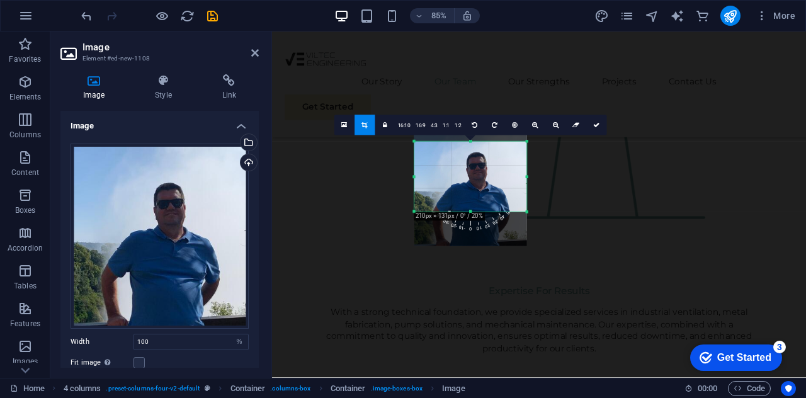
drag, startPoint x: 476, startPoint y: 183, endPoint x: 476, endPoint y: 168, distance: 15.1
click at [476, 168] on div at bounding box center [470, 187] width 113 height 117
click at [595, 125] on icon at bounding box center [596, 125] width 6 height 6
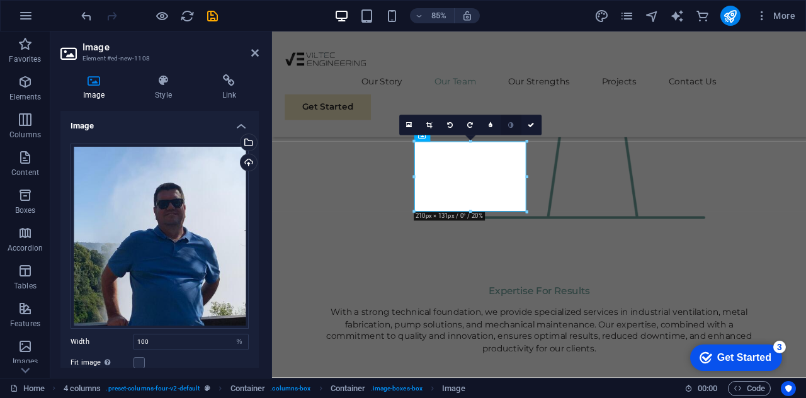
click at [511, 123] on icon at bounding box center [511, 125] width 6 height 6
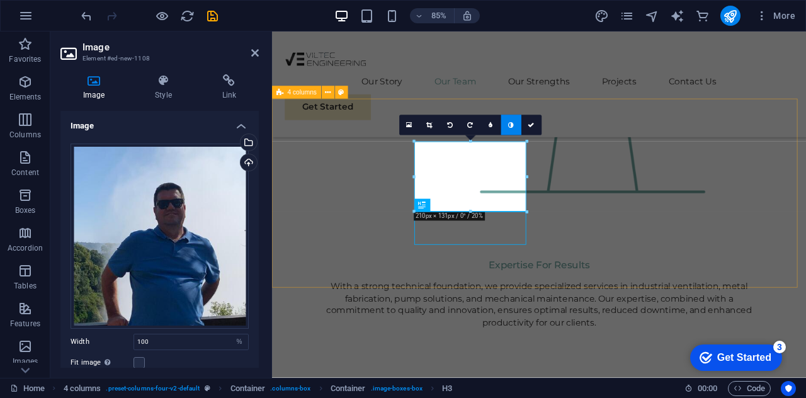
scroll to position [1588, 0]
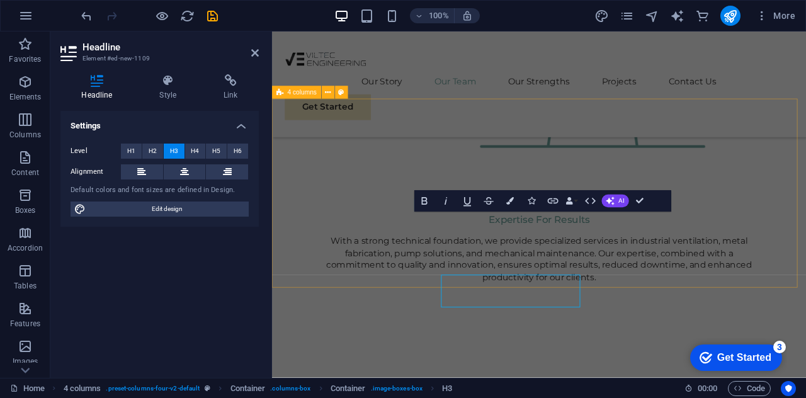
scroll to position [1535, 0]
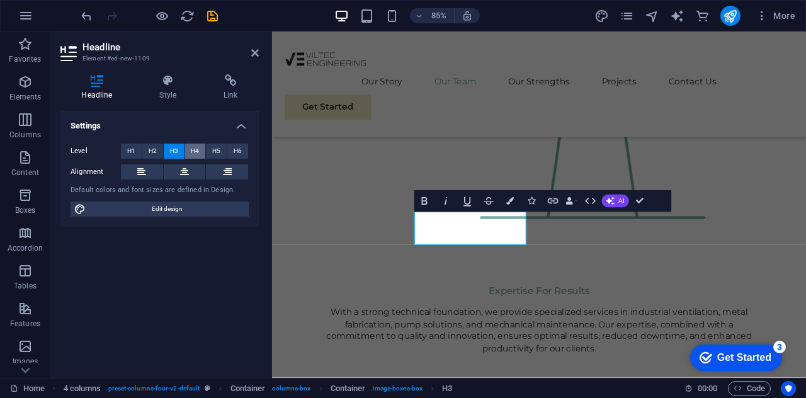
click at [197, 152] on span "H4" at bounding box center [195, 151] width 8 height 15
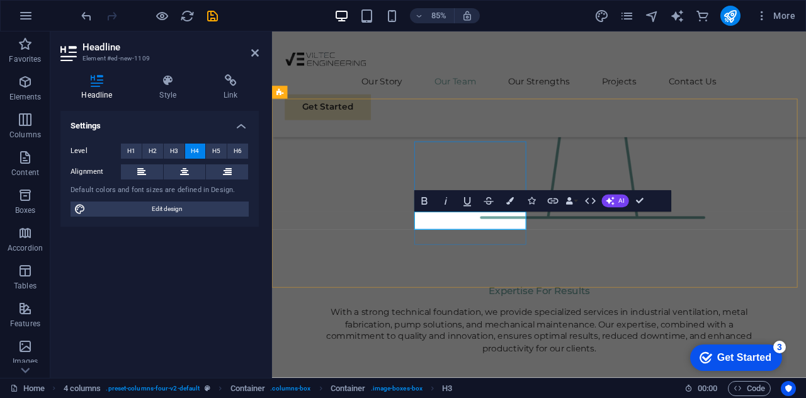
drag, startPoint x: 537, startPoint y: 257, endPoint x: 481, endPoint y: 259, distance: 56.7
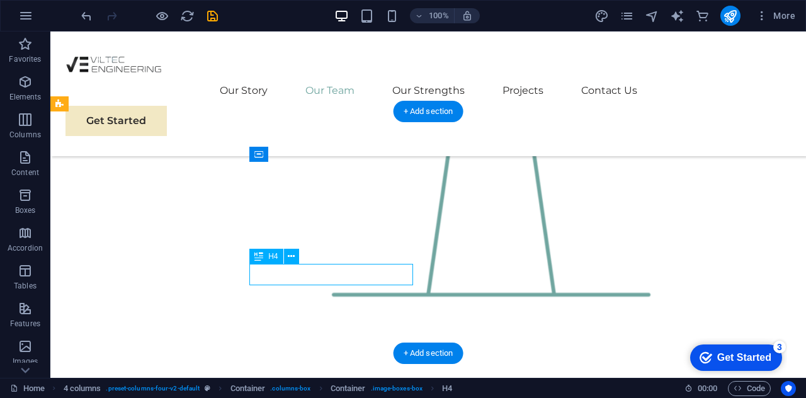
scroll to position [1535, 0]
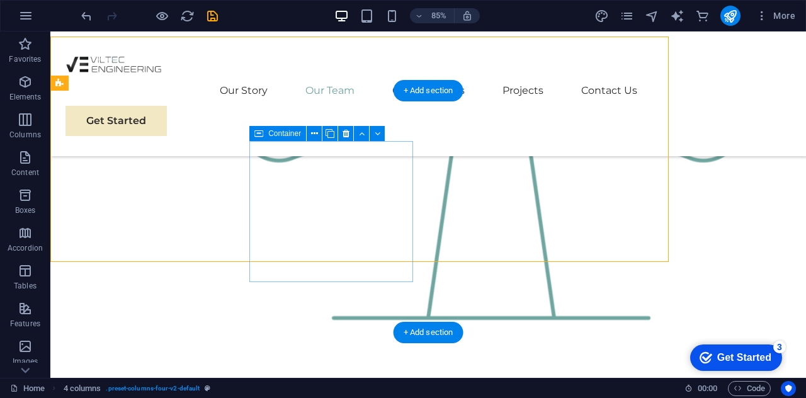
scroll to position [1609, 0]
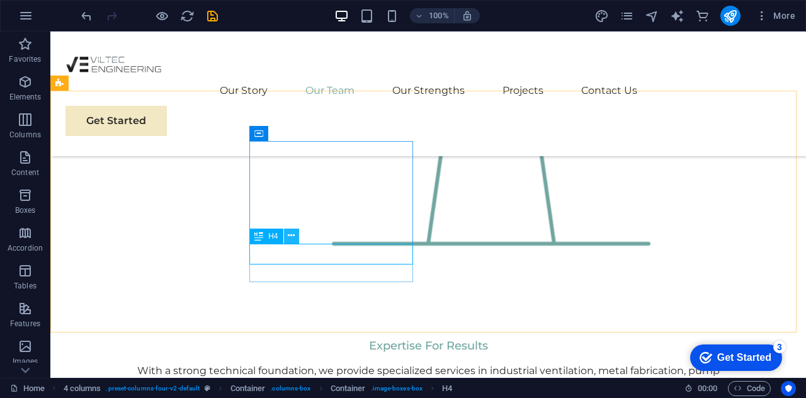
click at [290, 235] on icon at bounding box center [291, 235] width 7 height 13
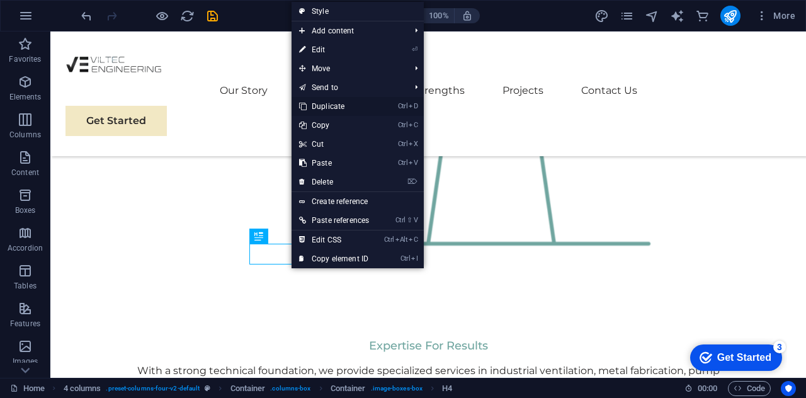
click at [343, 106] on link "Ctrl D Duplicate" at bounding box center [334, 106] width 85 height 19
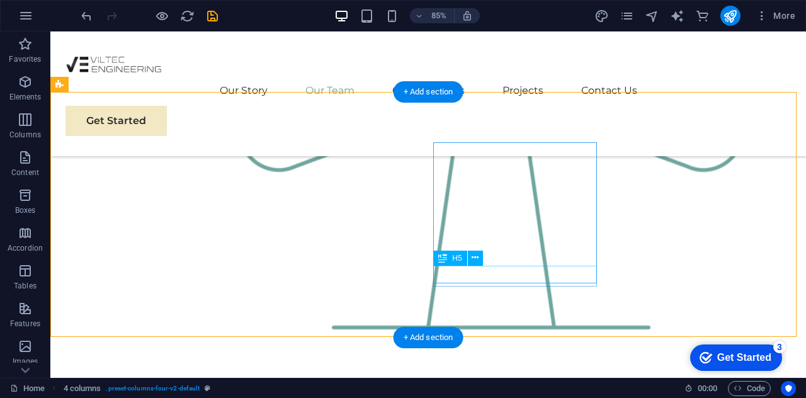
scroll to position [1608, 0]
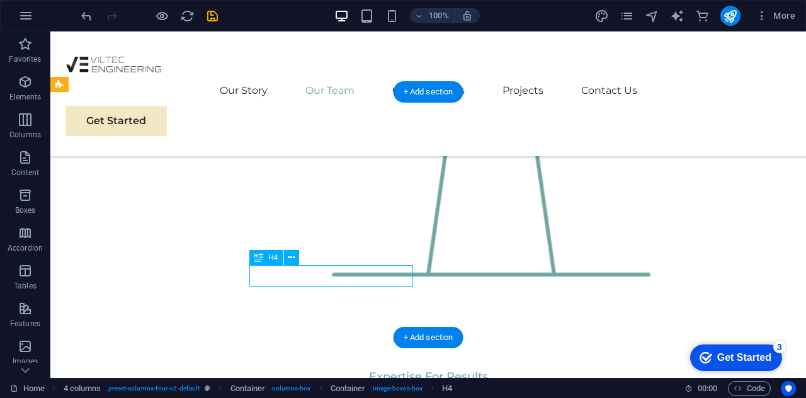
scroll to position [1554, 0]
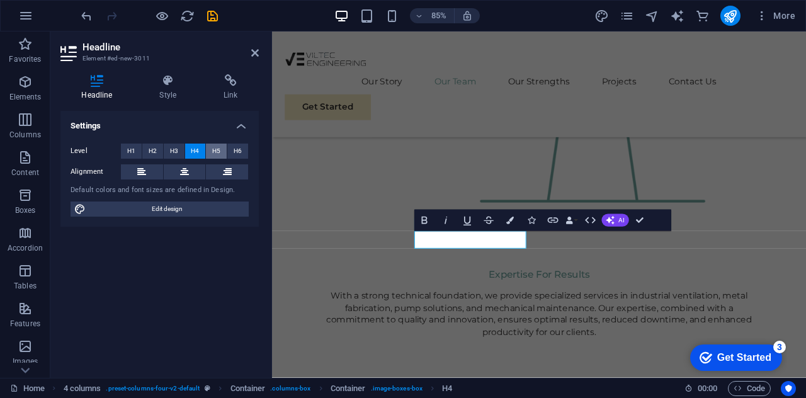
click at [218, 152] on span "H5" at bounding box center [216, 151] width 8 height 15
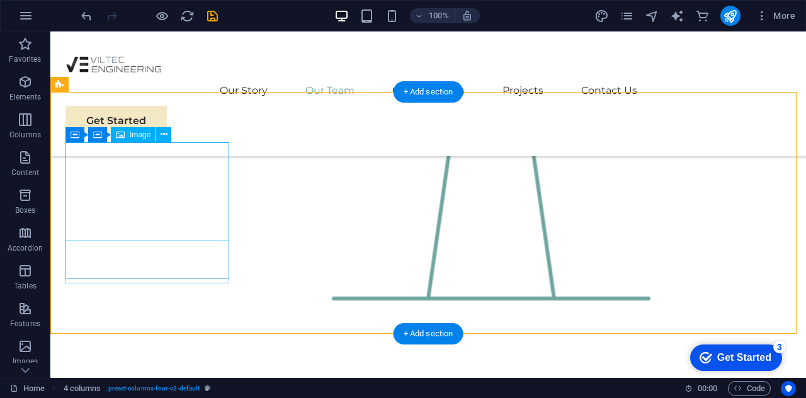
select select "%"
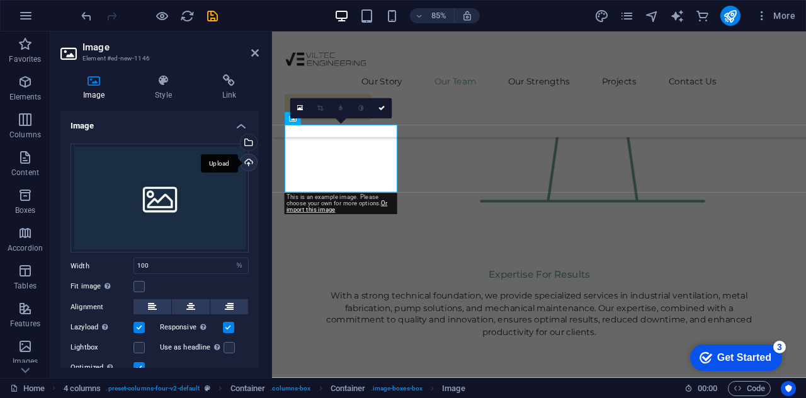
click at [247, 162] on div "Upload" at bounding box center [247, 163] width 19 height 19
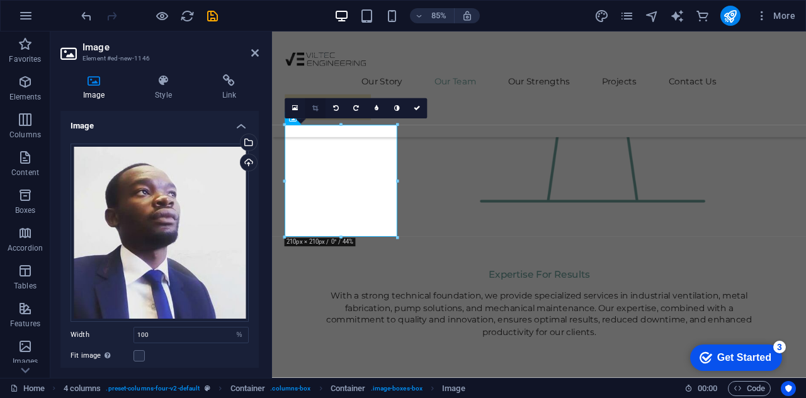
click at [318, 108] on icon at bounding box center [315, 108] width 6 height 6
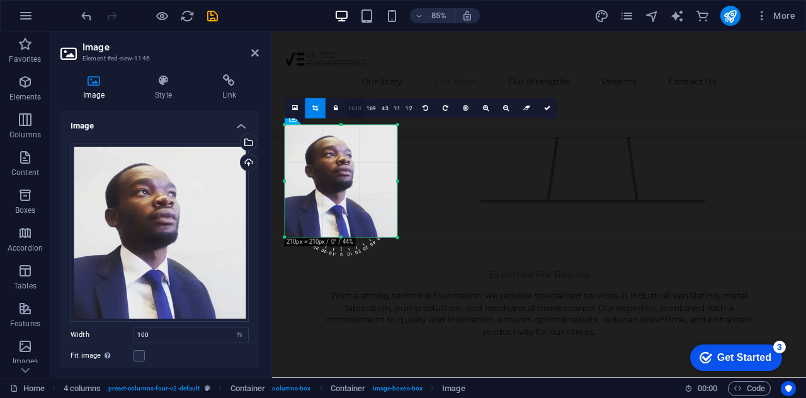
click at [351, 108] on link "16:10" at bounding box center [355, 109] width 18 height 20
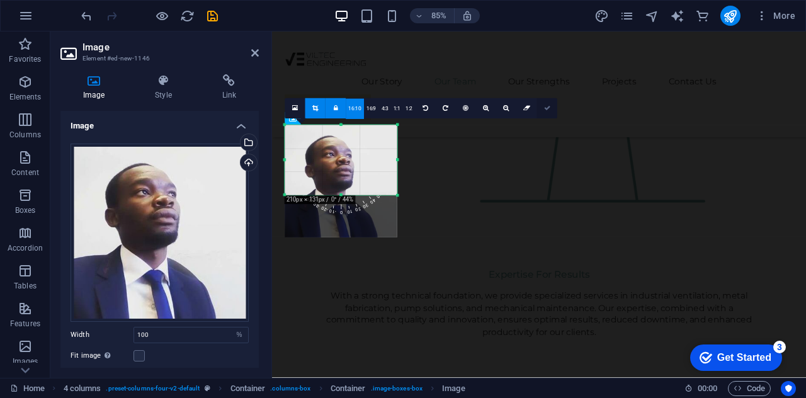
click at [544, 111] on link at bounding box center [547, 108] width 20 height 20
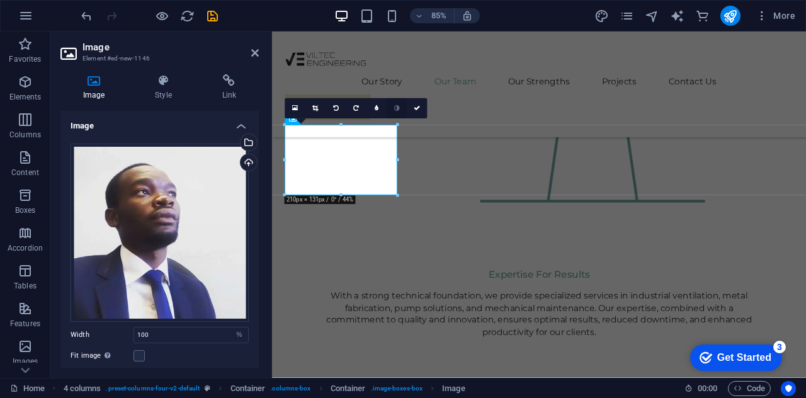
click at [394, 107] on icon at bounding box center [397, 108] width 6 height 6
click at [317, 110] on icon at bounding box center [315, 108] width 6 height 6
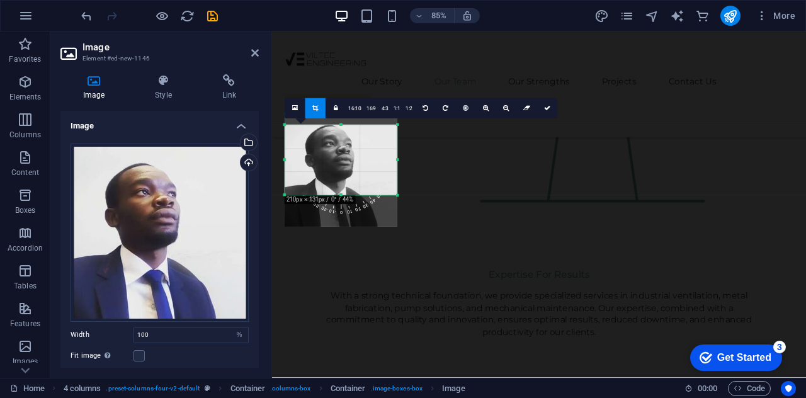
drag, startPoint x: 345, startPoint y: 172, endPoint x: 346, endPoint y: 159, distance: 12.7
click at [346, 159] on div at bounding box center [341, 171] width 113 height 113
click at [544, 106] on icon at bounding box center [547, 108] width 6 height 6
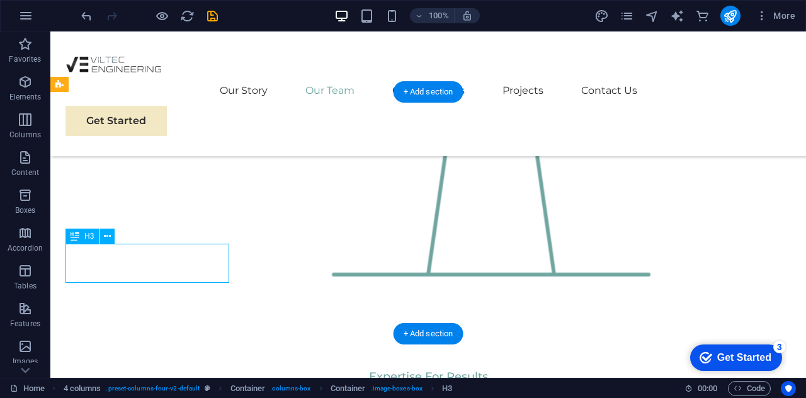
scroll to position [1554, 0]
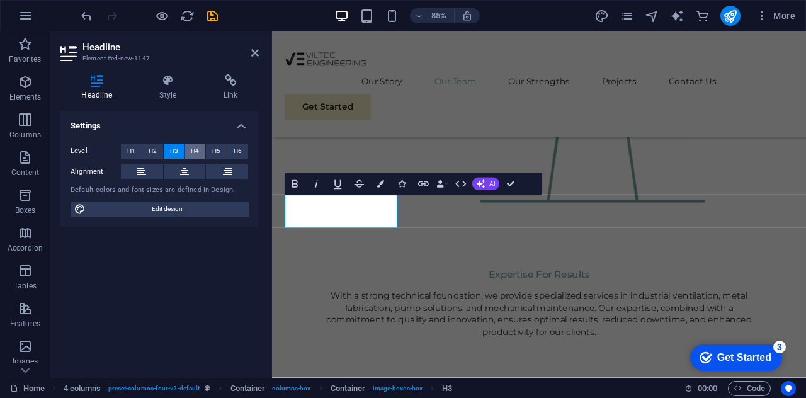
click at [196, 152] on span "H4" at bounding box center [195, 151] width 8 height 15
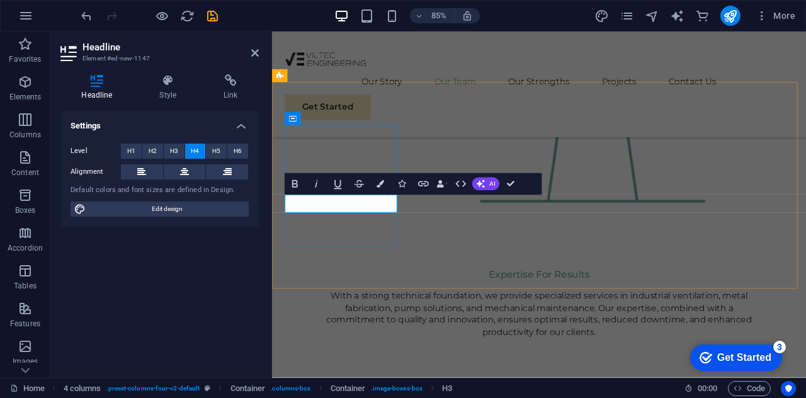
drag, startPoint x: 387, startPoint y: 236, endPoint x: 319, endPoint y: 233, distance: 68.1
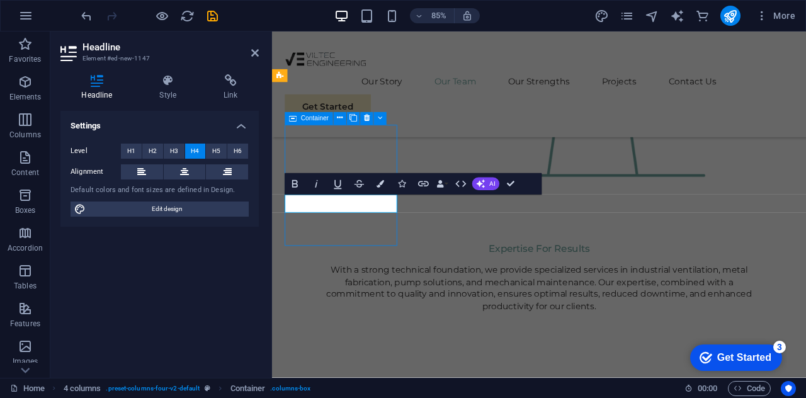
scroll to position [1608, 0]
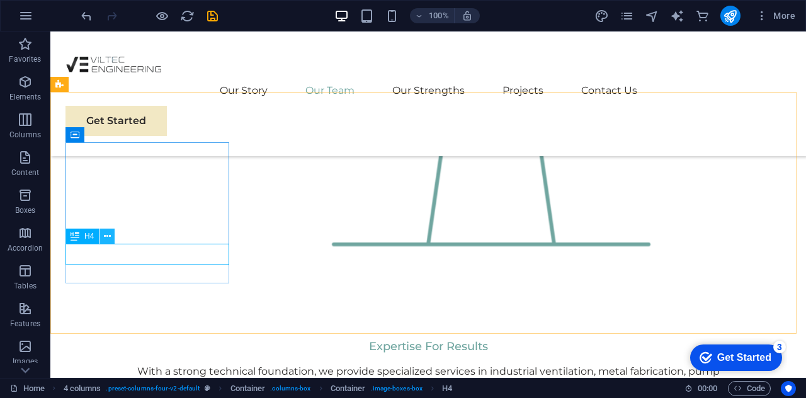
click at [106, 239] on icon at bounding box center [107, 236] width 7 height 13
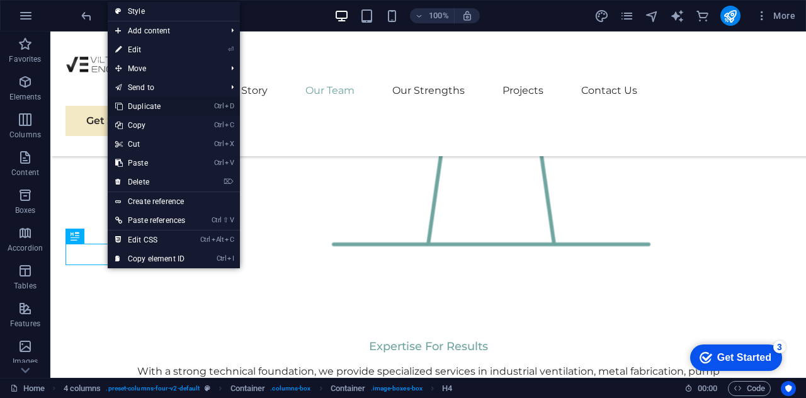
click at [149, 107] on link "Ctrl D Duplicate" at bounding box center [150, 106] width 85 height 19
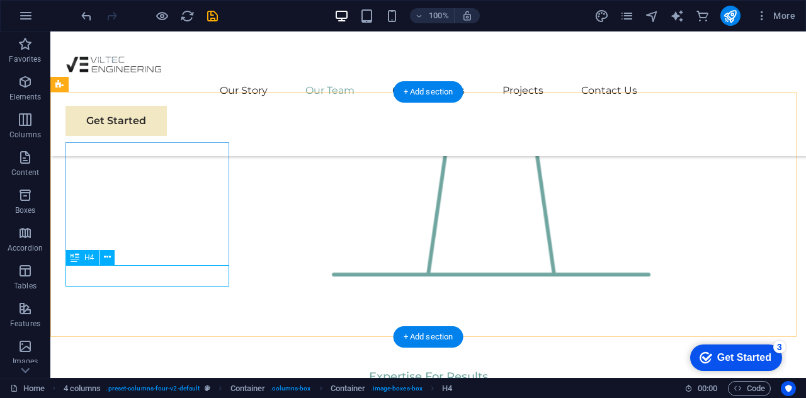
scroll to position [1554, 0]
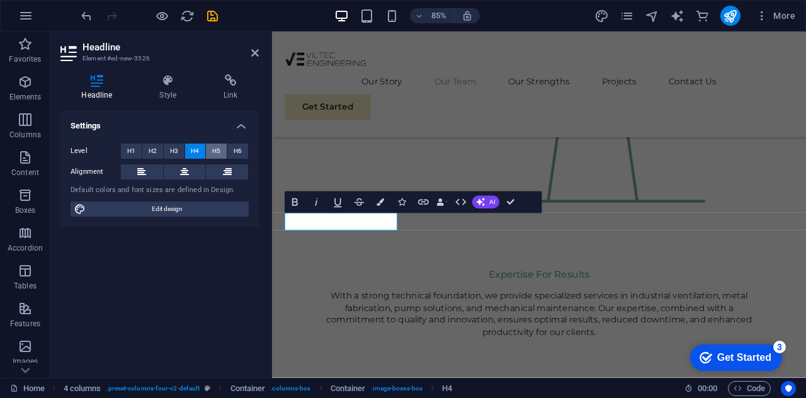
click at [213, 152] on span "H5" at bounding box center [216, 151] width 8 height 15
drag, startPoint x: 403, startPoint y: 257, endPoint x: 303, endPoint y: 255, distance: 100.2
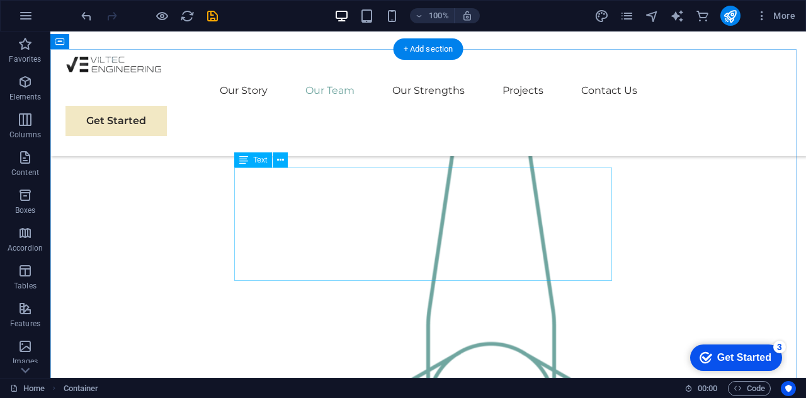
scroll to position [1168, 0]
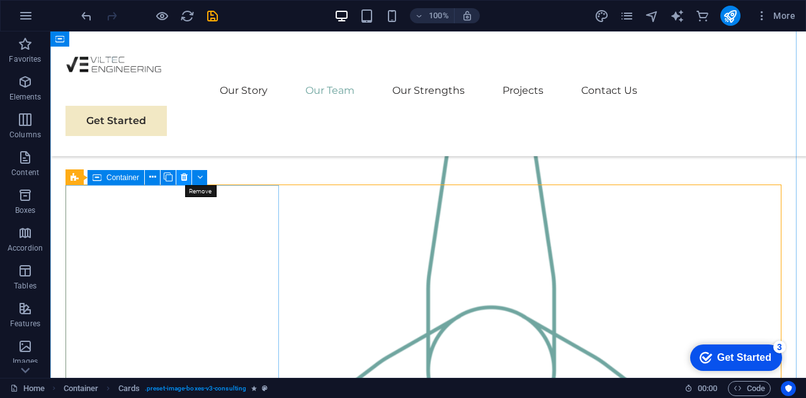
click at [183, 176] on icon at bounding box center [184, 177] width 7 height 13
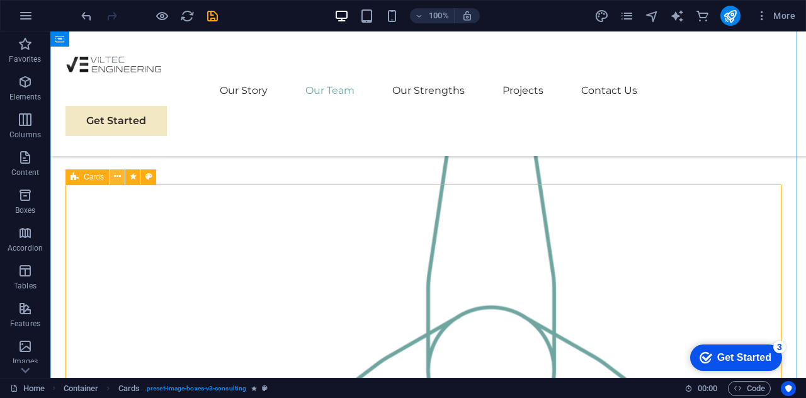
click at [115, 176] on icon at bounding box center [117, 176] width 7 height 13
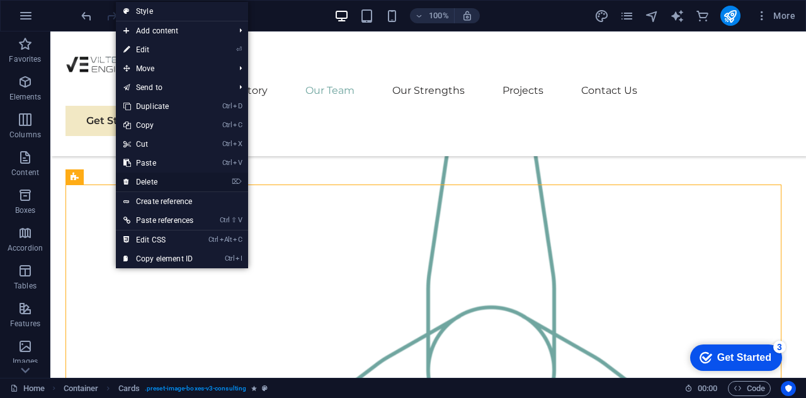
click at [153, 186] on link "⌦ Delete" at bounding box center [158, 182] width 85 height 19
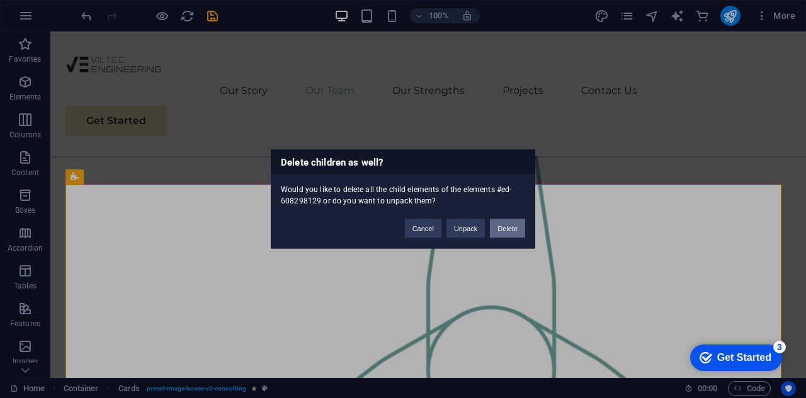
click at [498, 230] on button "Delete" at bounding box center [507, 228] width 35 height 19
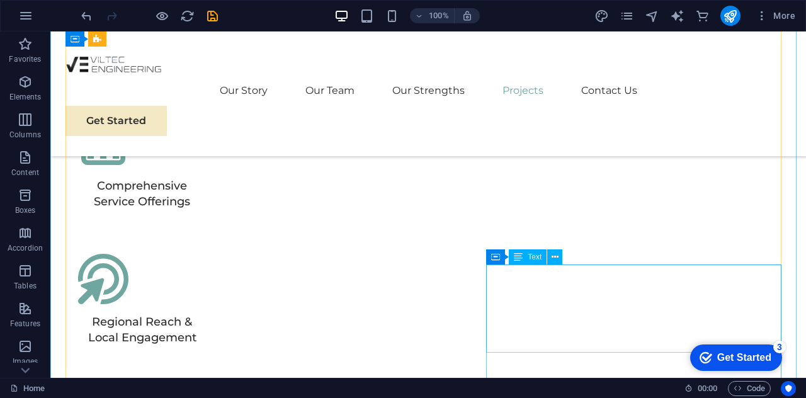
scroll to position [3120, 0]
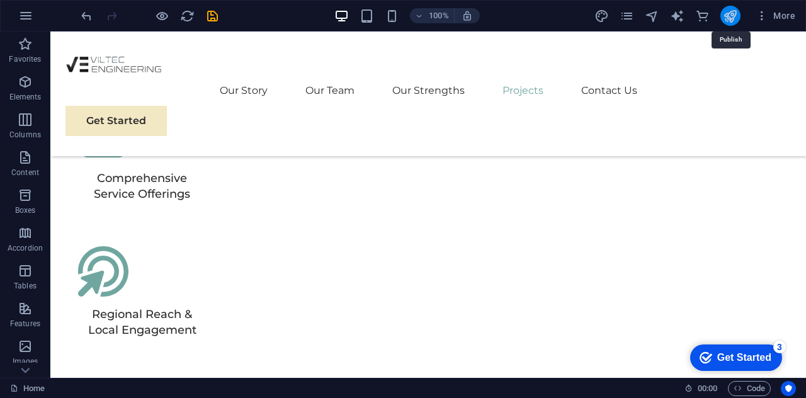
click at [724, 14] on icon "publish" at bounding box center [730, 16] width 14 height 14
